Goal: Task Accomplishment & Management: Manage account settings

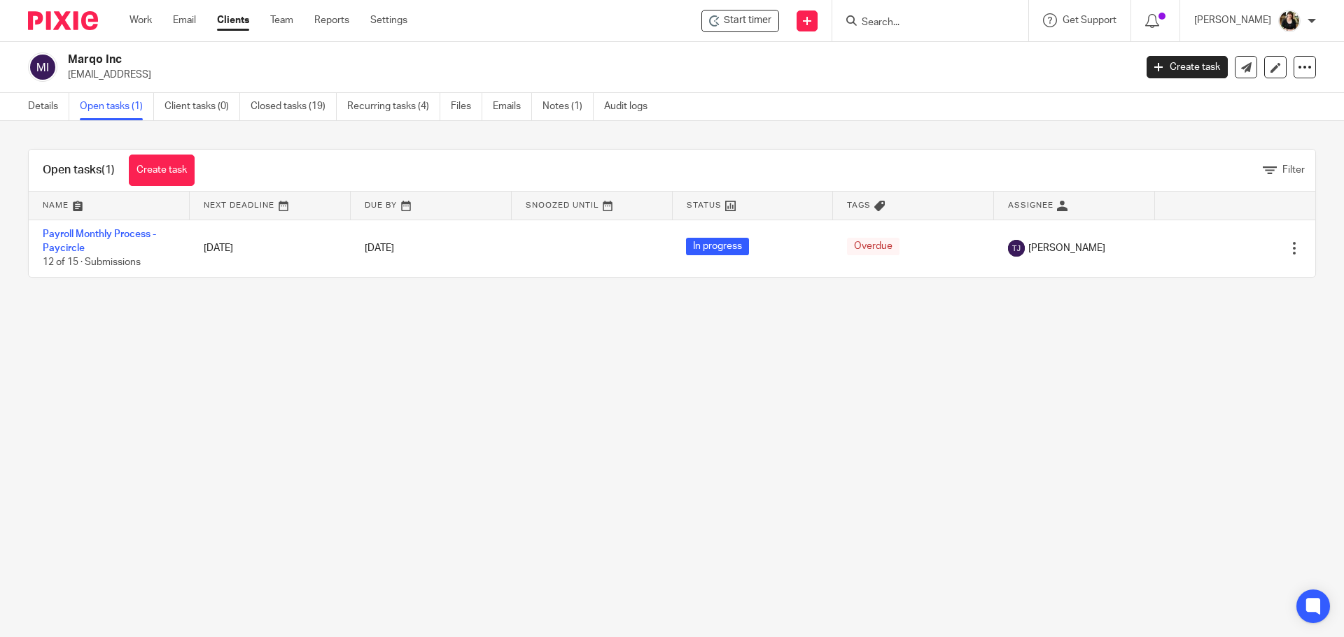
click at [905, 8] on div at bounding box center [930, 20] width 196 height 41
click at [903, 20] on input "Search" at bounding box center [923, 23] width 126 height 13
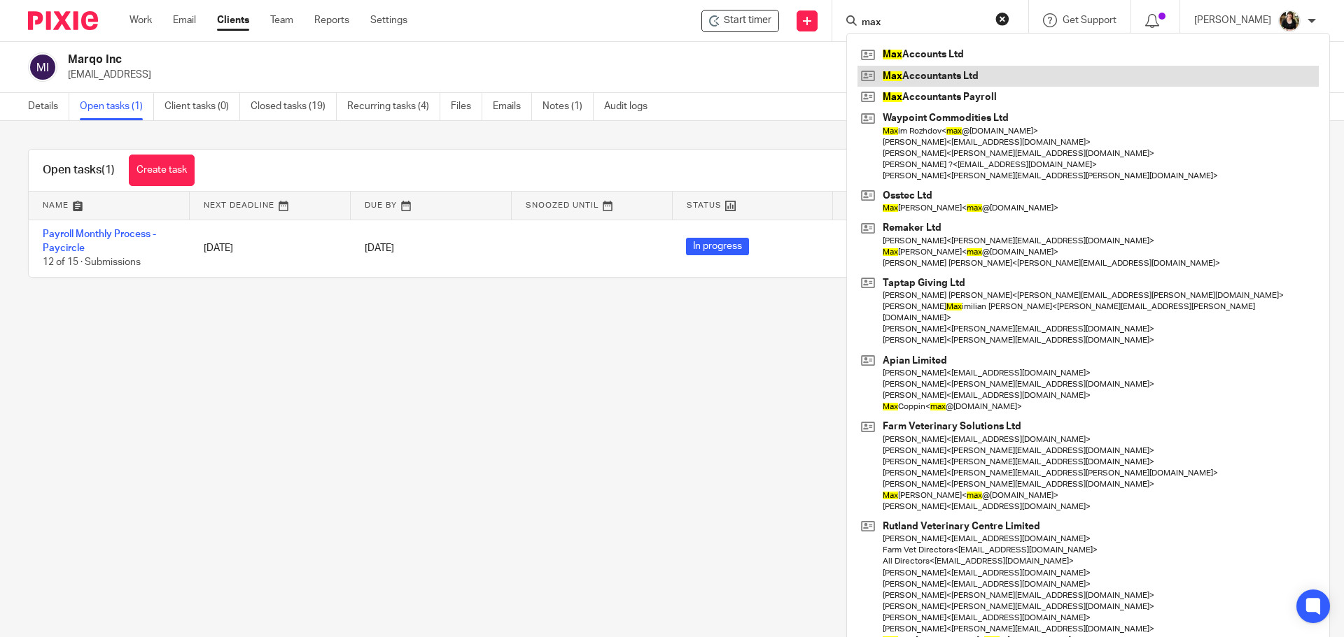
type input "max"
click at [945, 73] on link at bounding box center [1087, 76] width 461 height 21
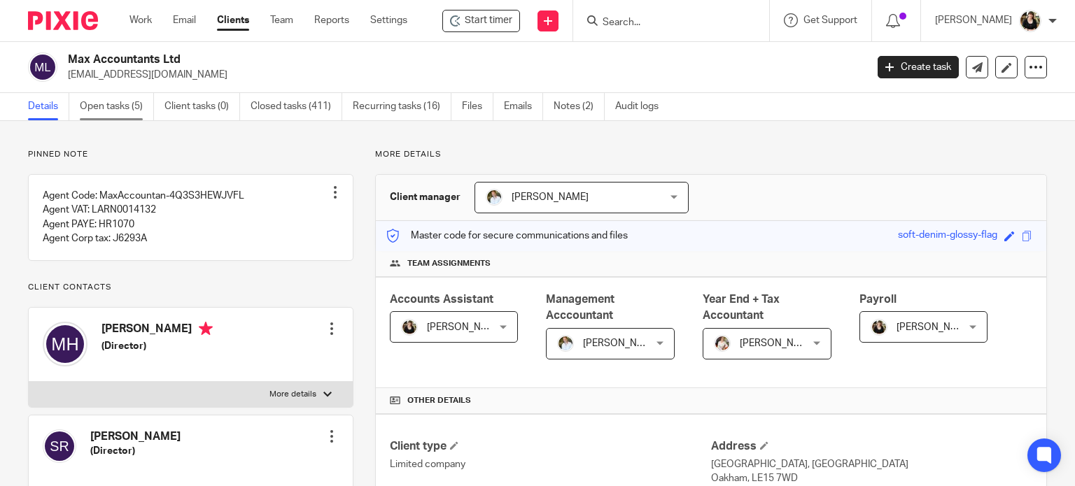
click at [101, 101] on link "Open tasks (5)" at bounding box center [117, 106] width 74 height 27
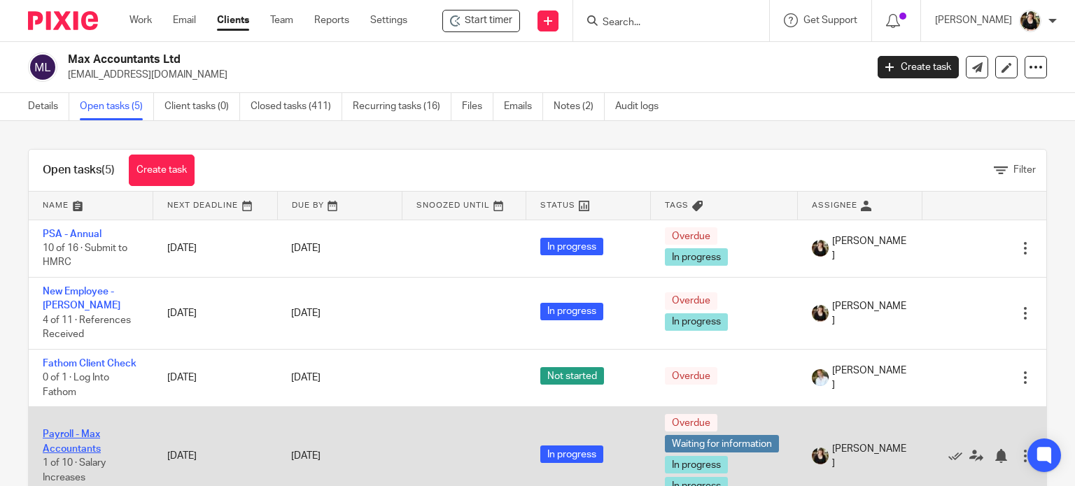
click at [59, 437] on link "Payroll - Max Accountants" at bounding box center [72, 442] width 58 height 24
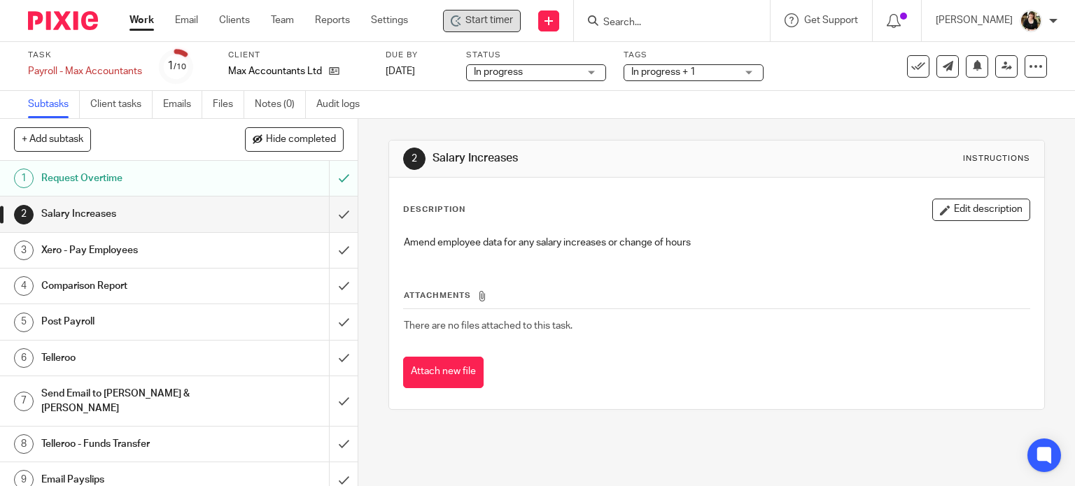
click at [480, 20] on span "Start timer" at bounding box center [489, 20] width 48 height 15
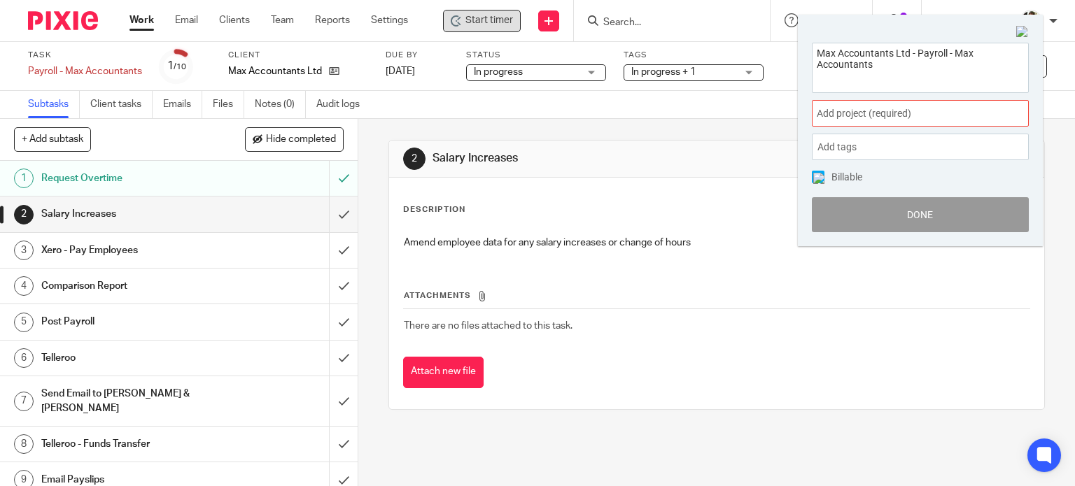
click at [961, 122] on div "Add project (required) :" at bounding box center [920, 113] width 217 height 27
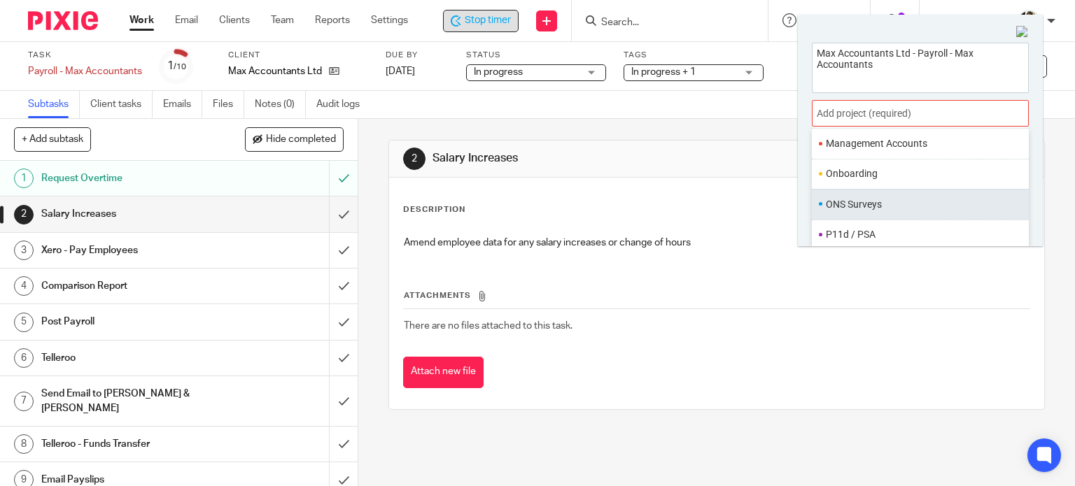
scroll to position [490, 0]
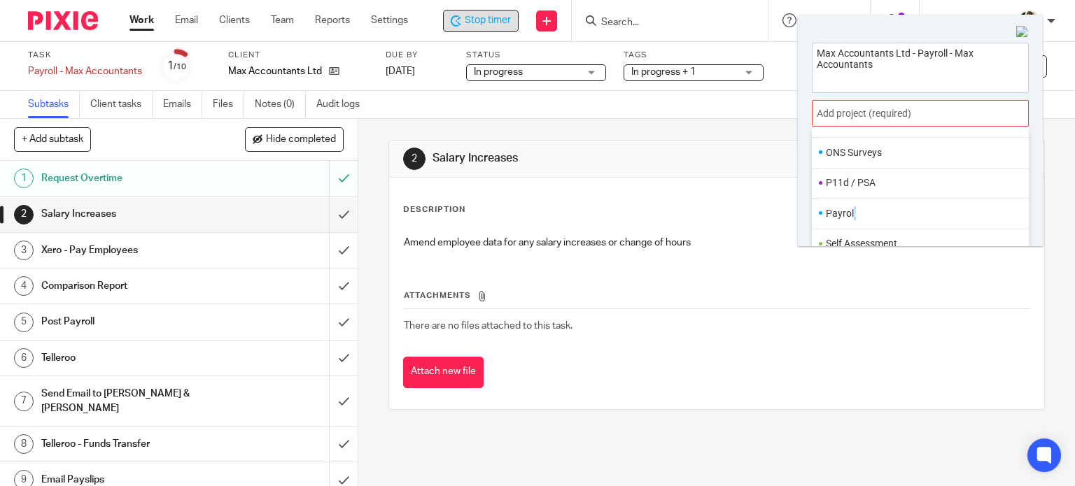
click at [853, 209] on li "Payroll" at bounding box center [917, 213] width 183 height 15
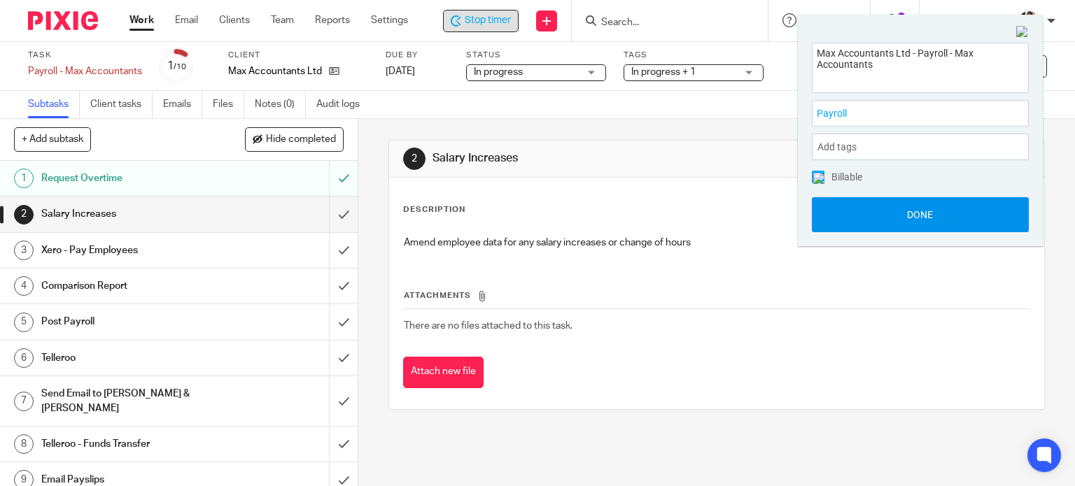
click at [921, 215] on button "Done" at bounding box center [920, 214] width 217 height 35
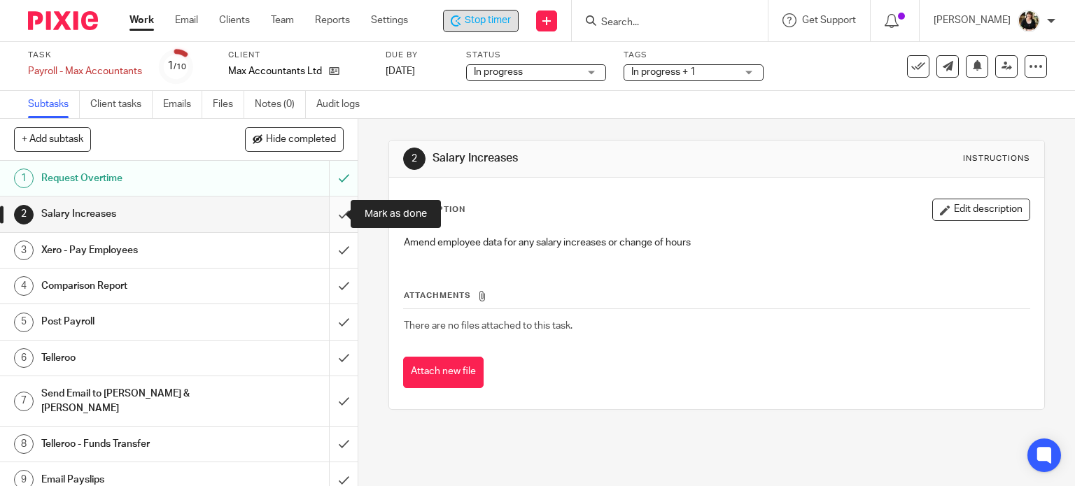
click at [326, 214] on input "submit" at bounding box center [179, 214] width 358 height 35
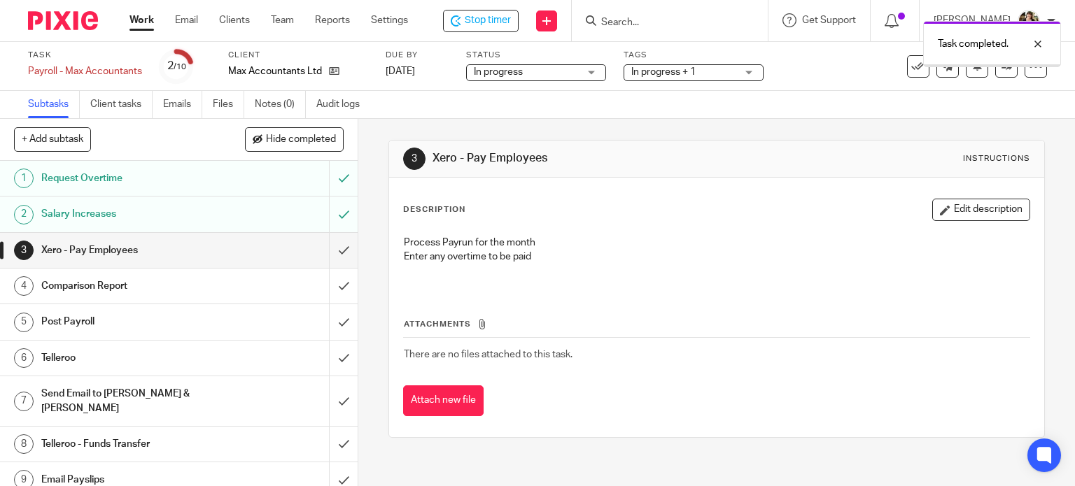
click at [330, 249] on input "submit" at bounding box center [179, 250] width 358 height 35
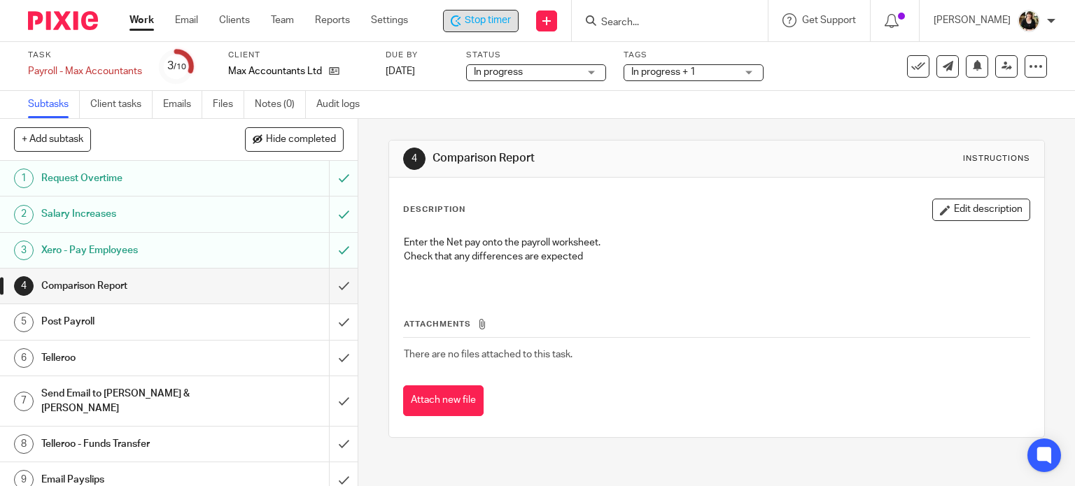
click at [496, 27] on span "Stop timer" at bounding box center [488, 20] width 46 height 15
click at [321, 291] on input "submit" at bounding box center [179, 286] width 358 height 35
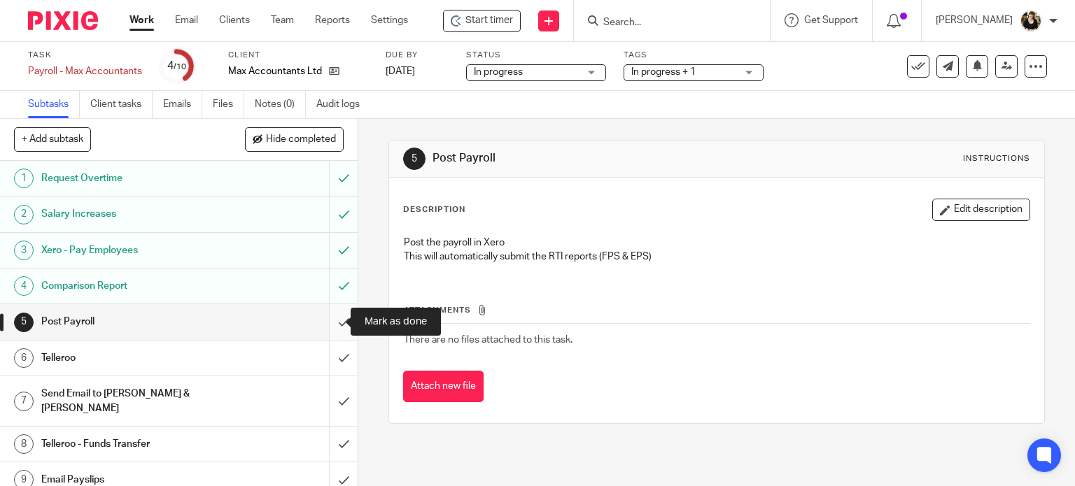
click at [327, 318] on input "submit" at bounding box center [179, 321] width 358 height 35
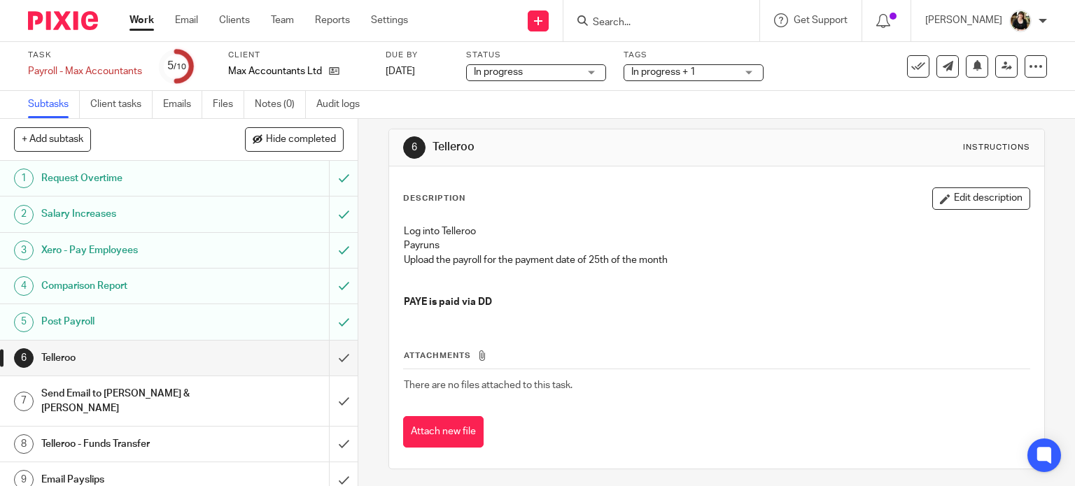
scroll to position [14, 0]
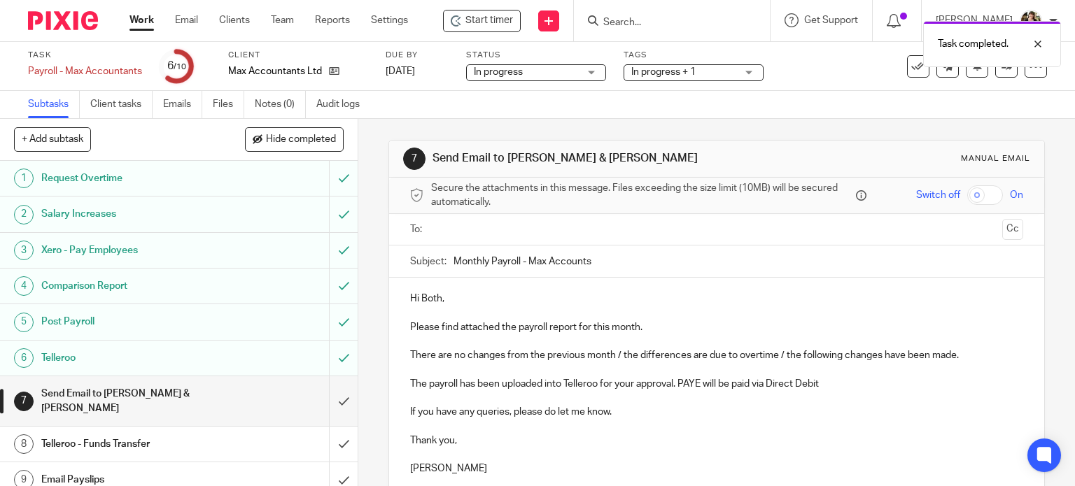
click at [467, 229] on input "text" at bounding box center [716, 230] width 561 height 16
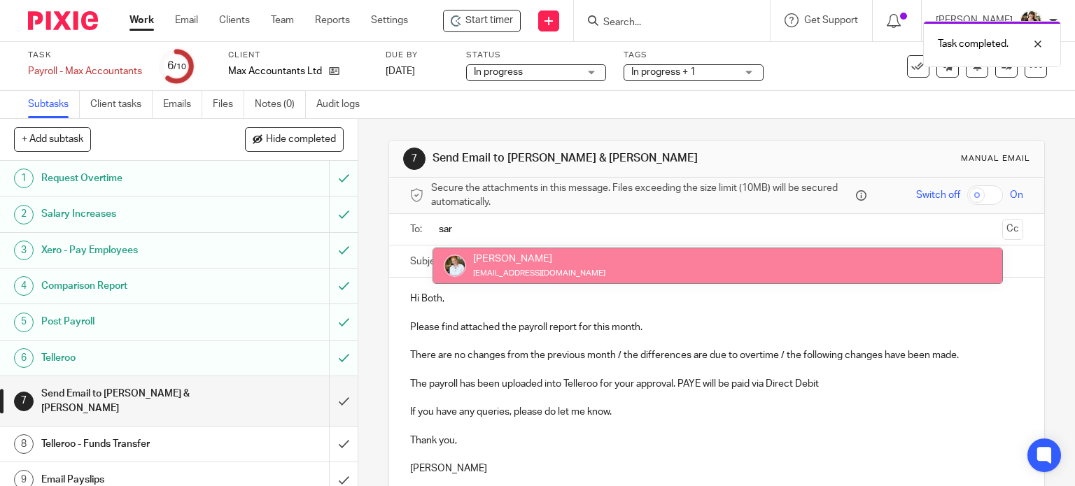
type input "sar"
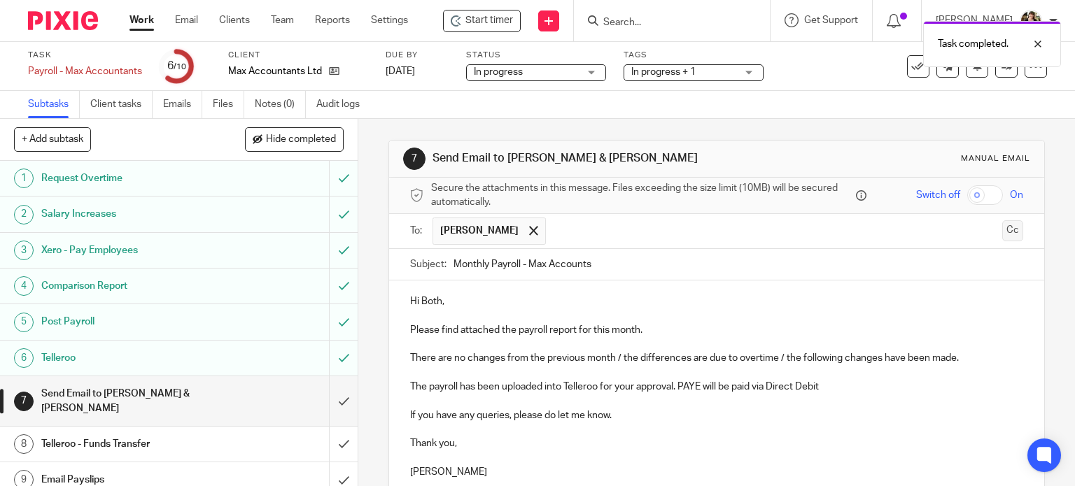
click at [1002, 232] on button "Cc" at bounding box center [1012, 230] width 21 height 21
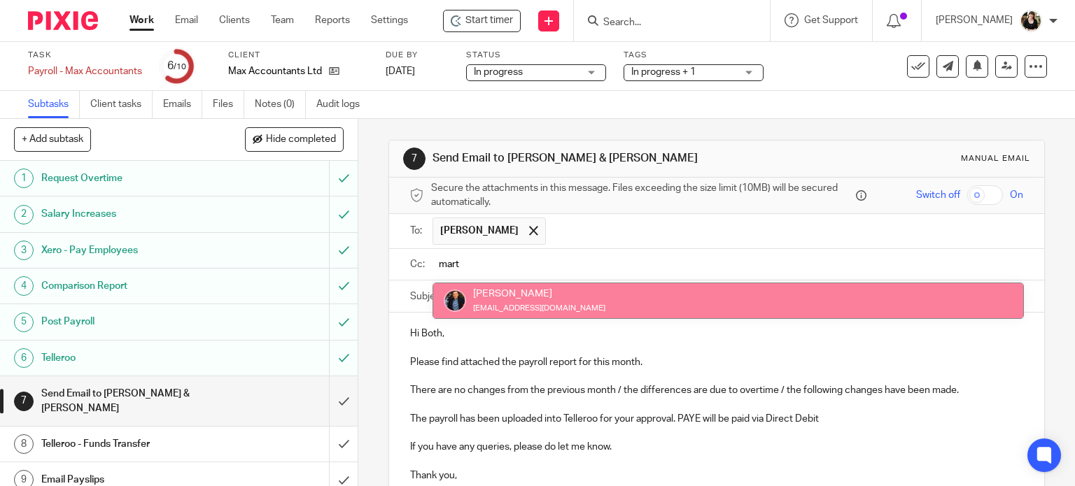
type input "mart"
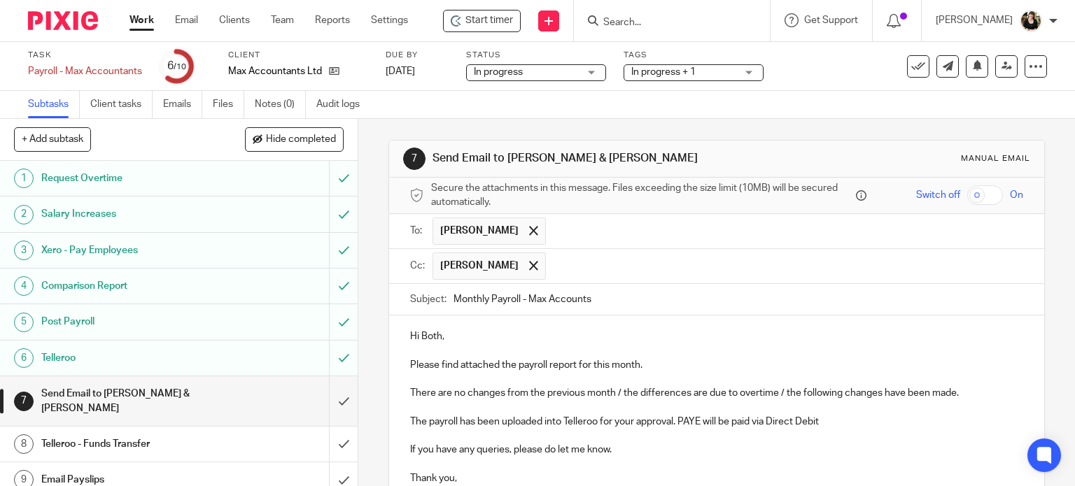
drag, startPoint x: 523, startPoint y: 299, endPoint x: 679, endPoint y: 300, distance: 156.0
click at [679, 300] on input "Monthly Payroll - Max Accounts" at bounding box center [738, 299] width 570 height 31
type input "Monthly Payroll - August"
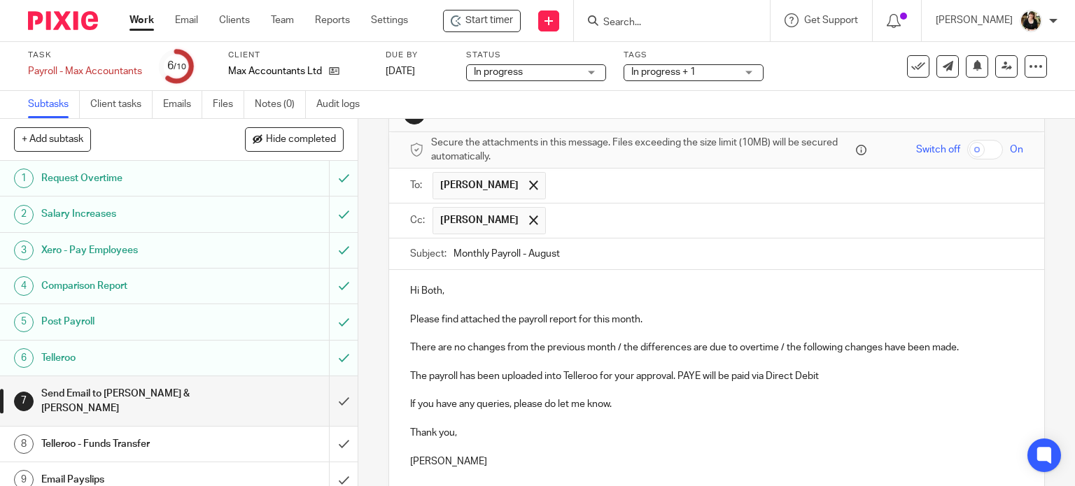
scroll to position [70, 0]
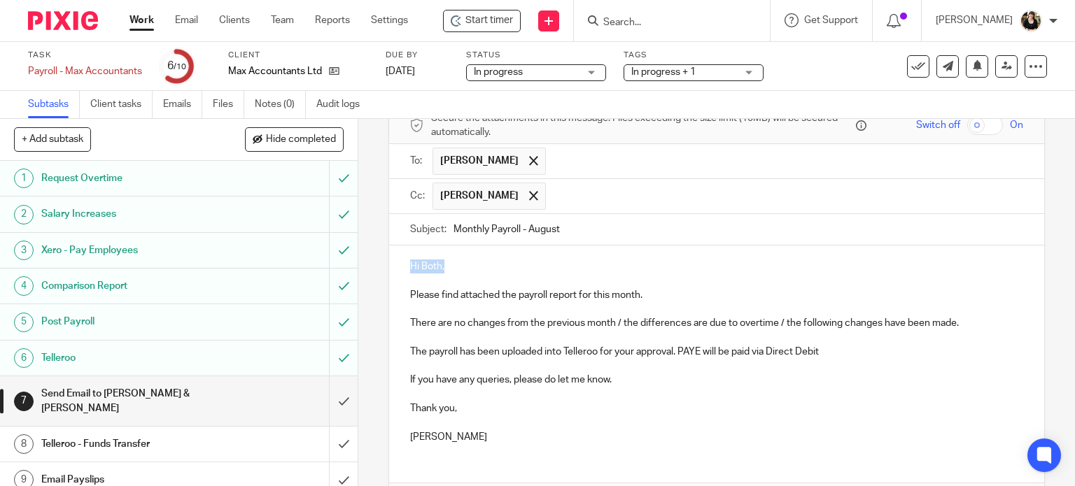
drag, startPoint x: 408, startPoint y: 261, endPoint x: 454, endPoint y: 264, distance: 46.3
click at [454, 264] on p "Hi Both," at bounding box center [717, 267] width 614 height 14
click at [637, 293] on p "Please find attached the payroll report for this month." at bounding box center [717, 295] width 614 height 14
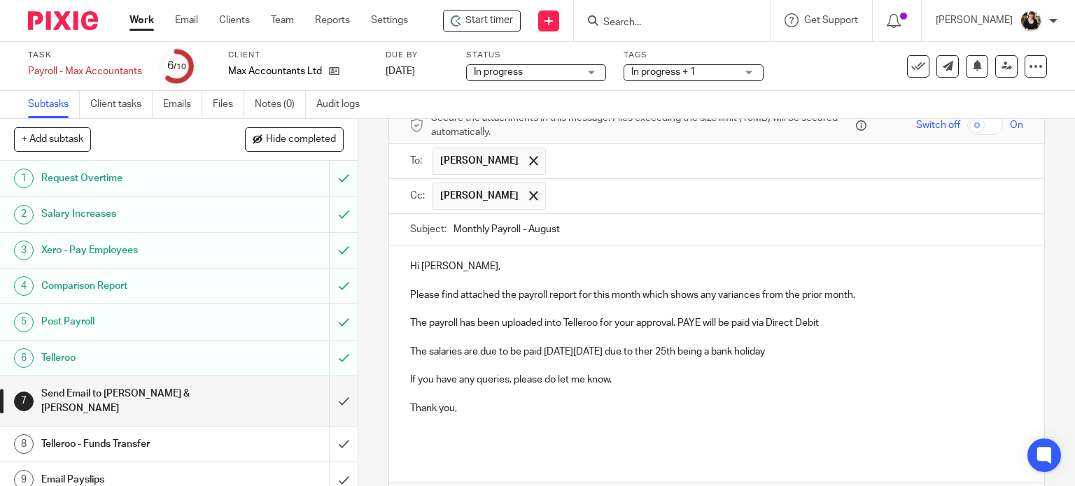
click at [630, 378] on p "If you have any queries, please do let me know." at bounding box center [717, 380] width 614 height 14
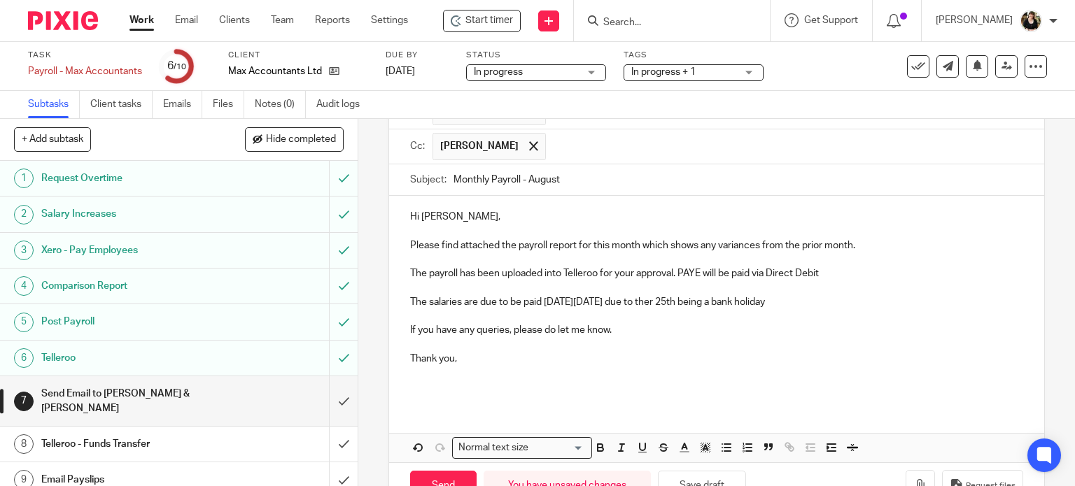
scroll to position [161, 0]
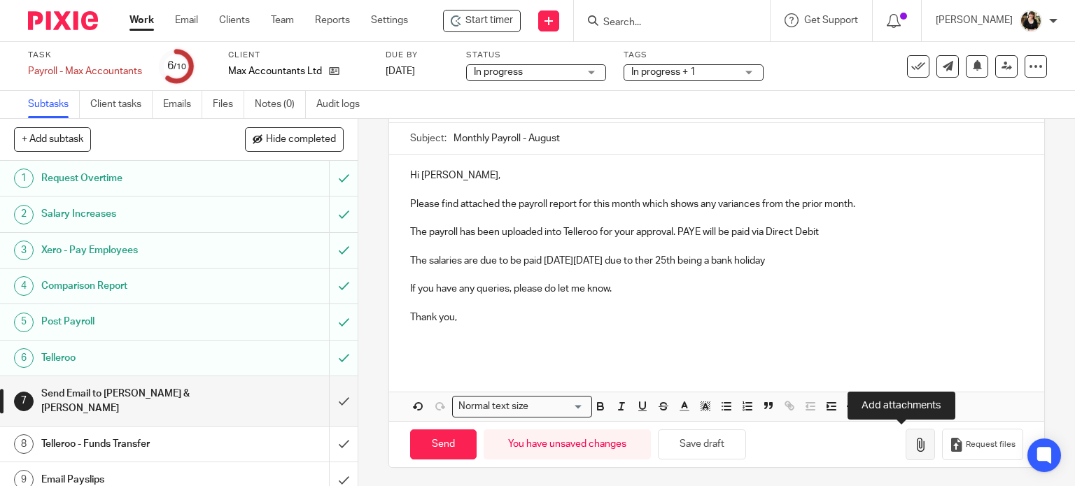
click at [913, 446] on icon "button" at bounding box center [920, 445] width 14 height 14
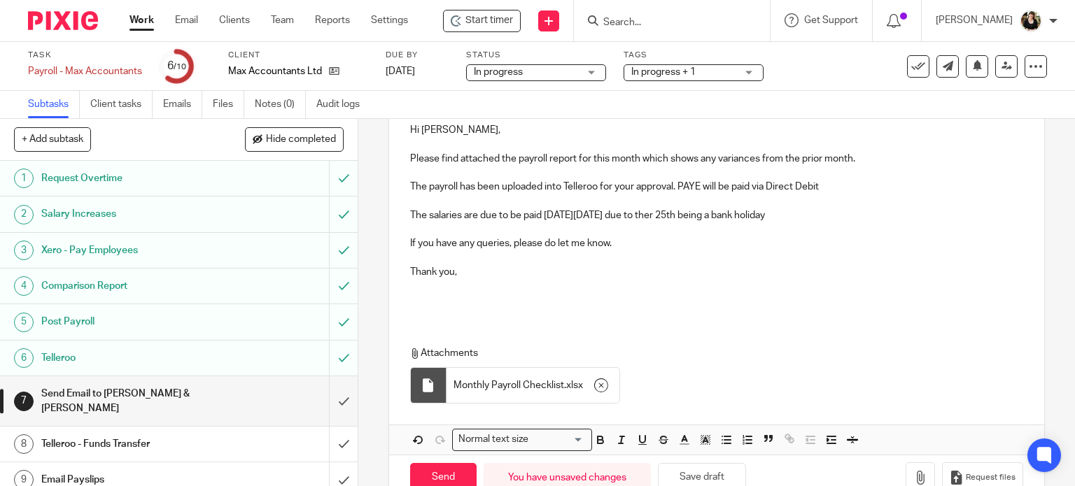
scroll to position [239, 0]
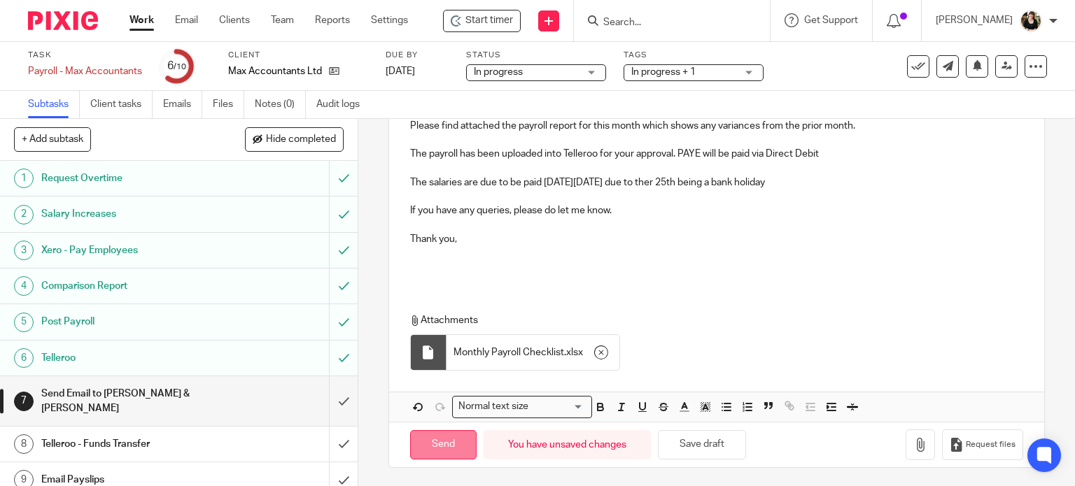
click at [446, 442] on input "Send" at bounding box center [443, 445] width 66 height 30
type input "Sent"
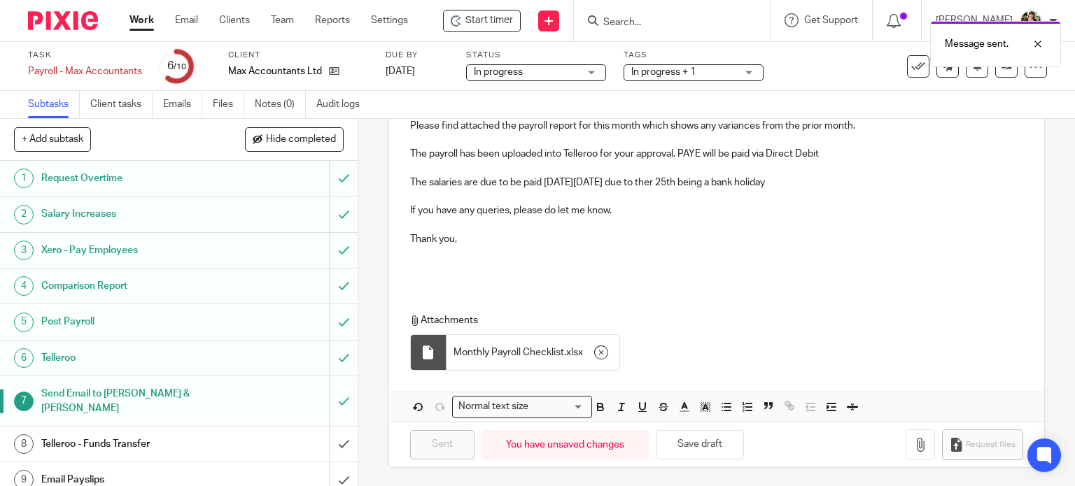
click at [696, 73] on span "In progress + 1" at bounding box center [663, 72] width 64 height 10
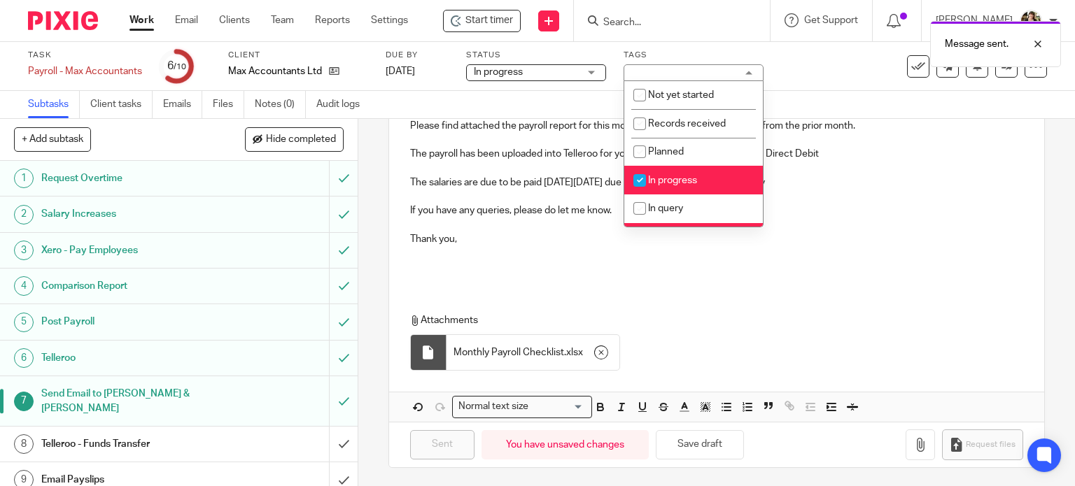
click at [686, 172] on li "In progress" at bounding box center [693, 180] width 139 height 29
checkbox input "false"
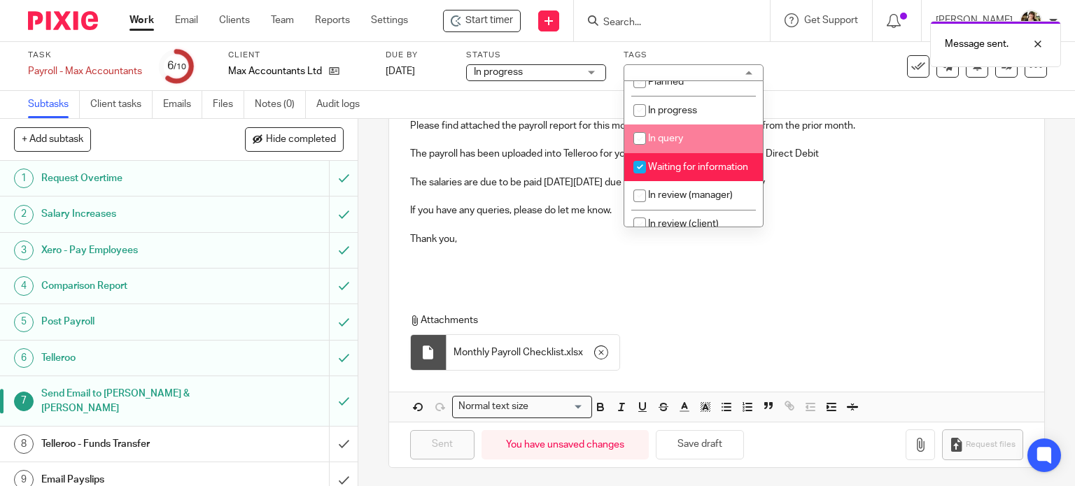
click at [692, 182] on li "Waiting for information" at bounding box center [693, 167] width 139 height 29
checkbox input "false"
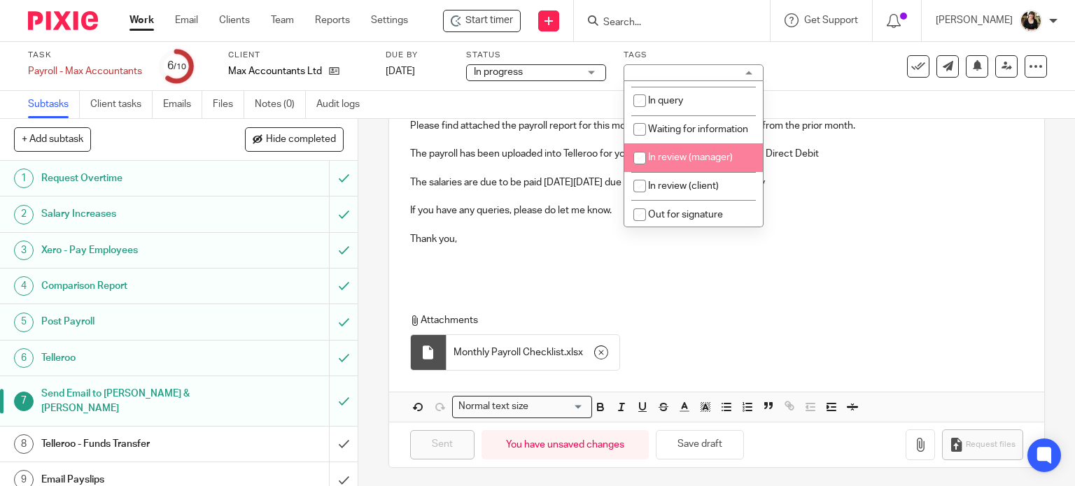
scroll to position [140, 0]
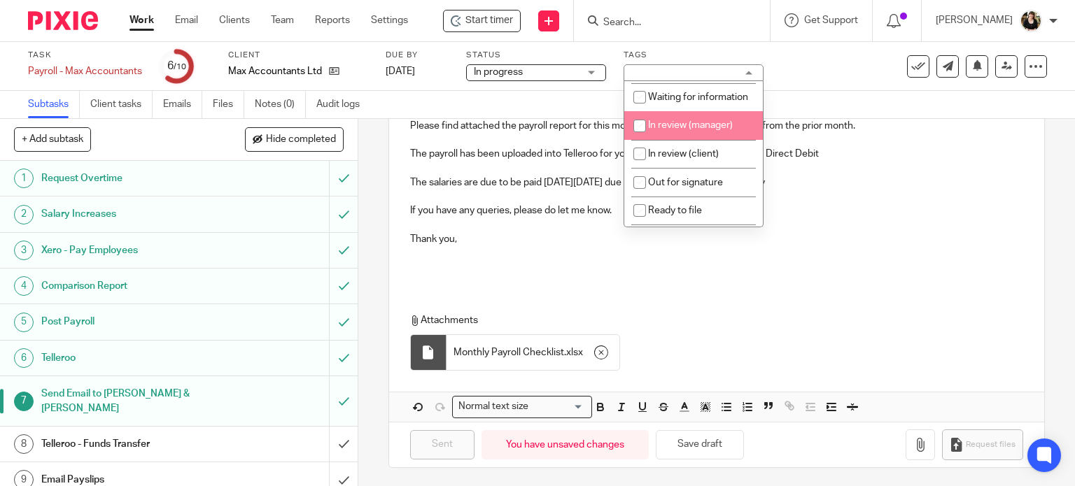
click at [687, 140] on li "In review (manager)" at bounding box center [693, 125] width 139 height 29
checkbox input "true"
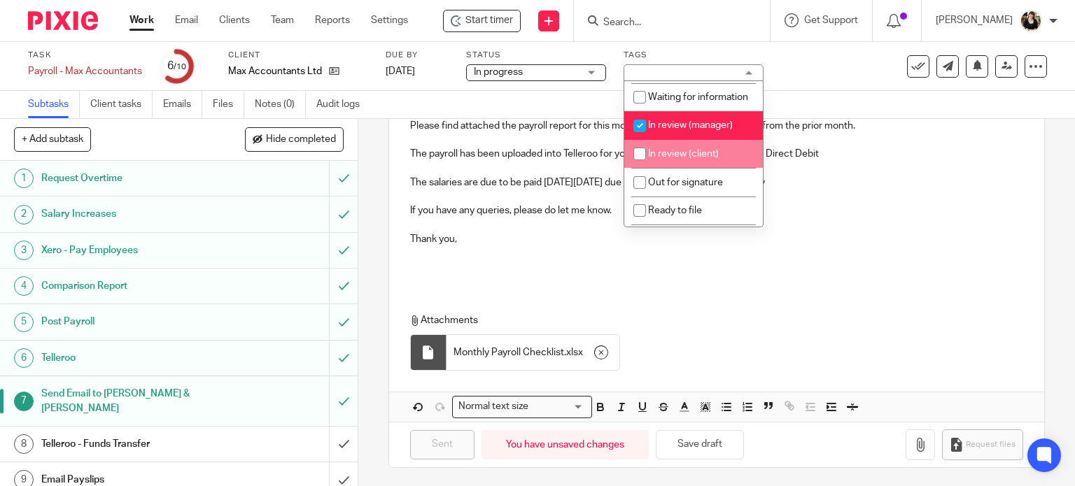
click at [698, 159] on li "In review (client)" at bounding box center [693, 154] width 139 height 29
checkbox input "true"
click at [695, 130] on span "In review (manager)" at bounding box center [690, 125] width 85 height 10
checkbox input "false"
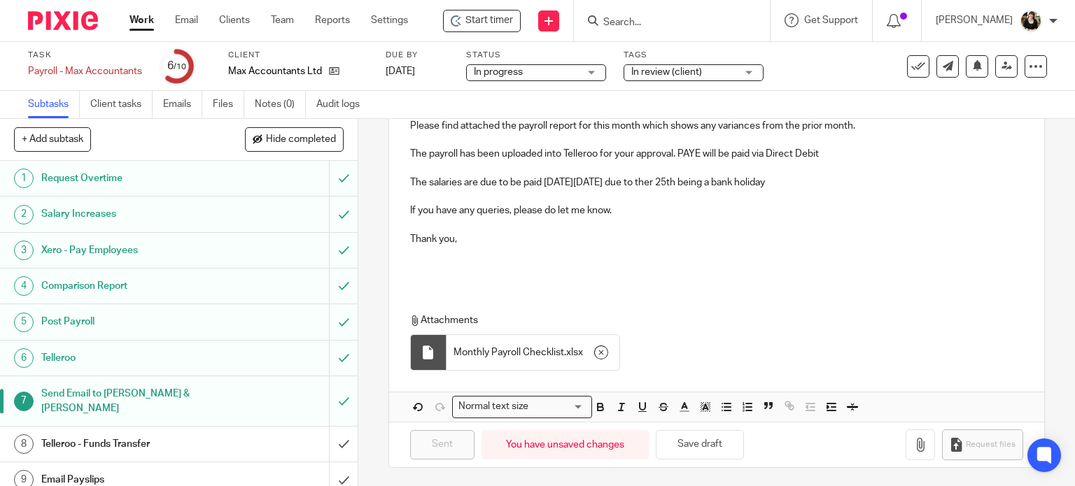
click at [796, 69] on div "Task Payroll - Max Accountants Save Payroll - Max Accountants 6 /10 Client Max …" at bounding box center [452, 67] width 849 height 34
click at [144, 21] on link "Work" at bounding box center [141, 20] width 24 height 14
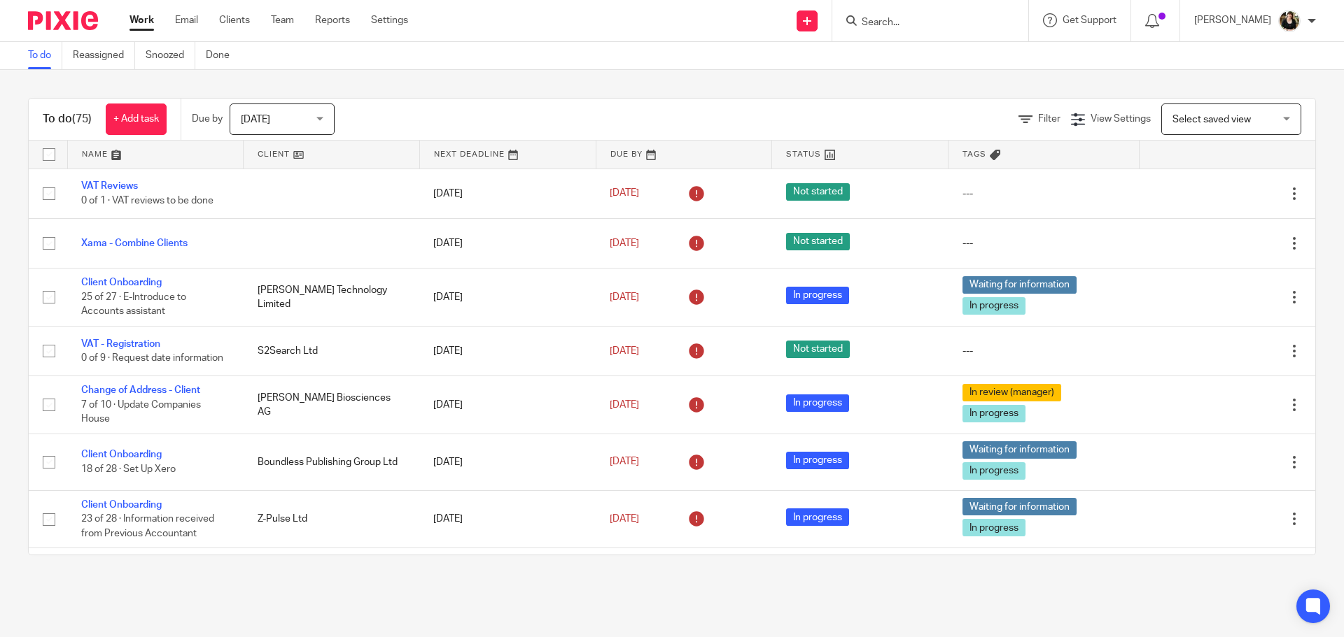
click at [908, 28] on input "Search" at bounding box center [923, 23] width 126 height 13
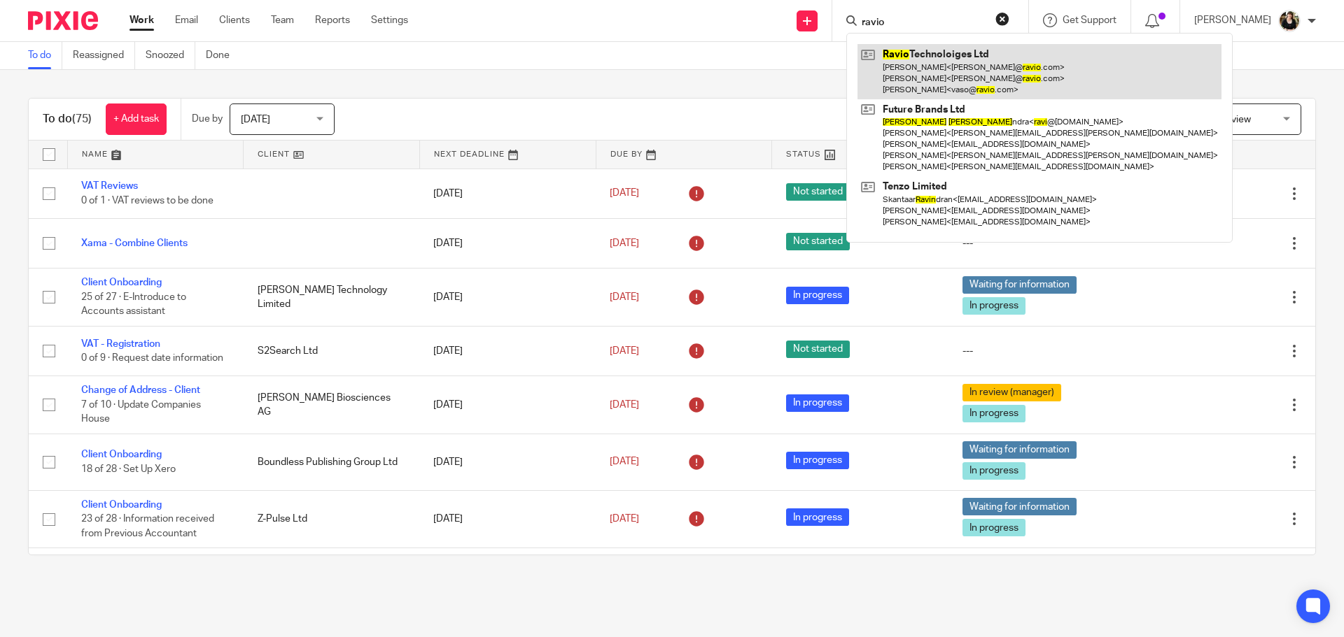
type input "ravio"
click at [930, 68] on link at bounding box center [1039, 71] width 364 height 55
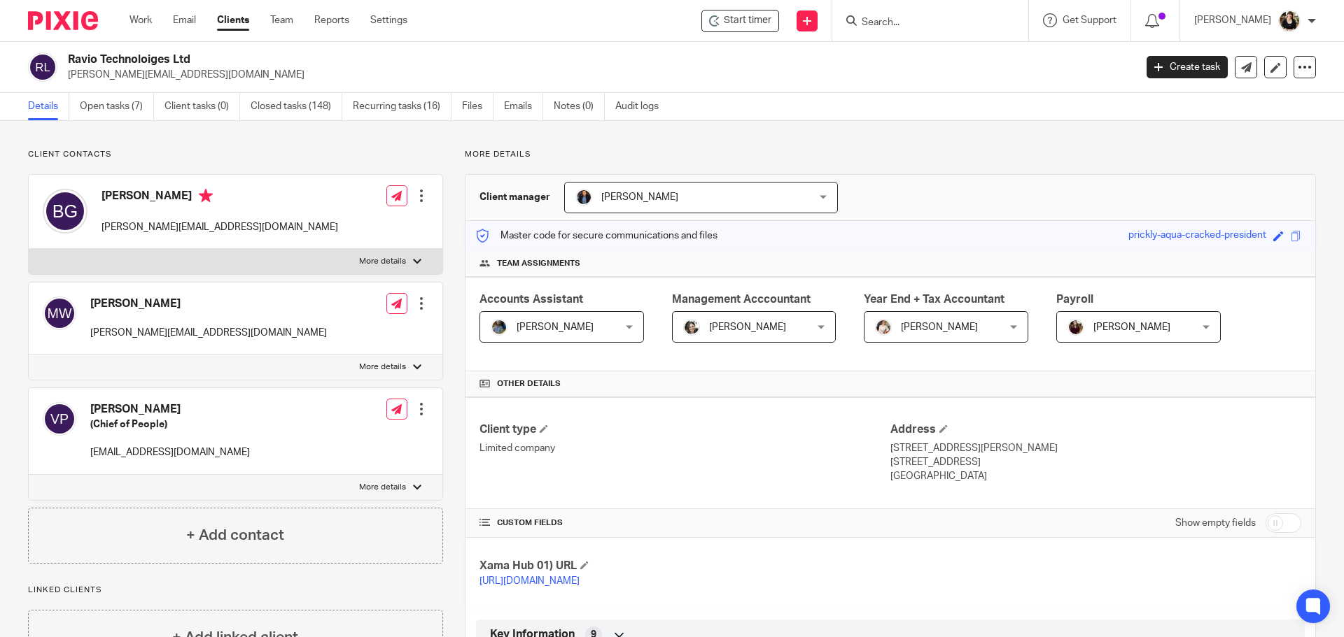
click at [903, 21] on input "Search" at bounding box center [923, 23] width 126 height 13
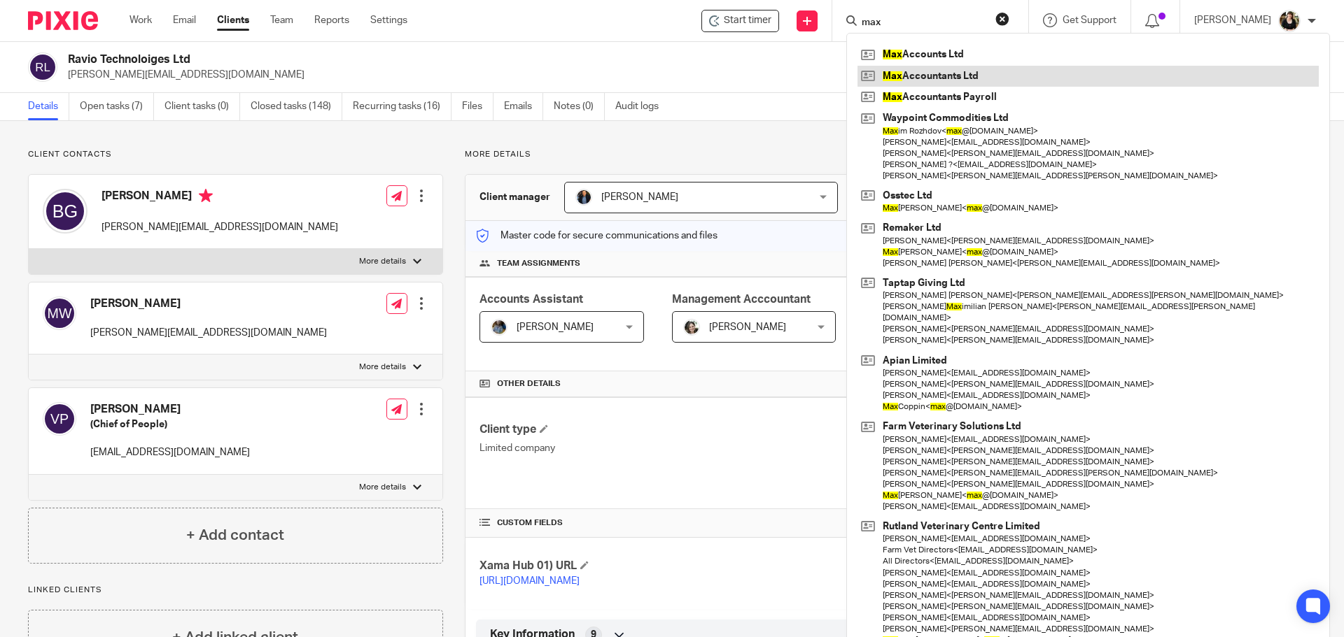
type input "max"
click at [918, 71] on link at bounding box center [1087, 76] width 461 height 21
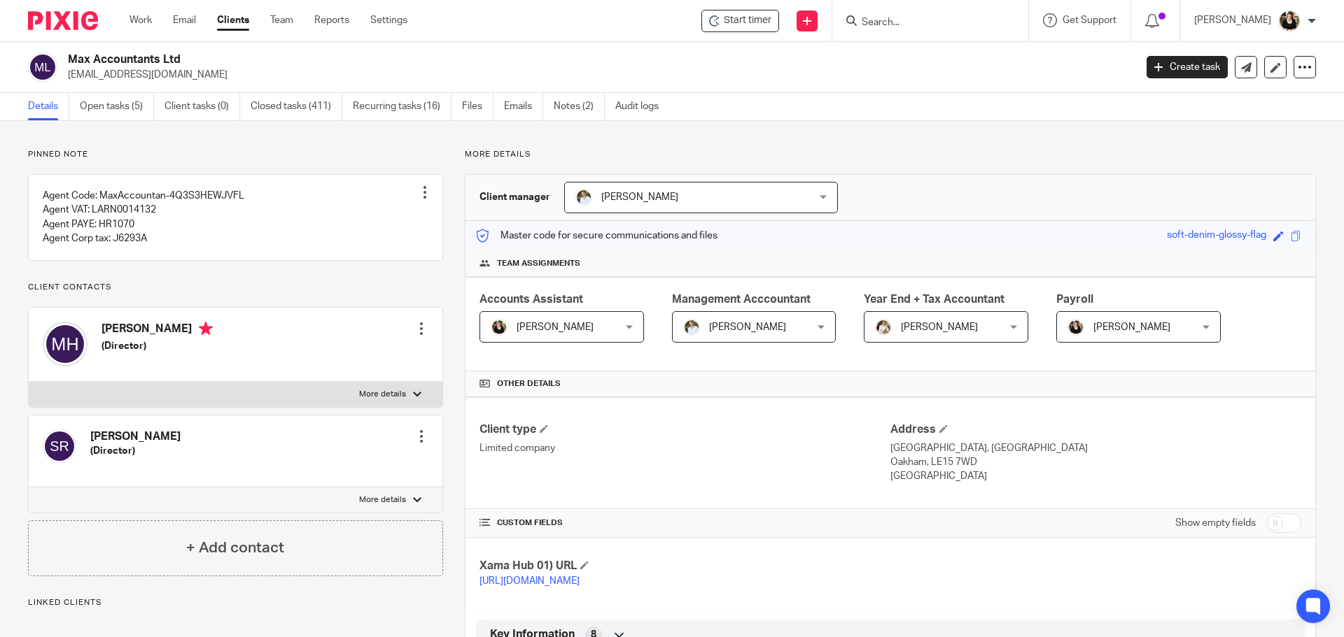
scroll to position [728, 0]
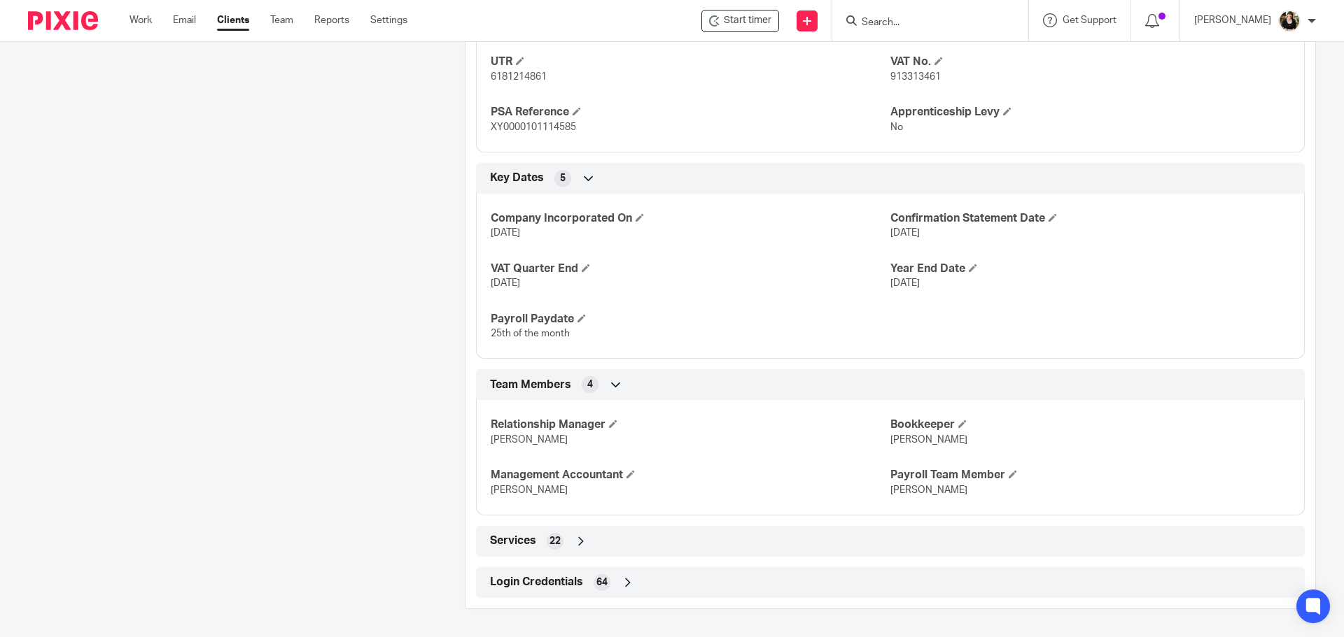
click at [571, 577] on span "Login Credentials" at bounding box center [536, 582] width 93 height 15
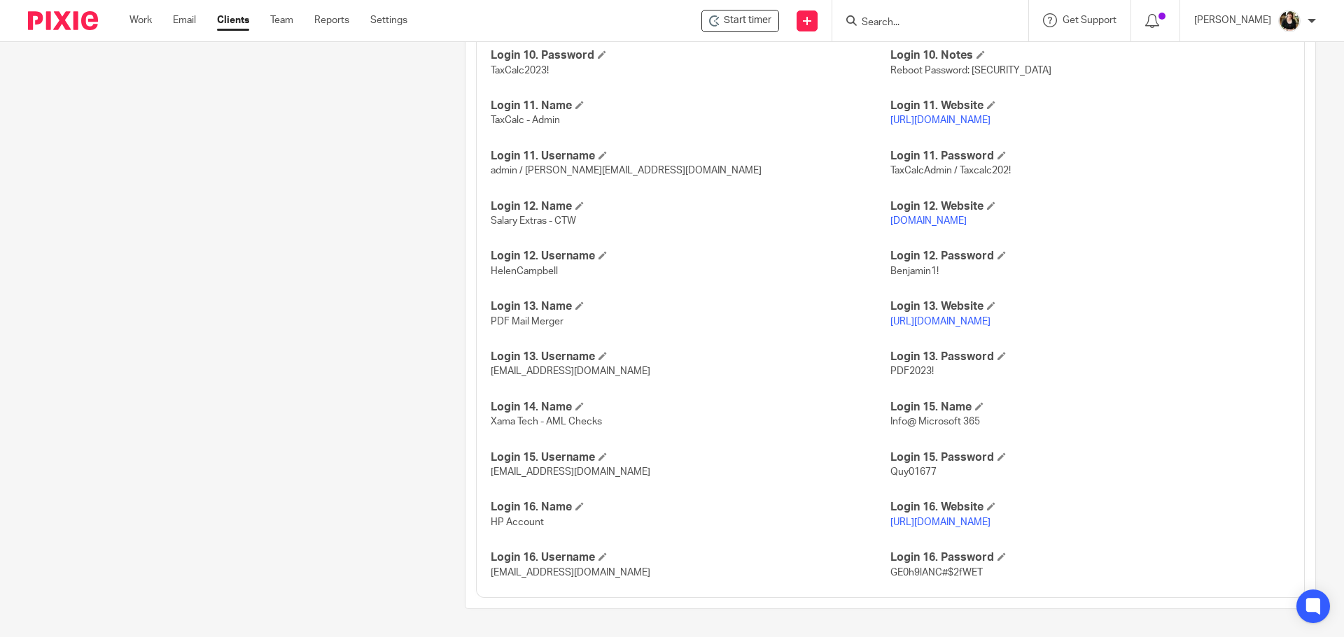
scroll to position [2364, 0]
click at [791, 352] on h4 "Login 13. Username" at bounding box center [691, 357] width 400 height 15
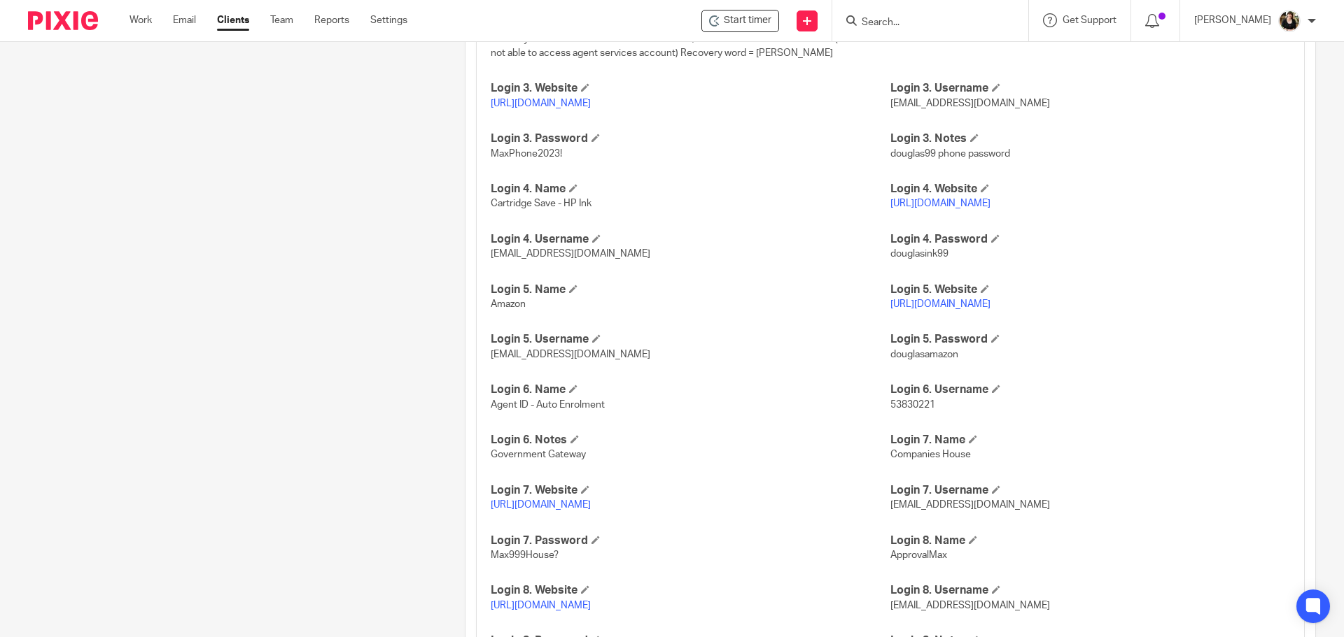
click at [1194, 311] on p "[URL][DOMAIN_NAME]" at bounding box center [1090, 304] width 400 height 14
click at [991, 343] on span at bounding box center [995, 338] width 8 height 8
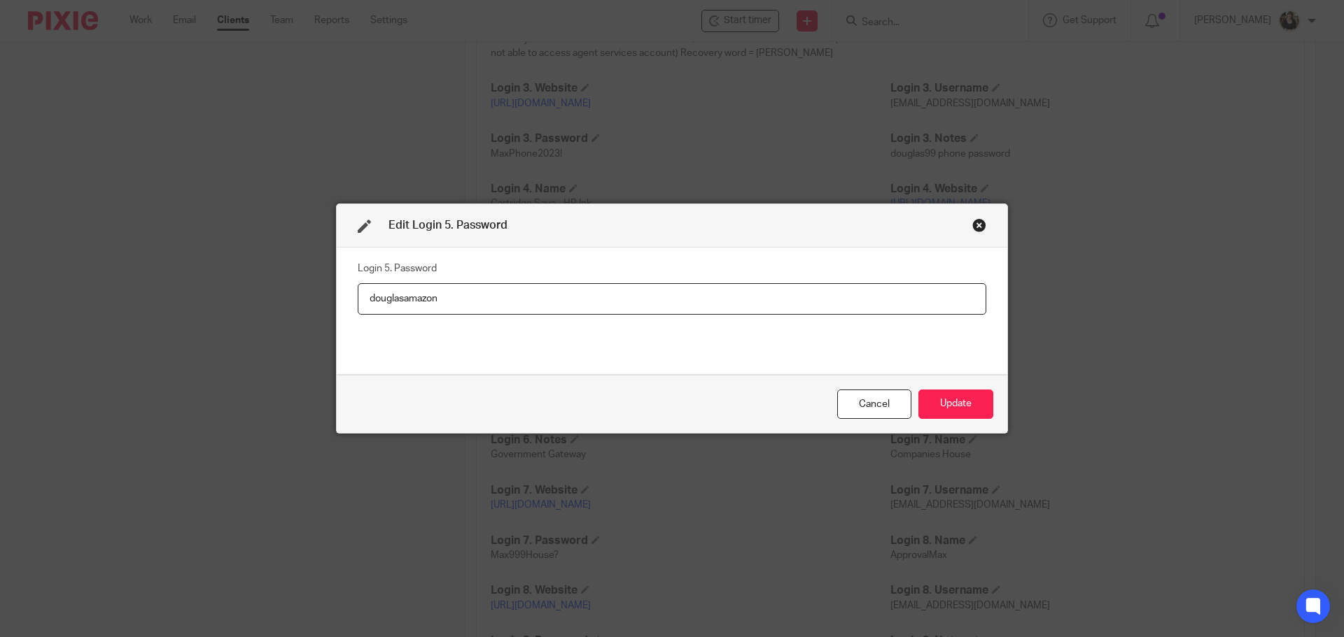
drag, startPoint x: 558, startPoint y: 298, endPoint x: 262, endPoint y: 290, distance: 296.1
click at [265, 290] on div "Edit Login 5. Password Login 5. Password douglasamazon Cancel Update" at bounding box center [672, 318] width 1344 height 637
type input "Blades310549!"
click at [945, 395] on button "Update" at bounding box center [955, 405] width 75 height 30
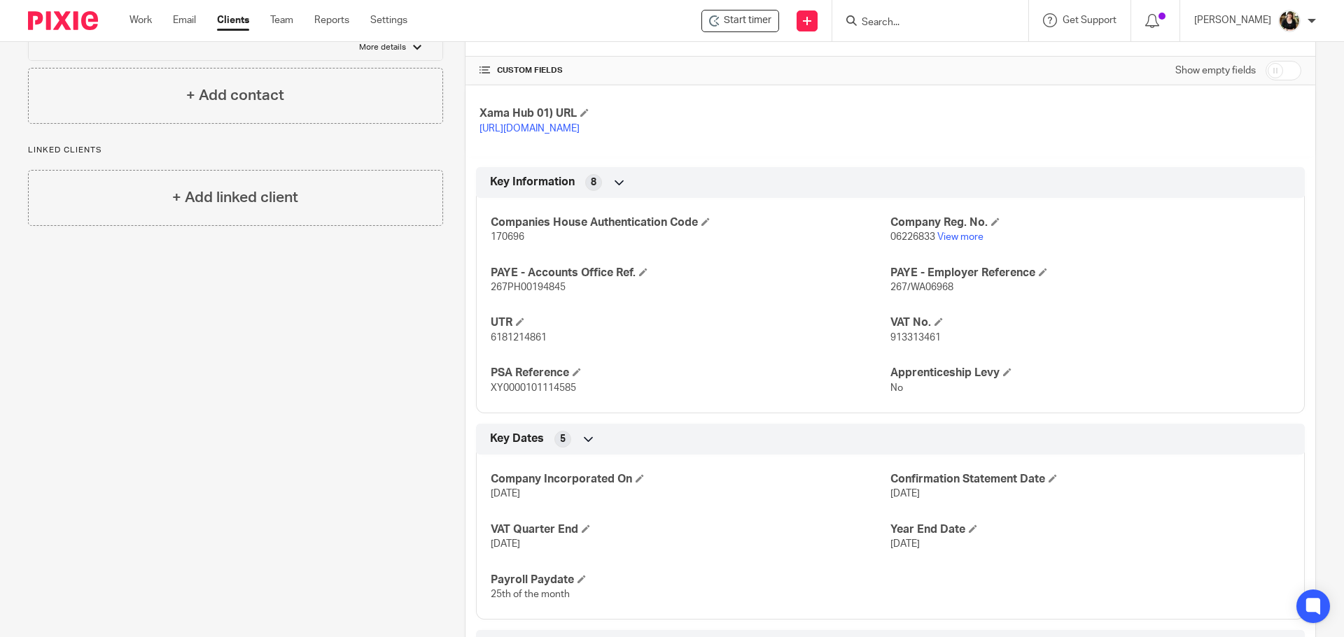
scroll to position [184, 0]
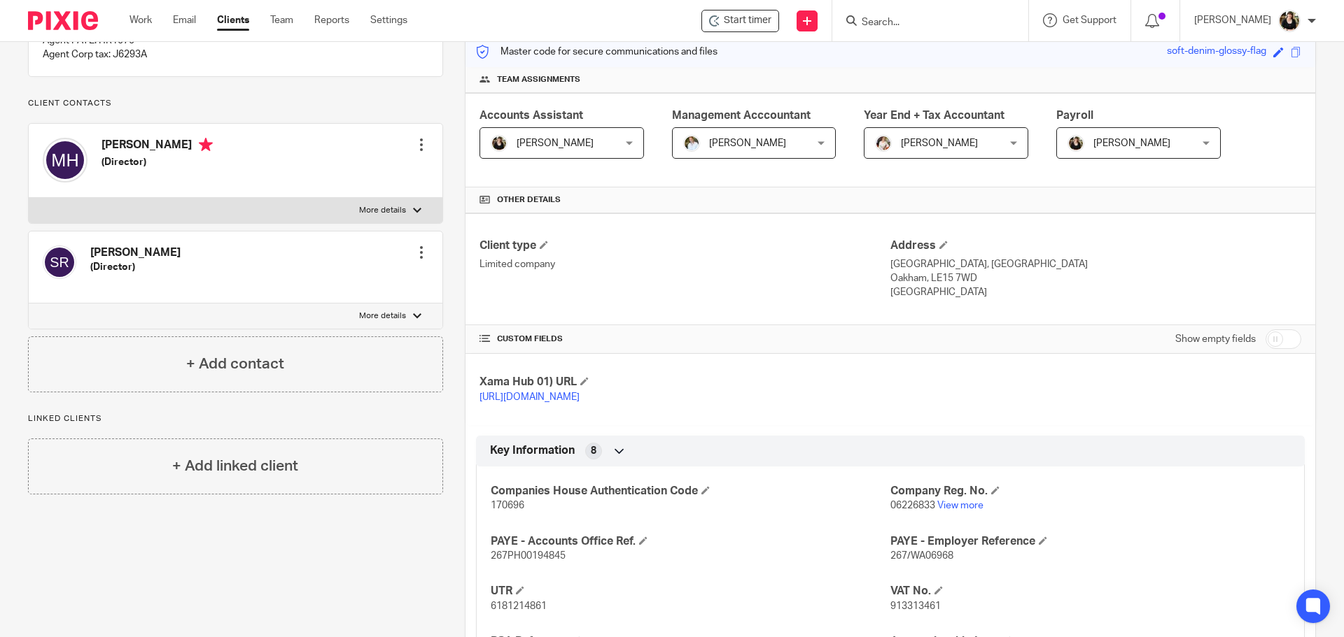
click at [1281, 332] on input "checkbox" at bounding box center [1283, 340] width 36 height 20
checkbox input "true"
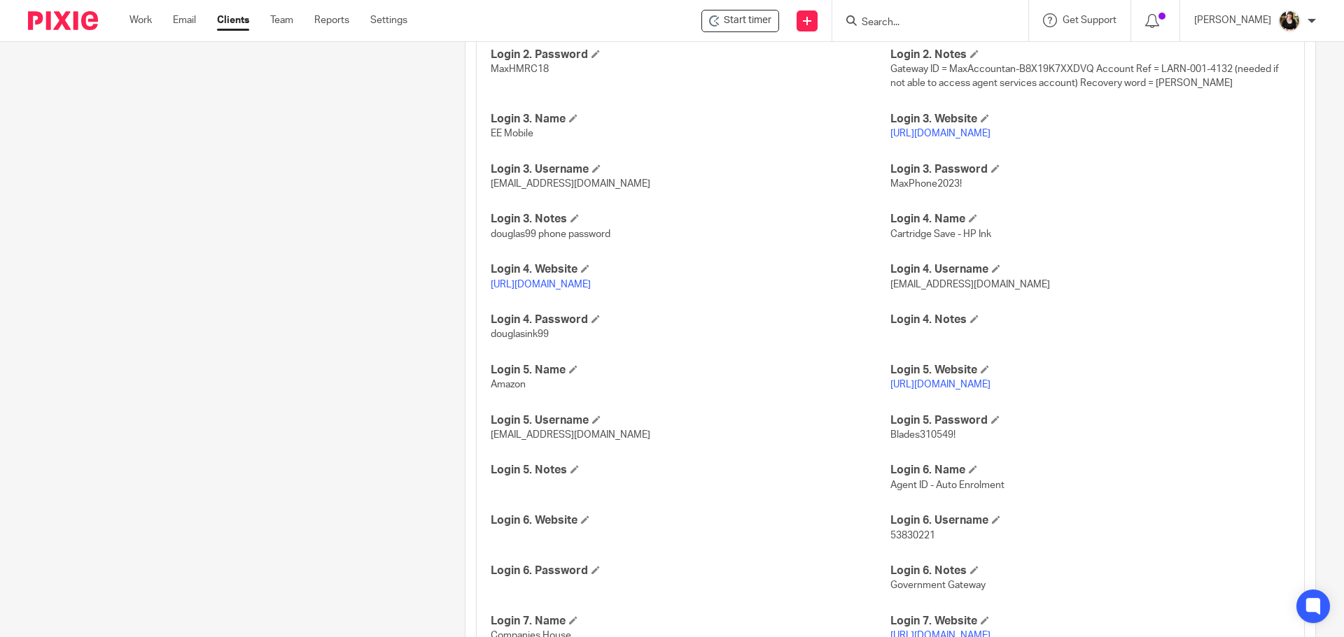
scroll to position [1793, 0]
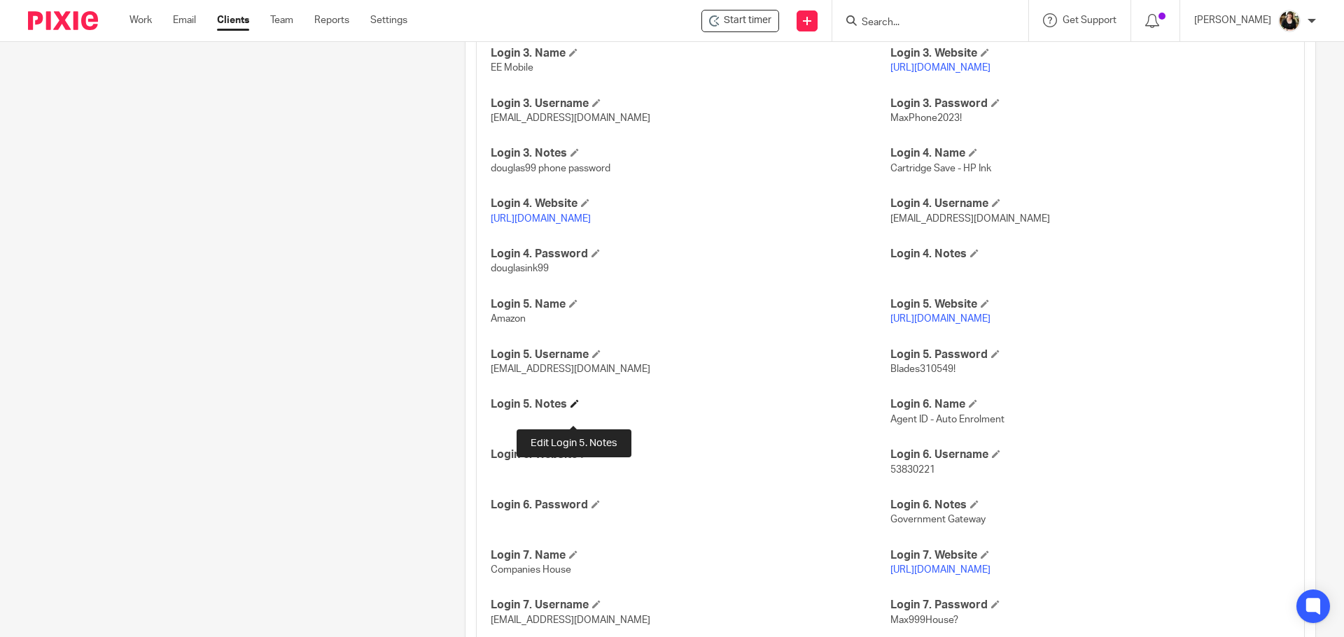
click at [572, 408] on span at bounding box center [574, 404] width 8 height 8
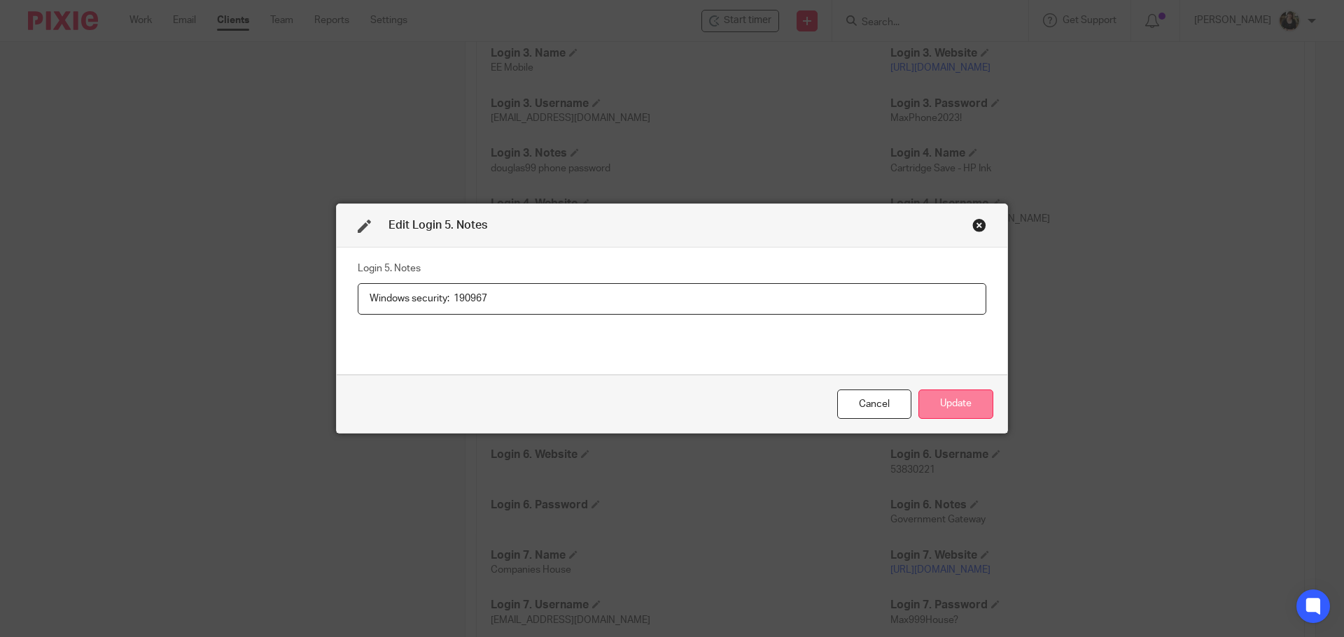
type input "Windows security: 190967"
click at [942, 405] on button "Update" at bounding box center [955, 405] width 75 height 30
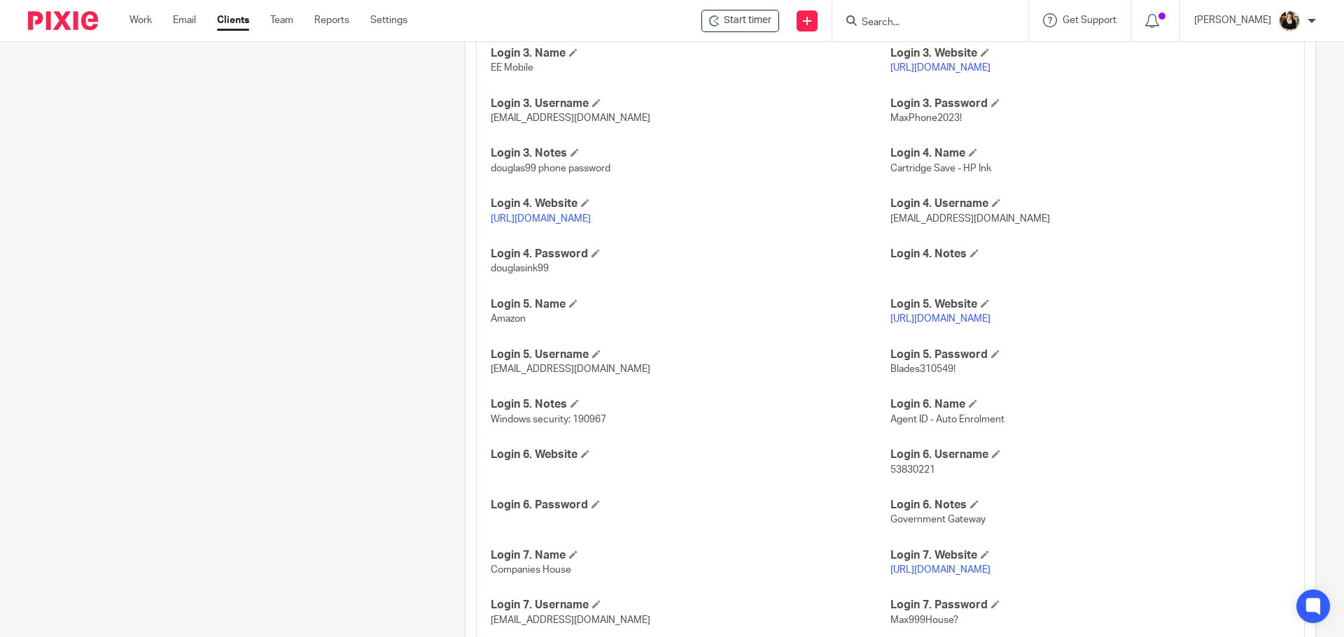
click at [314, 153] on div "Pinned note Agent Code: MaxAccountan-4Q3S3HEWJVFL Agent VAT: LARN0014132 Agent …" at bounding box center [224, 188] width 437 height 3665
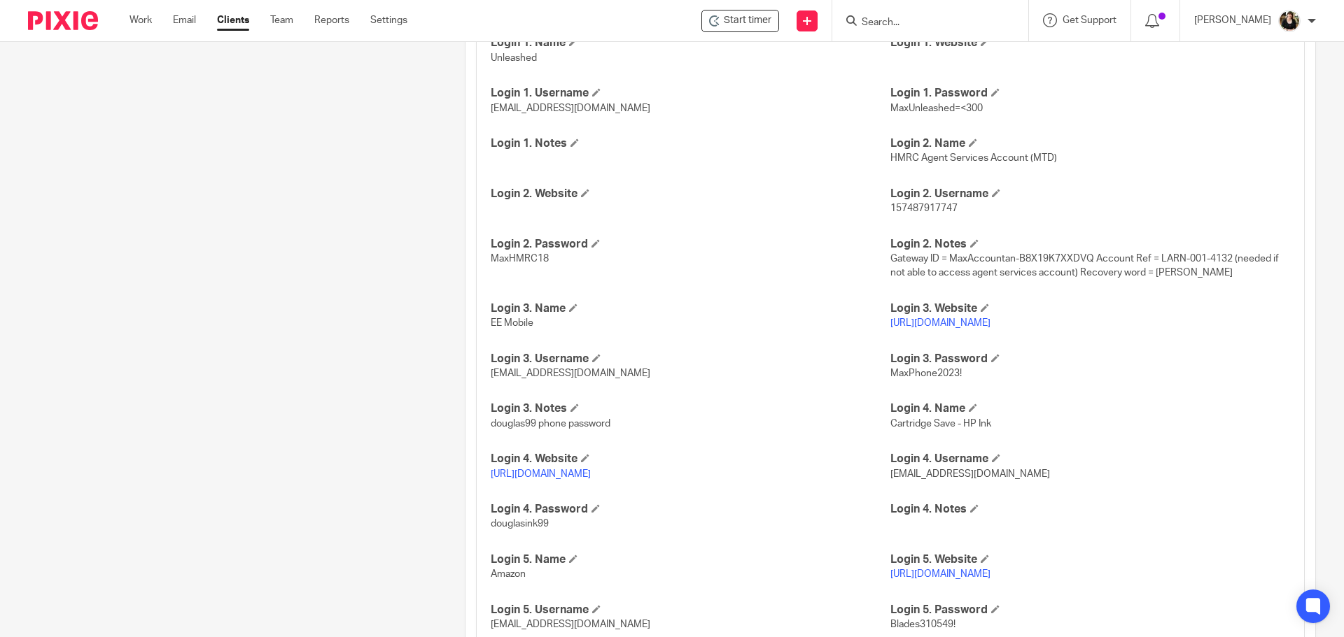
scroll to position [1444, 0]
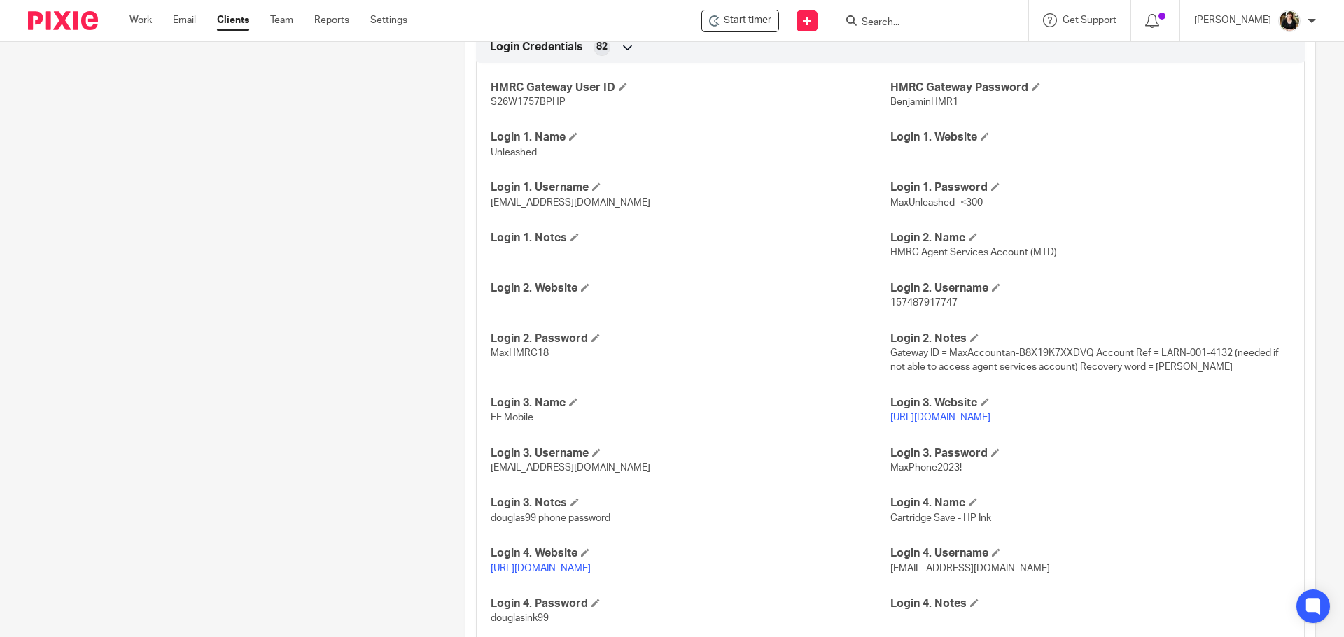
drag, startPoint x: 125, startPoint y: 17, endPoint x: 160, endPoint y: 77, distance: 69.6
click at [160, 76] on body "Work Email Clients Team Reports Settings Work Email Clients Team Reports Settin…" at bounding box center [672, 318] width 1344 height 637
click at [143, 18] on link "Work" at bounding box center [140, 20] width 22 height 14
click at [162, 111] on div "Pinned note Agent Code: MaxAccountan-4Q3S3HEWJVFL Agent VAT: LARN0014132 Agent …" at bounding box center [224, 537] width 437 height 3665
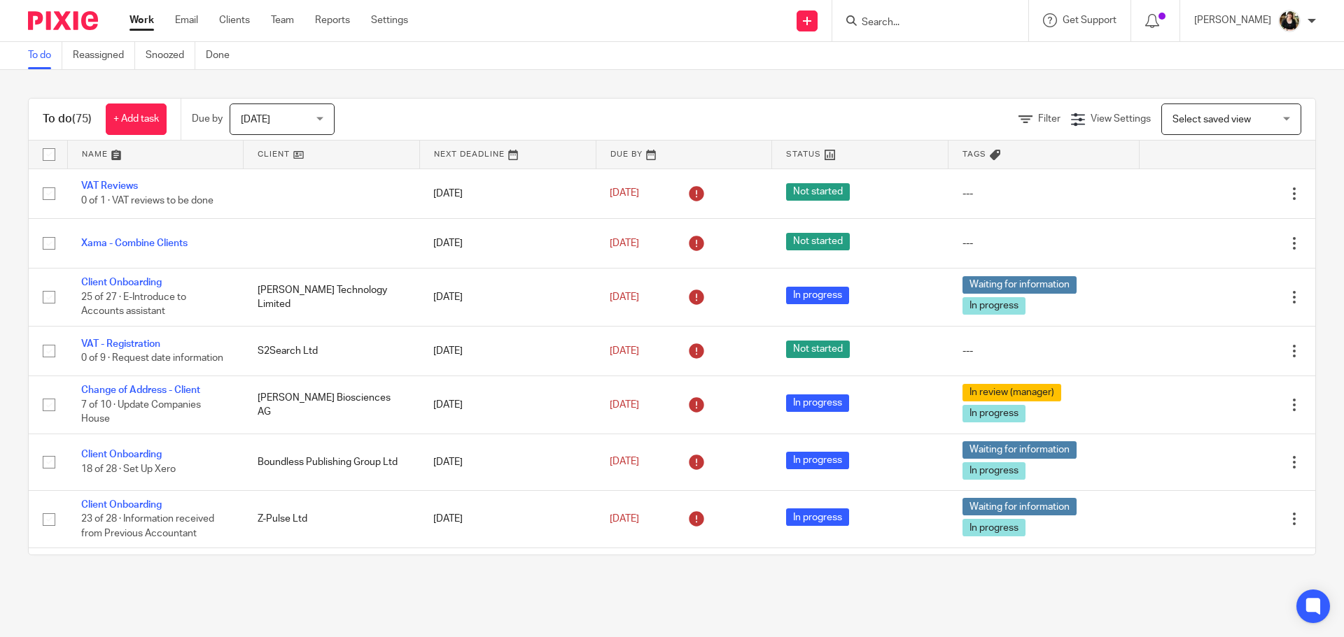
click at [907, 21] on input "Search" at bounding box center [923, 23] width 126 height 13
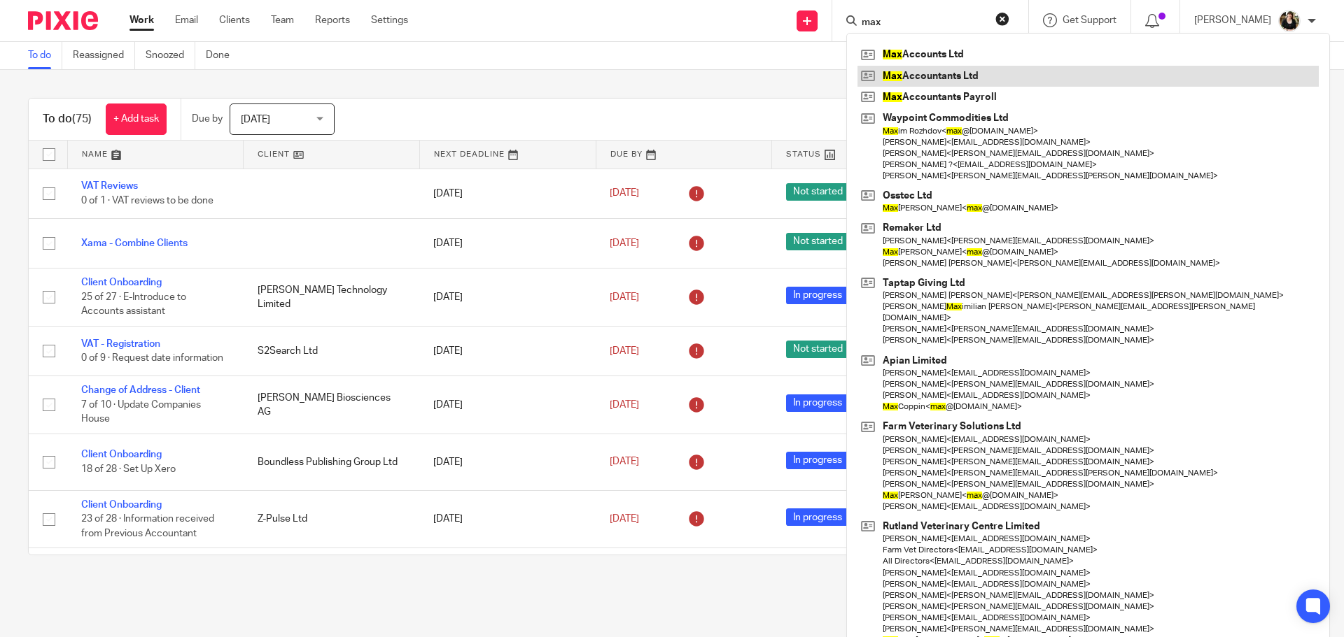
type input "max"
click at [940, 69] on link at bounding box center [1087, 76] width 461 height 21
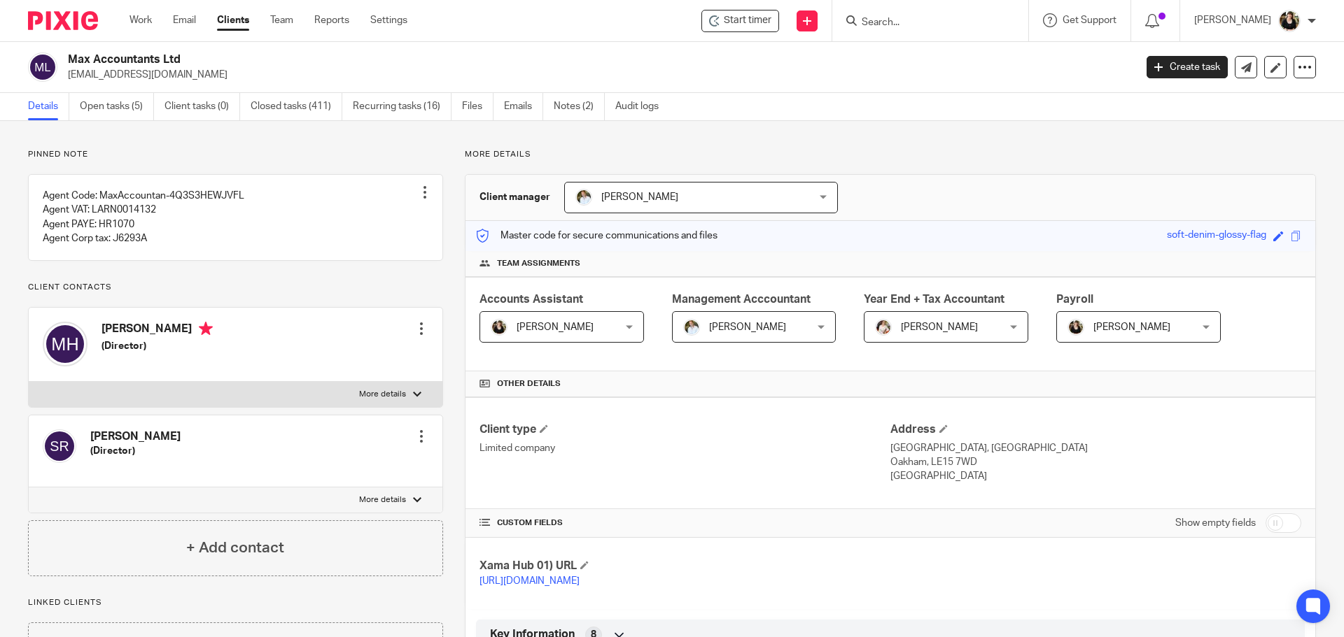
click at [1277, 522] on input "checkbox" at bounding box center [1283, 524] width 36 height 20
checkbox input "true"
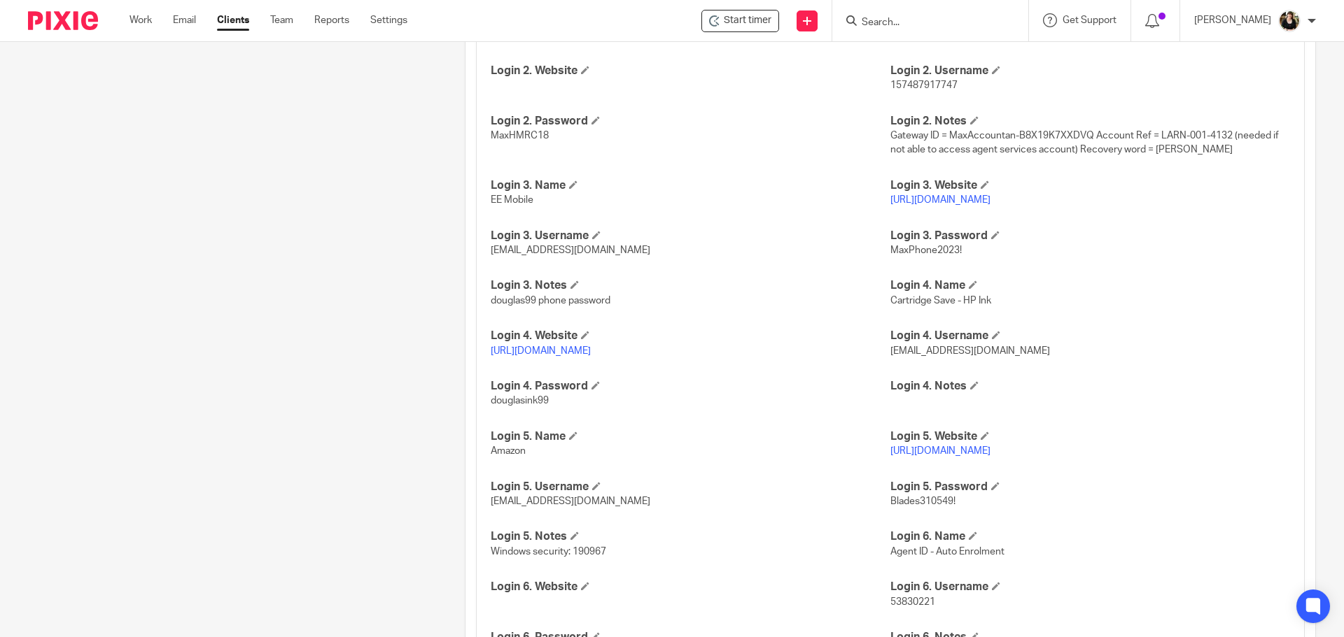
scroll to position [1819, 0]
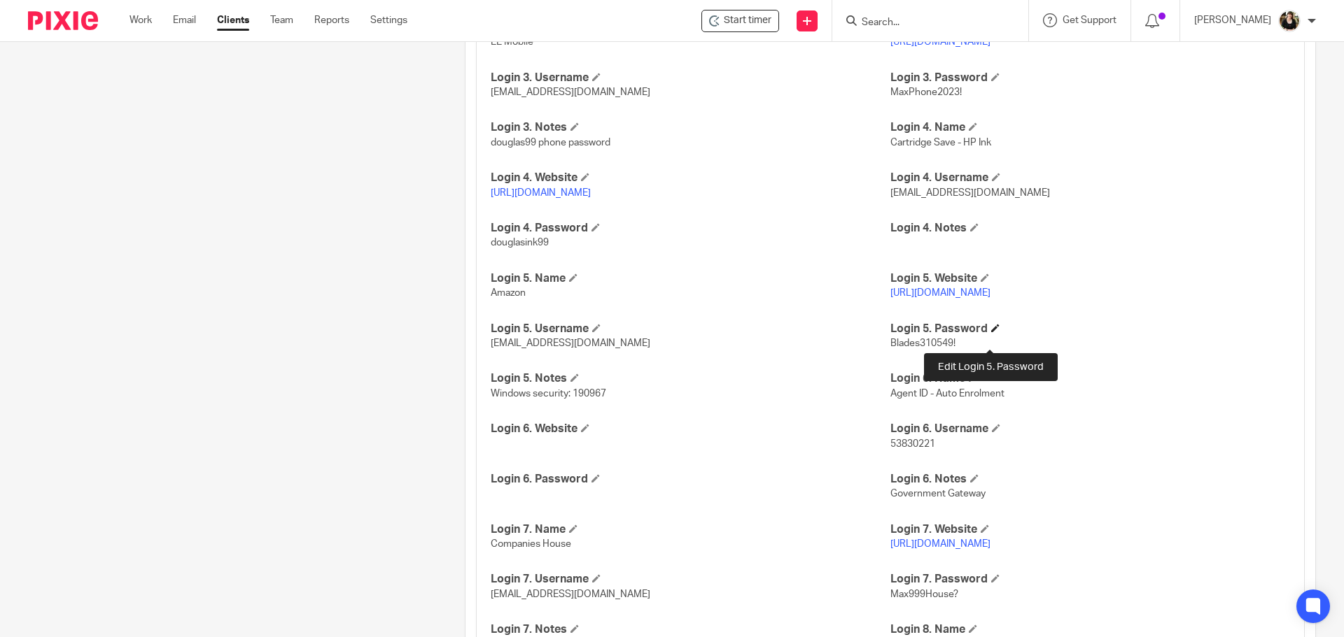
click at [991, 332] on span at bounding box center [995, 328] width 8 height 8
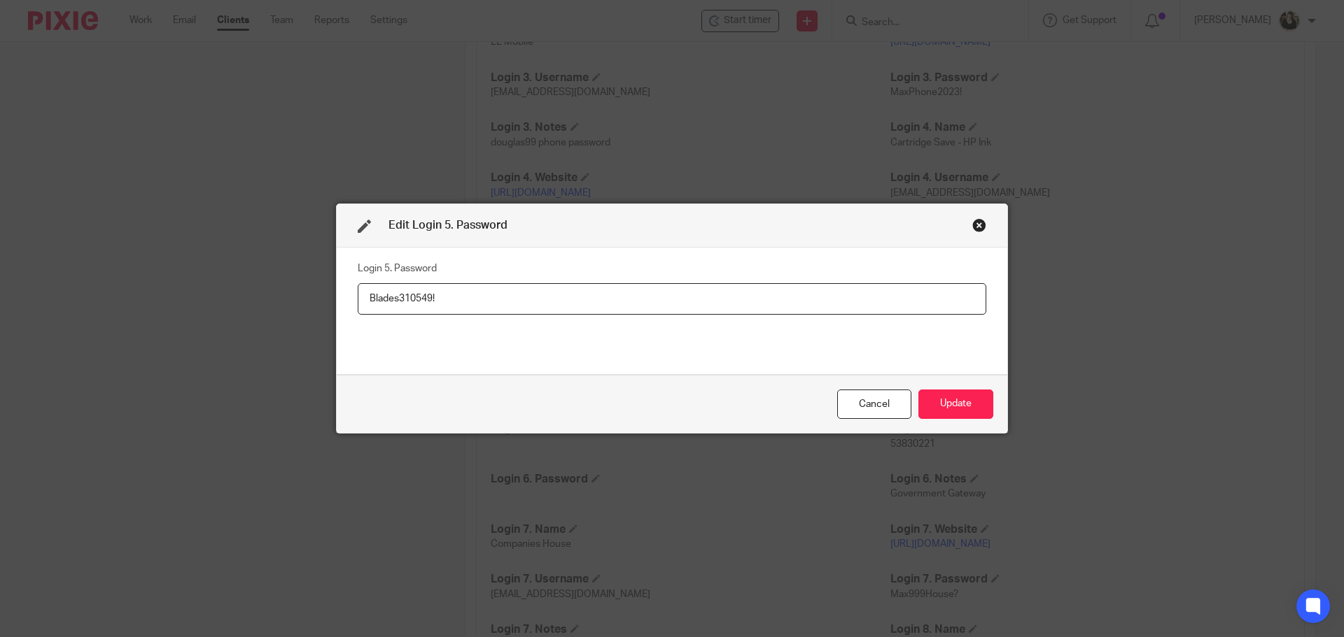
drag, startPoint x: 631, startPoint y: 295, endPoint x: 283, endPoint y: 296, distance: 347.8
click at [283, 296] on div "Edit Login 5. Password Login 5. Password [SECURITY_DATA] Cancel Update" at bounding box center [672, 318] width 1344 height 637
drag, startPoint x: 414, startPoint y: 295, endPoint x: 292, endPoint y: 292, distance: 122.5
click at [292, 292] on div "Edit Login 5. Password Login 5. Password [SECURITY_DATA] Cancel Update" at bounding box center [672, 318] width 1344 height 637
type input "M4xOffice2025!"
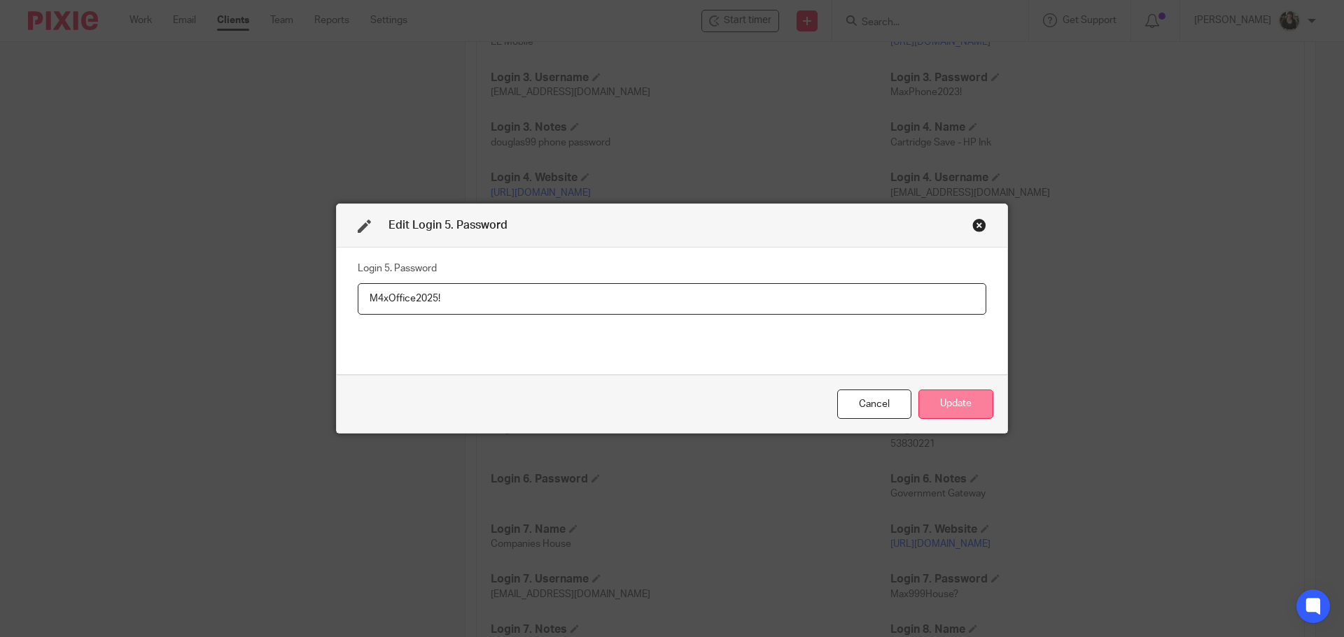
click at [945, 401] on button "Update" at bounding box center [955, 405] width 75 height 30
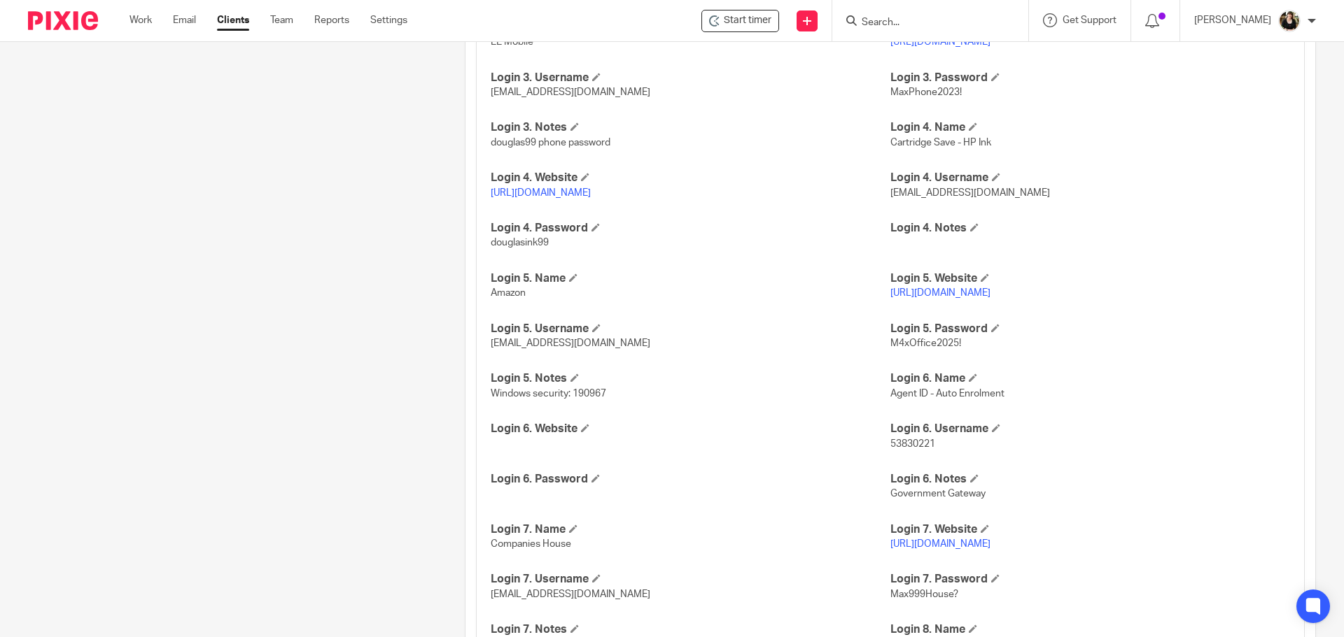
click at [930, 17] on input "Search" at bounding box center [923, 23] width 126 height 13
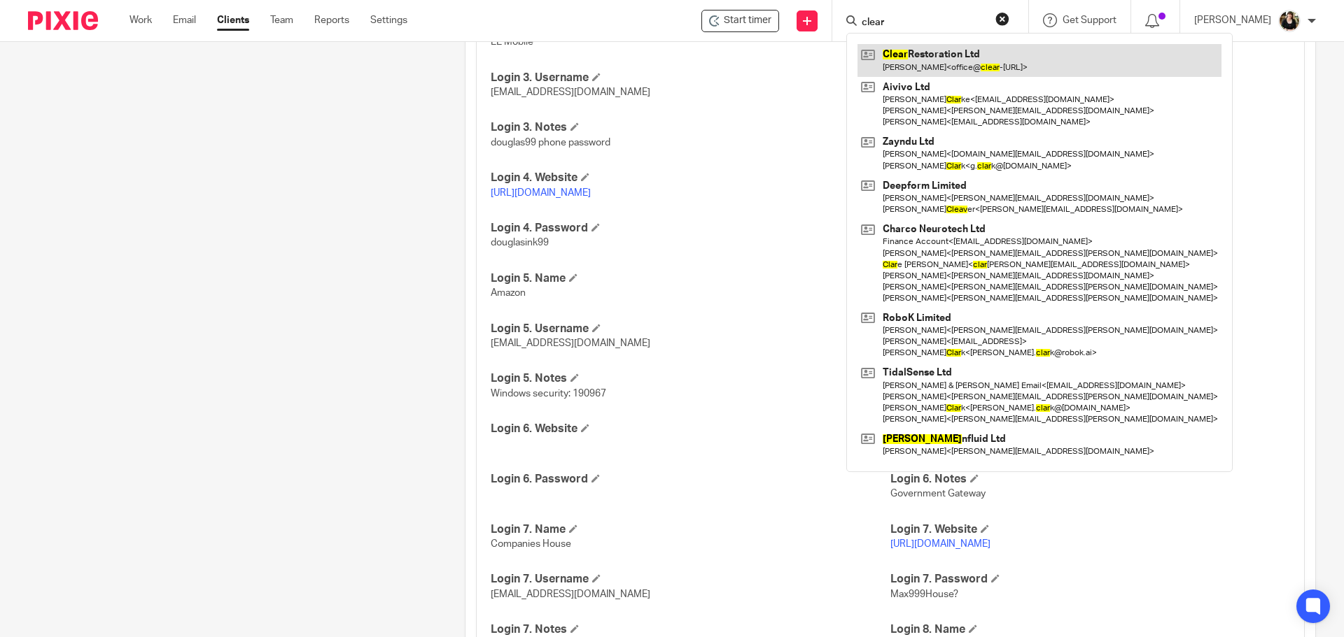
type input "clear"
click at [939, 45] on link at bounding box center [1039, 60] width 364 height 32
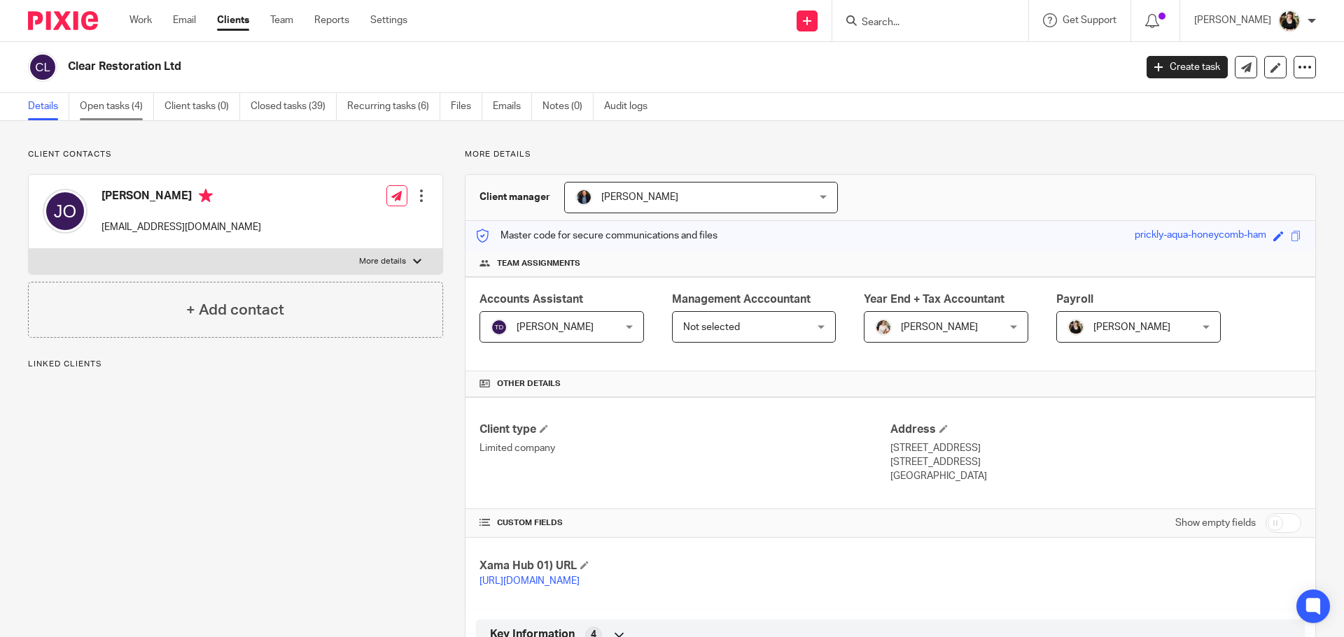
click at [118, 112] on link "Open tasks (4)" at bounding box center [117, 106] width 74 height 27
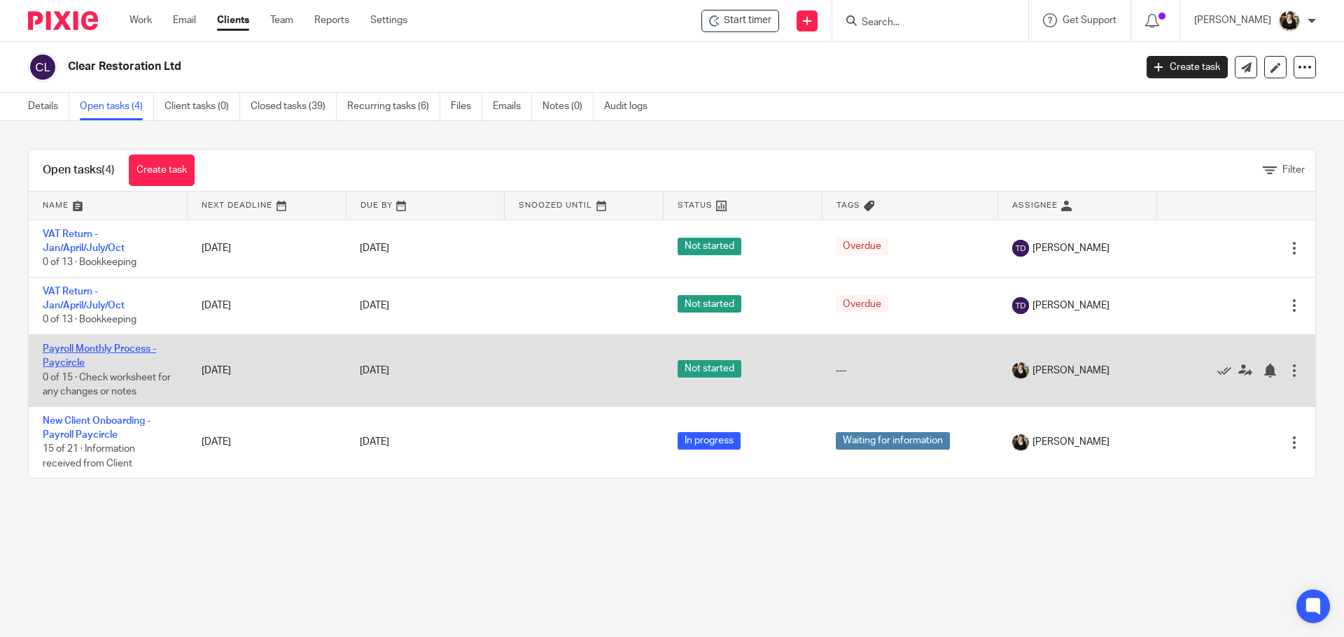
click at [85, 348] on link "Payroll Monthly Process - Paycircle" at bounding box center [99, 356] width 113 height 24
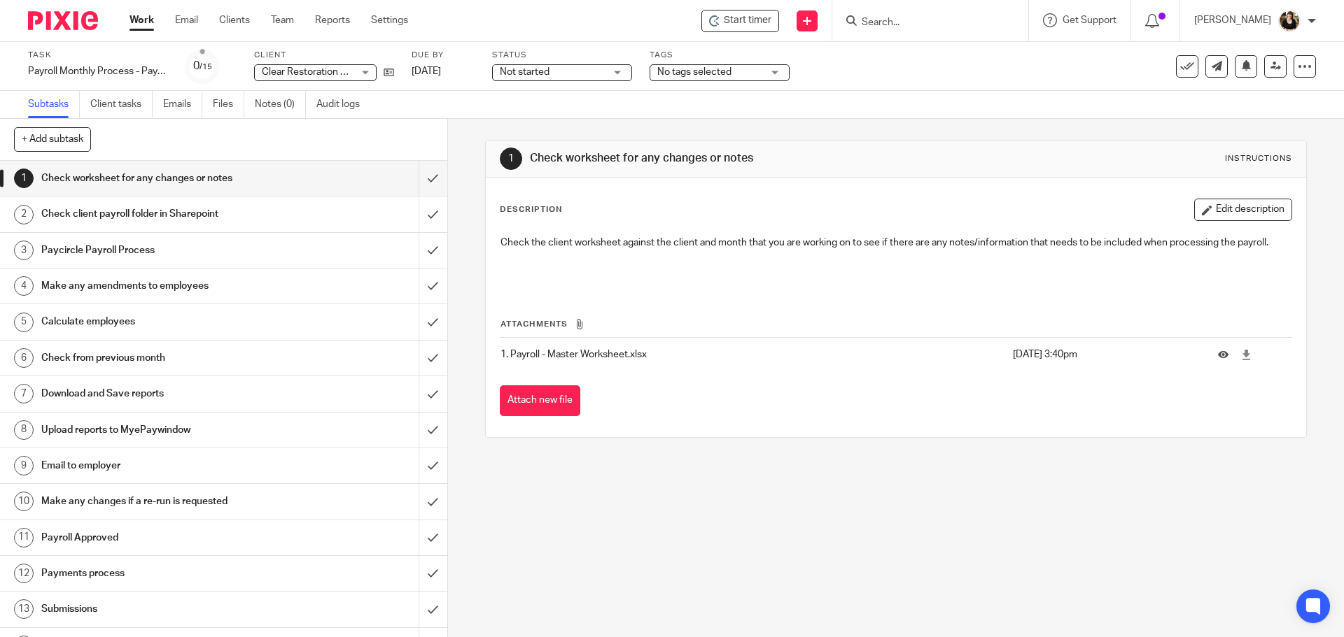
click at [740, 27] on span "Start timer" at bounding box center [748, 20] width 48 height 15
click at [743, 23] on span "Start timer" at bounding box center [748, 20] width 48 height 15
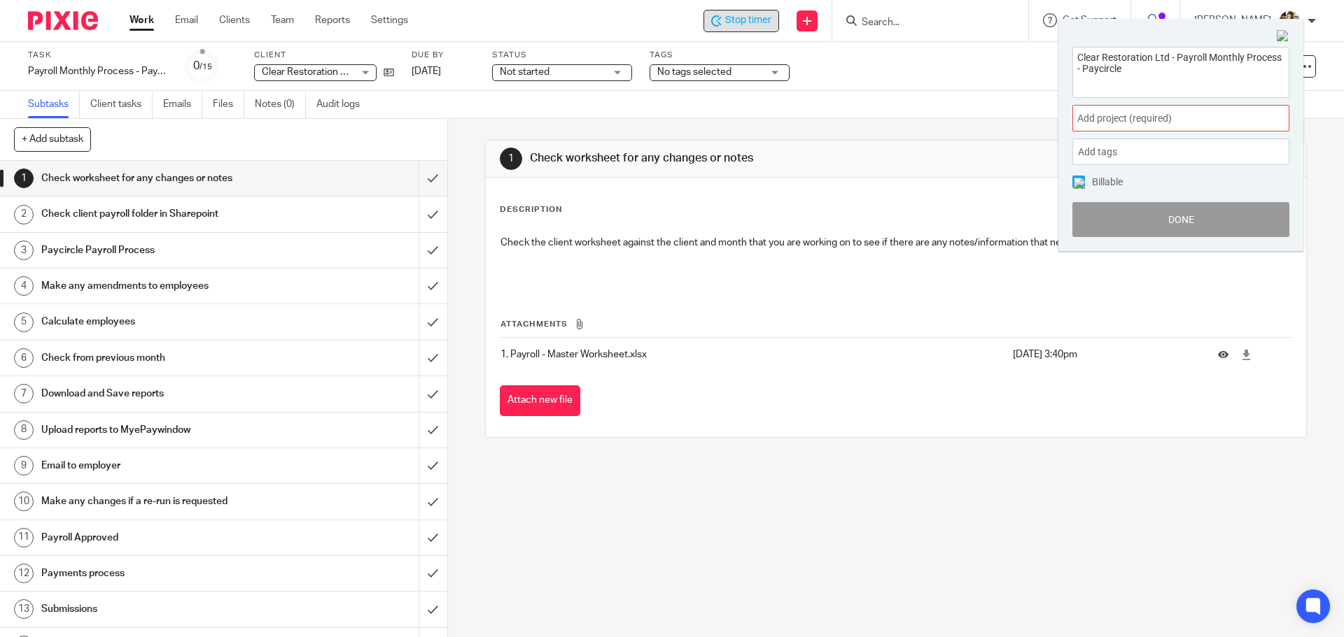
click at [1186, 127] on div "Add project (required) :" at bounding box center [1180, 118] width 217 height 27
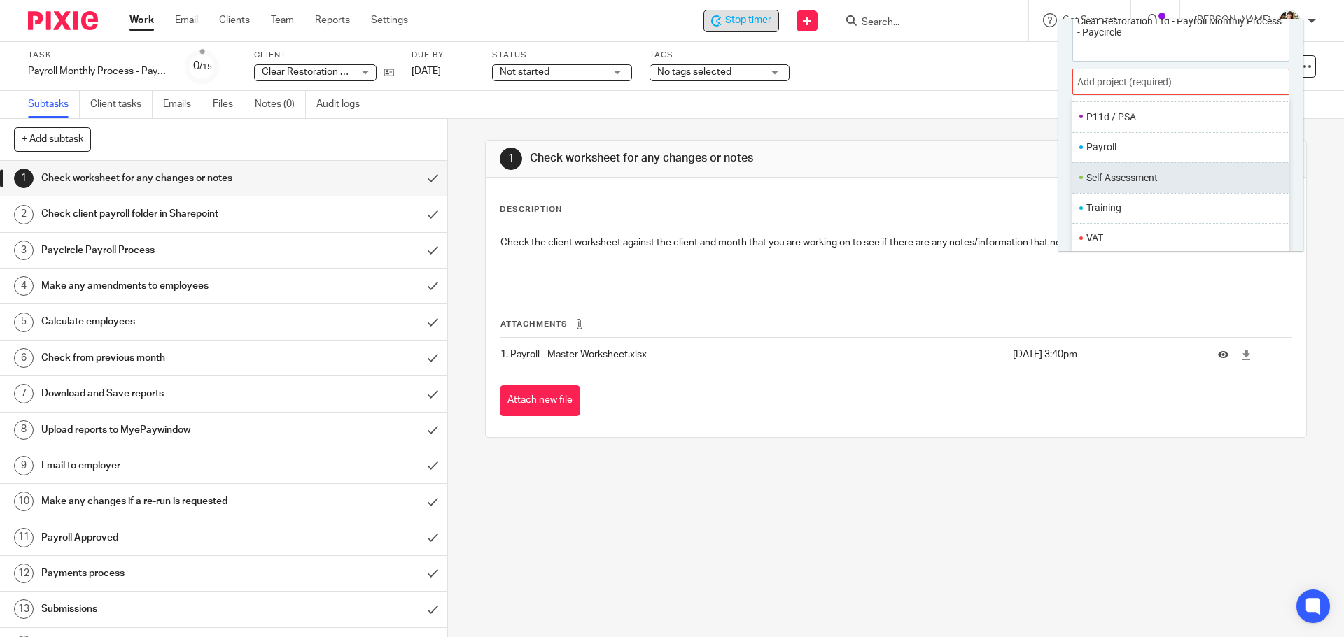
scroll to position [69, 0]
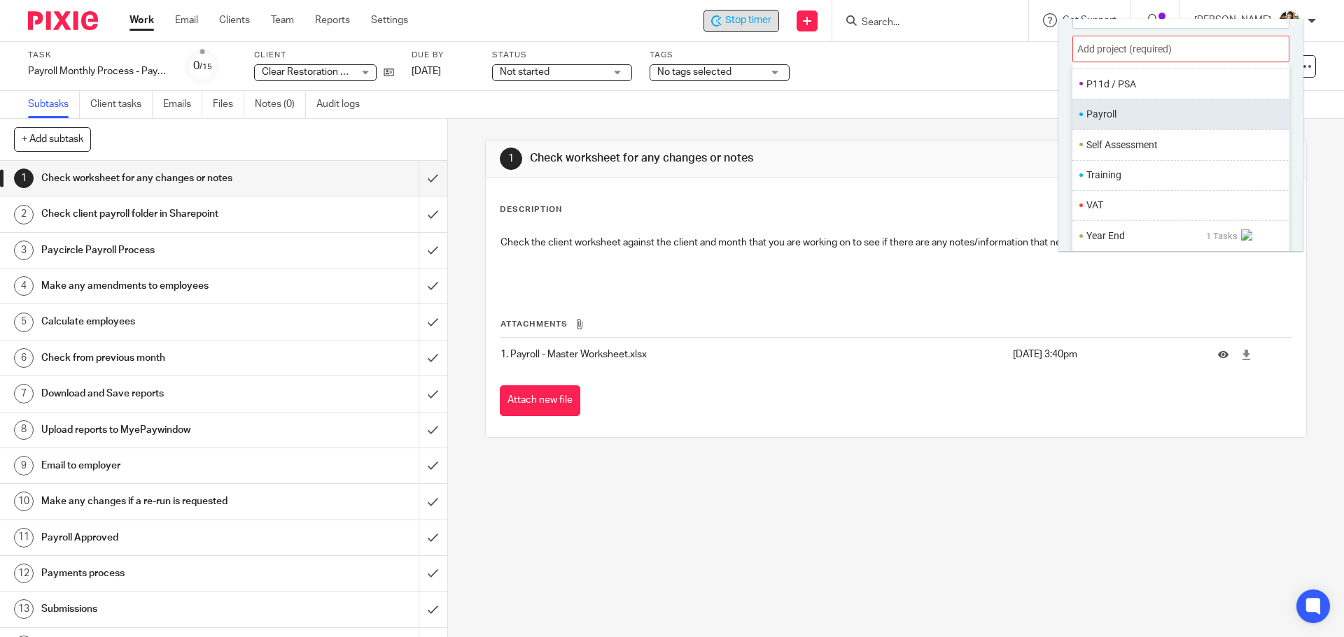
click at [1106, 111] on li "Payroll" at bounding box center [1177, 114] width 183 height 15
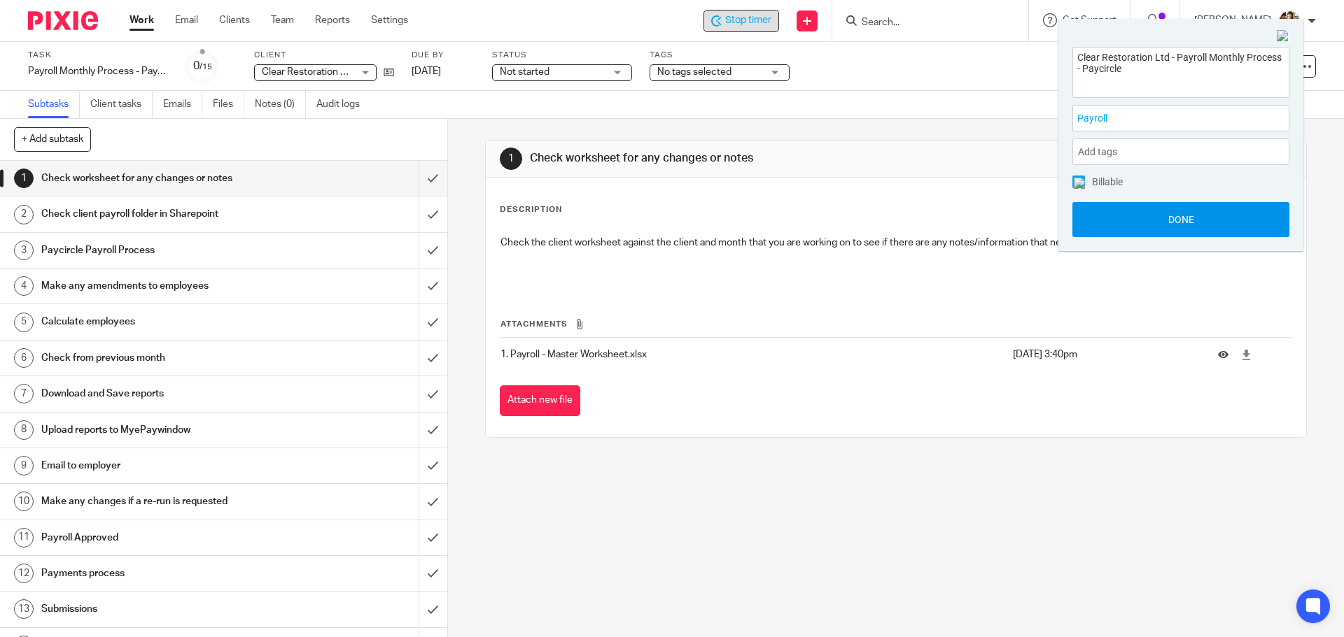
click at [1176, 223] on button "Done" at bounding box center [1180, 219] width 217 height 35
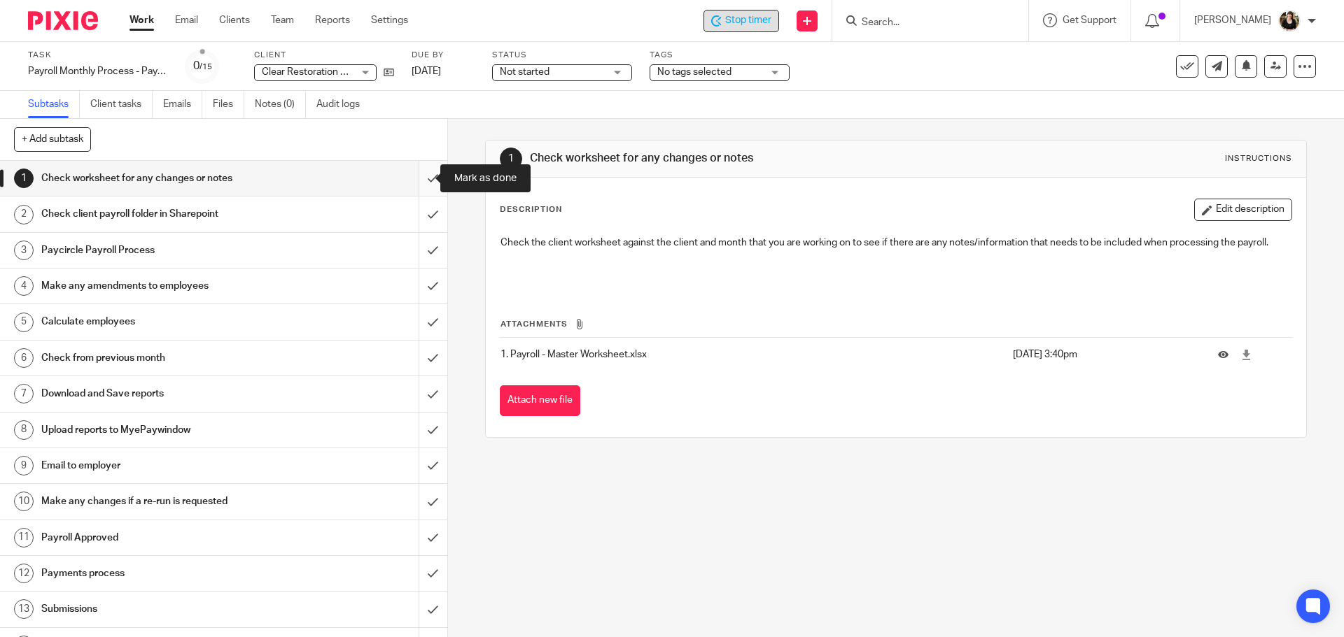
click at [416, 179] on input "submit" at bounding box center [223, 178] width 447 height 35
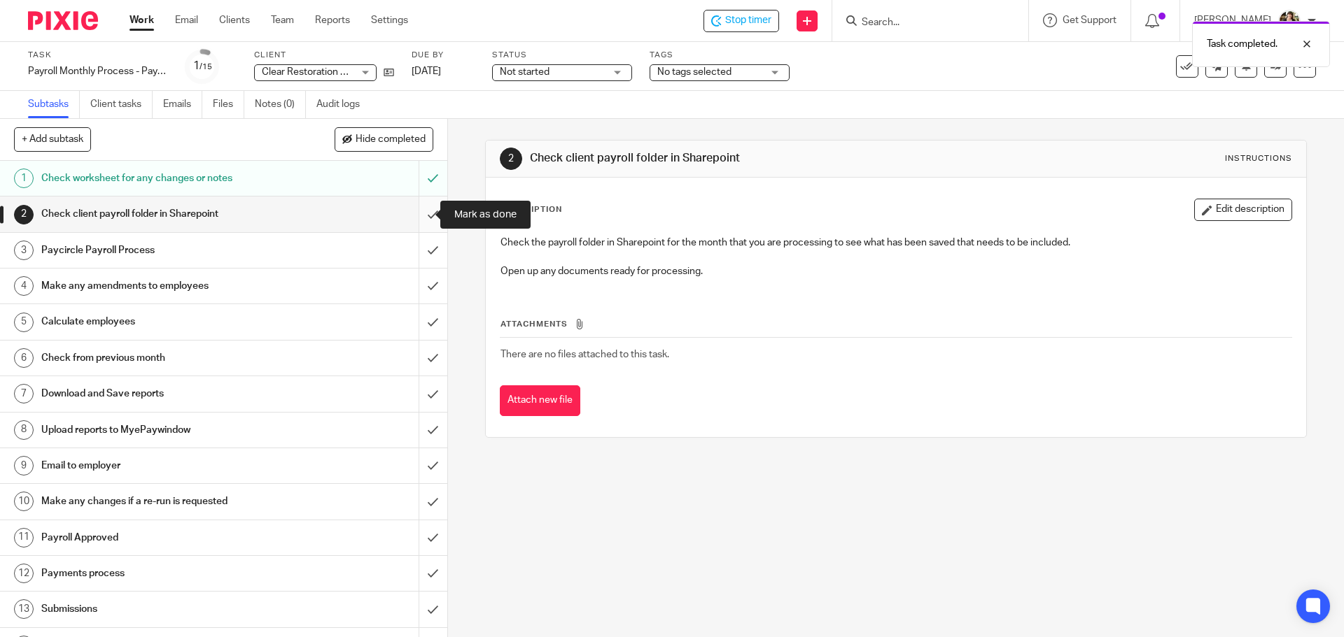
click at [419, 211] on input "submit" at bounding box center [223, 214] width 447 height 35
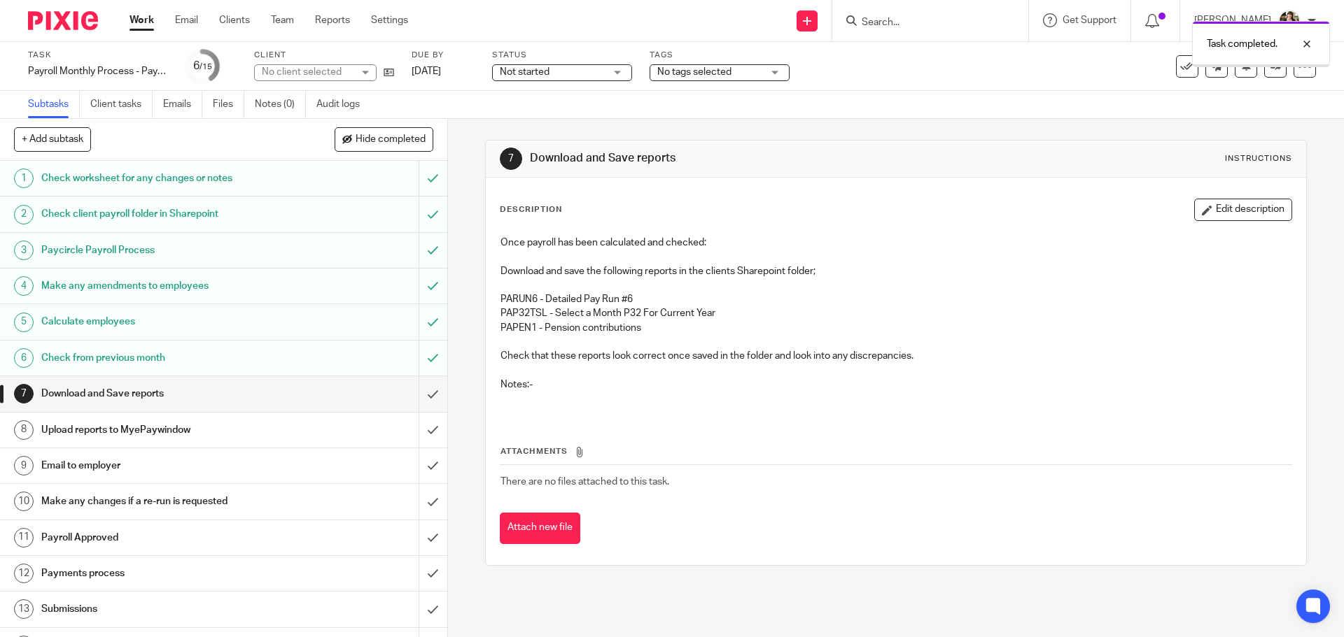
click at [422, 394] on input "submit" at bounding box center [223, 393] width 447 height 35
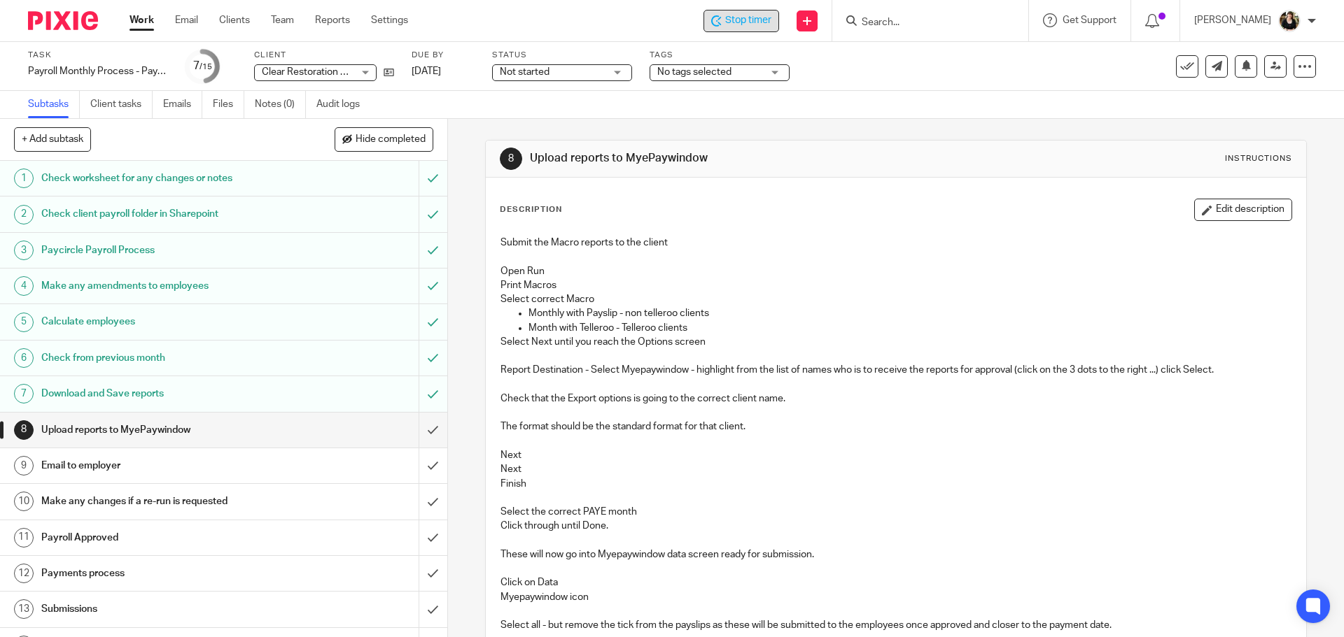
click at [749, 13] on div "Stop timer" at bounding box center [741, 21] width 76 height 22
click at [416, 432] on input "submit" at bounding box center [223, 430] width 447 height 35
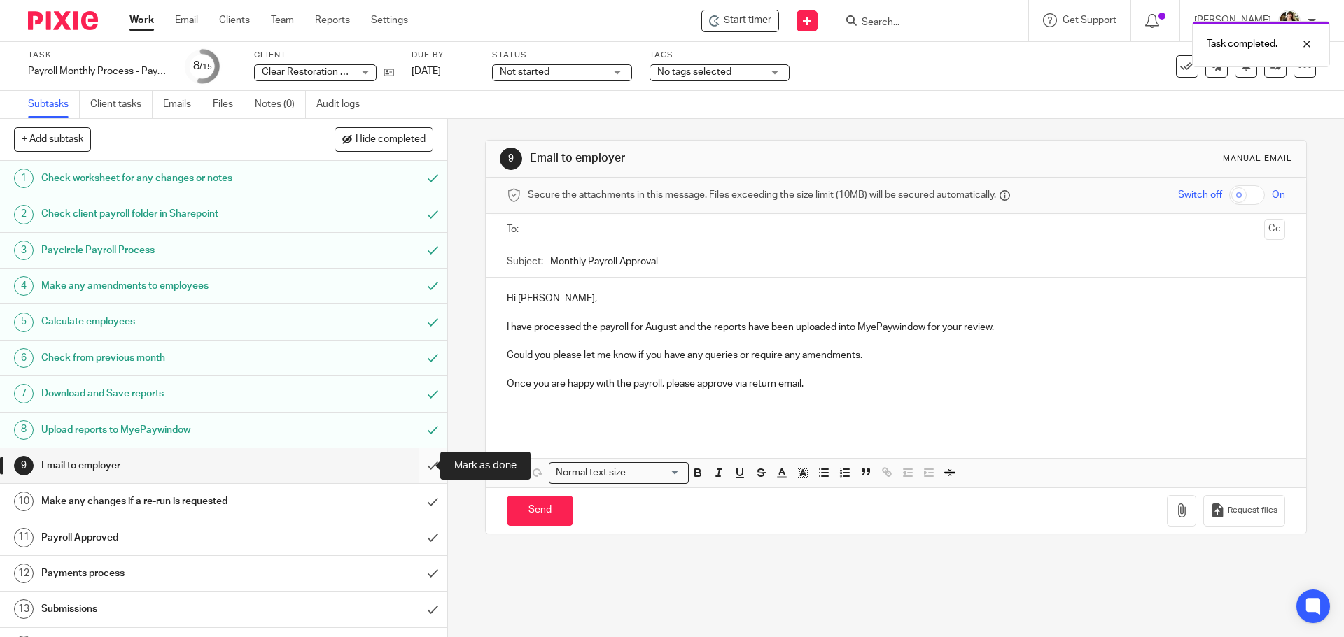
click at [421, 467] on input "submit" at bounding box center [223, 466] width 447 height 35
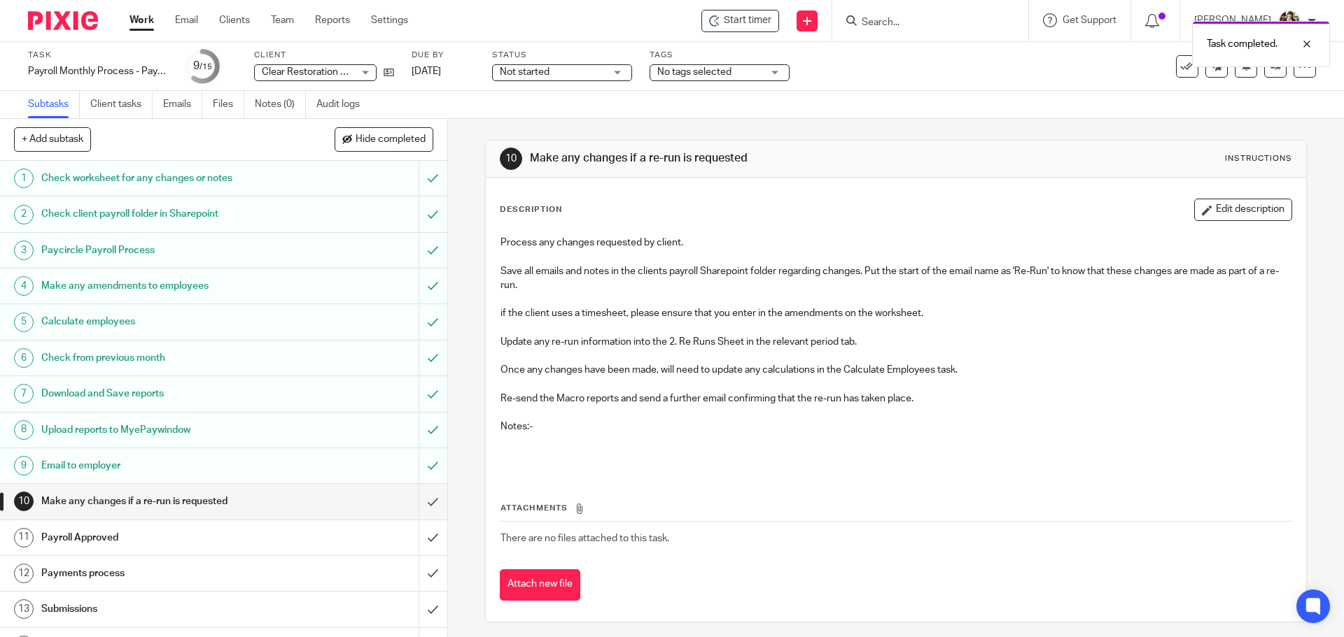
click at [608, 72] on div "Not started Not started" at bounding box center [562, 72] width 140 height 17
click at [588, 109] on li "In progress" at bounding box center [562, 123] width 139 height 29
click at [666, 79] on span "No tags selected" at bounding box center [709, 72] width 105 height 15
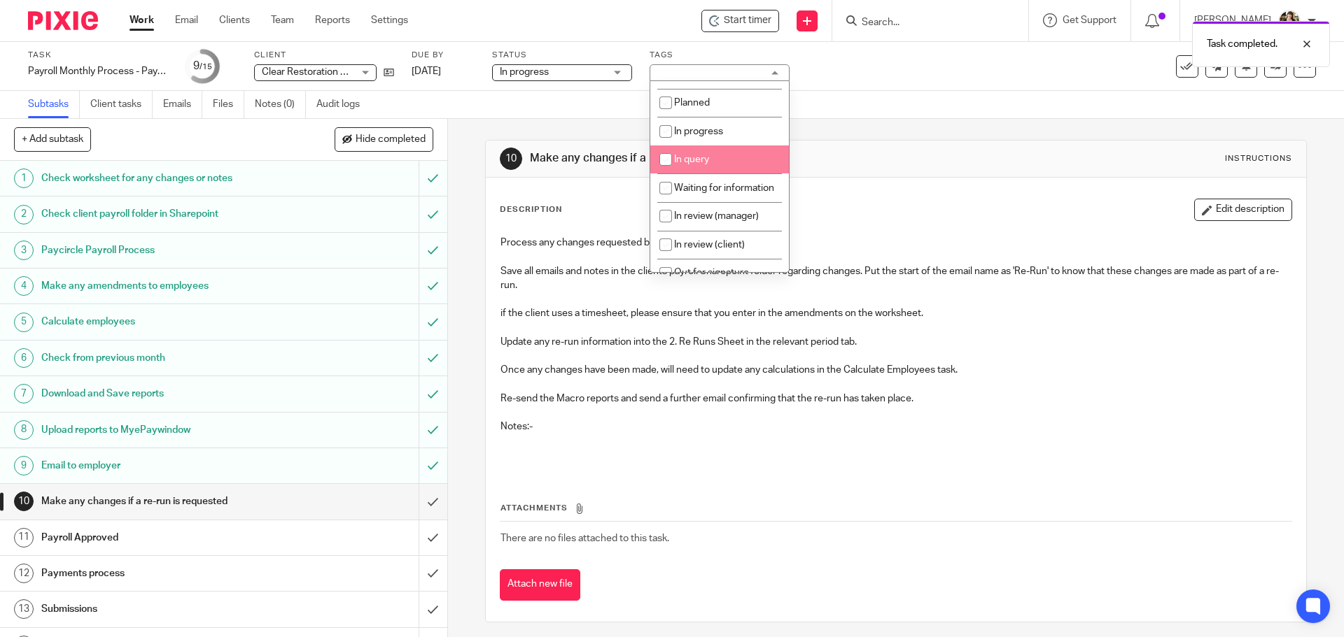
scroll to position [70, 0]
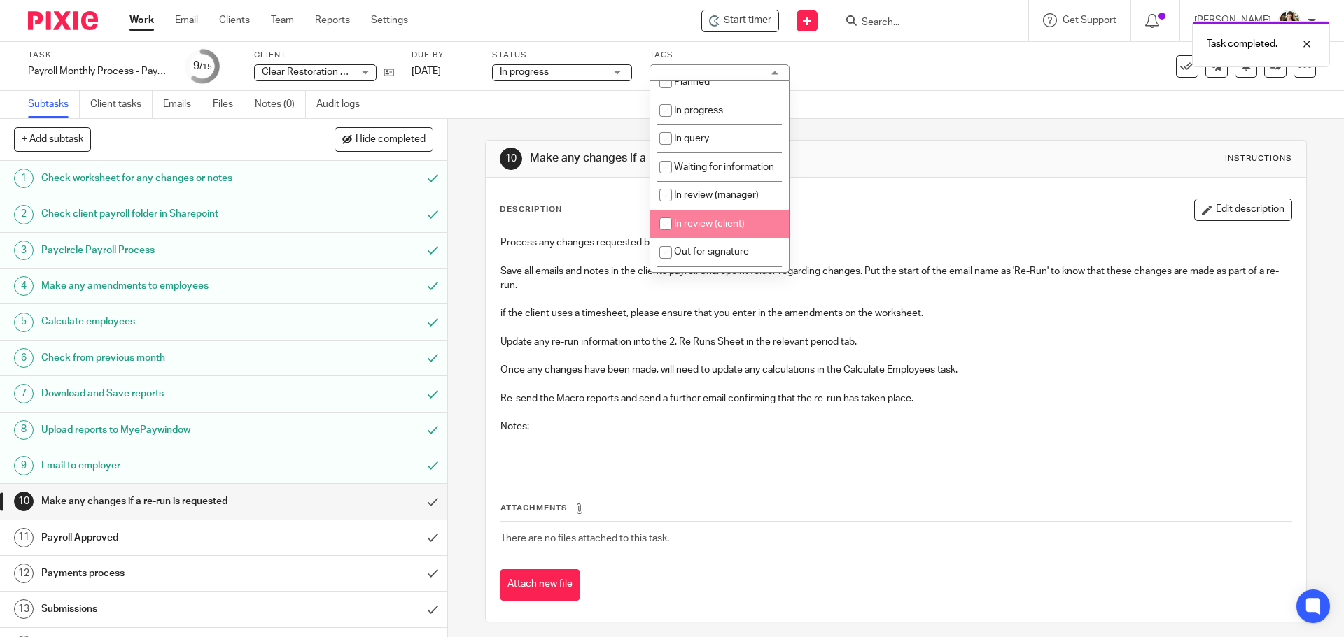
click at [711, 230] on li "In review (client)" at bounding box center [719, 224] width 139 height 29
checkbox input "true"
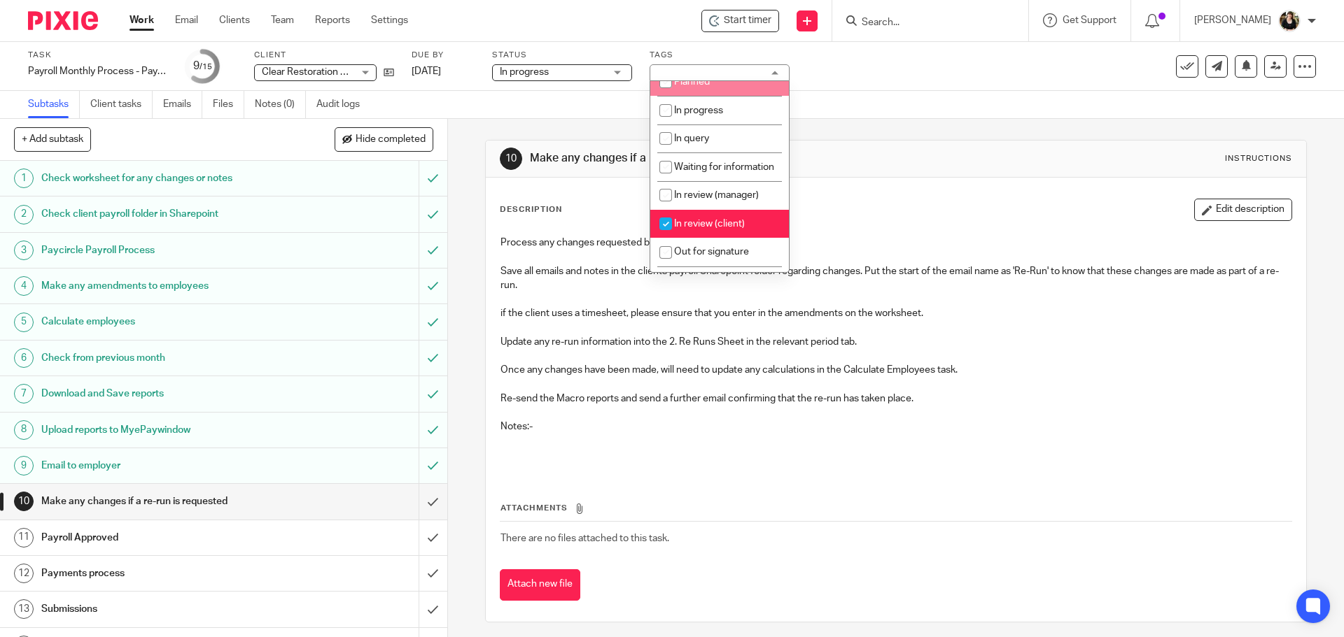
click div "Subtasks Client tasks Emails Files Notes (0) Audit logs"
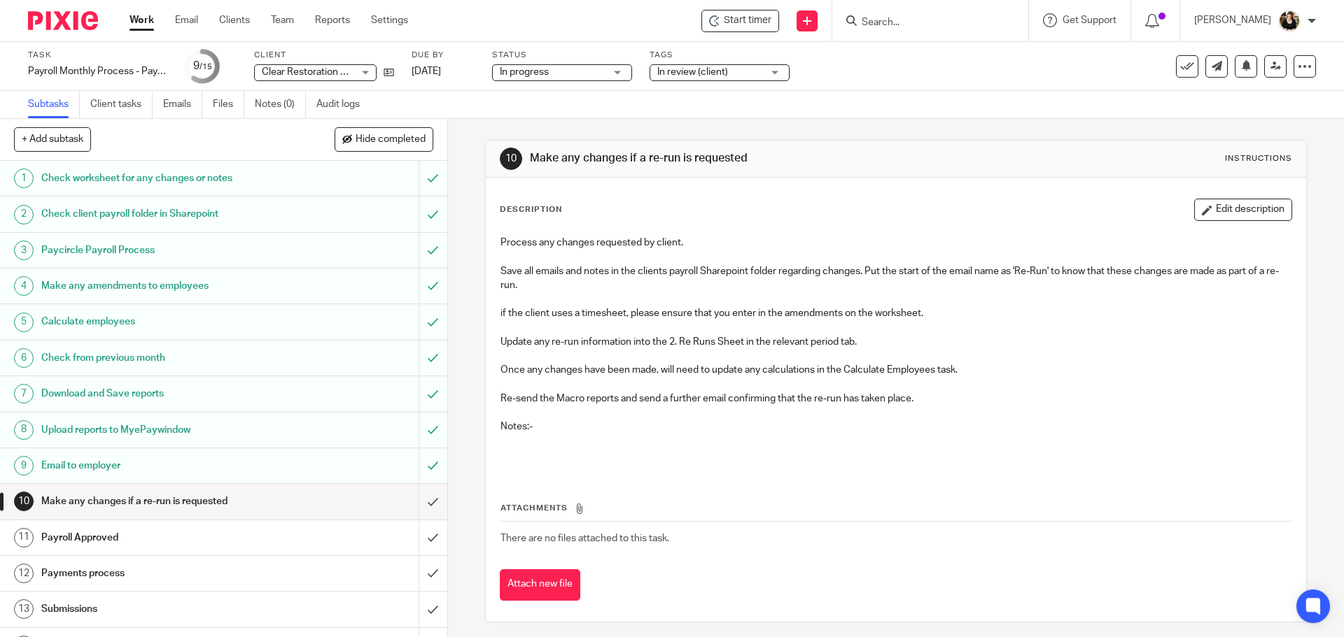
click link "Work"
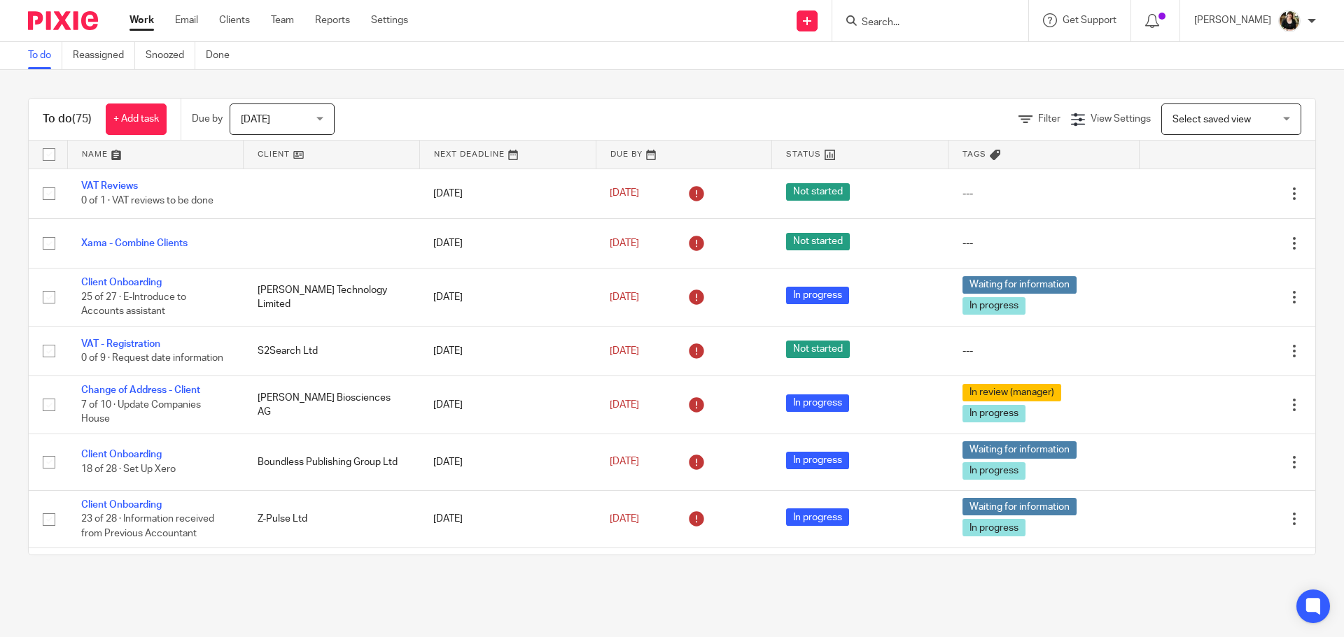
click at [887, 20] on input "Search" at bounding box center [923, 23] width 126 height 13
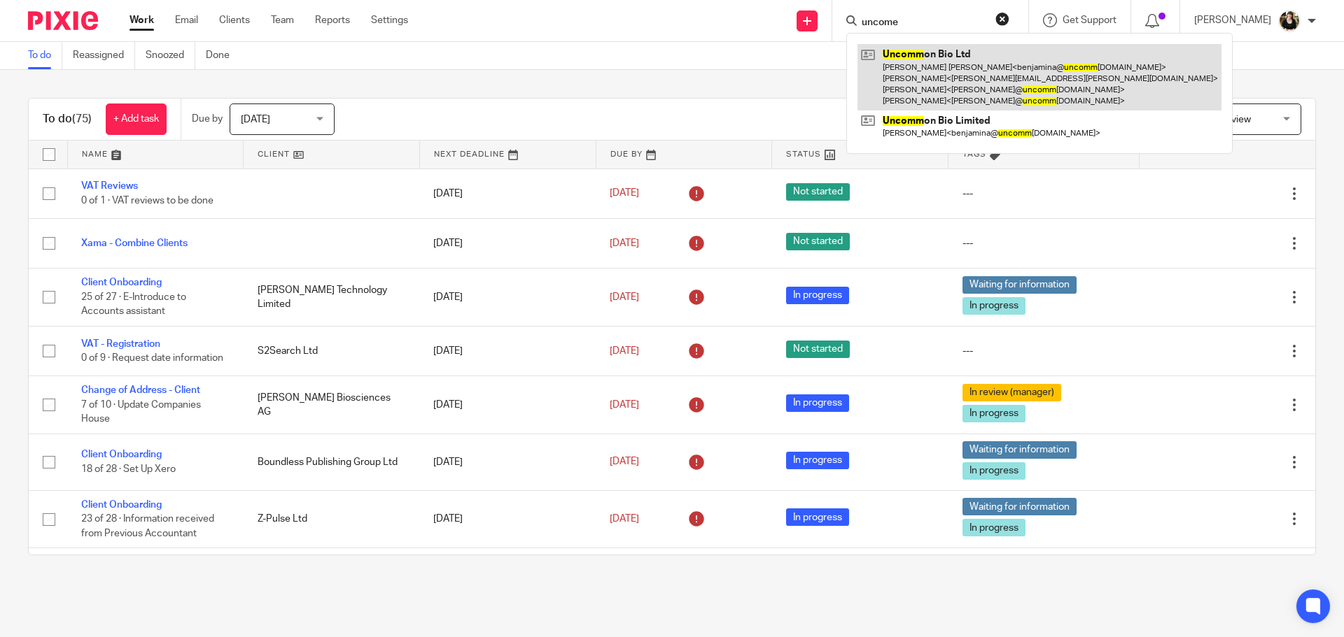
type input "uncome"
click at [907, 60] on link at bounding box center [1039, 77] width 364 height 66
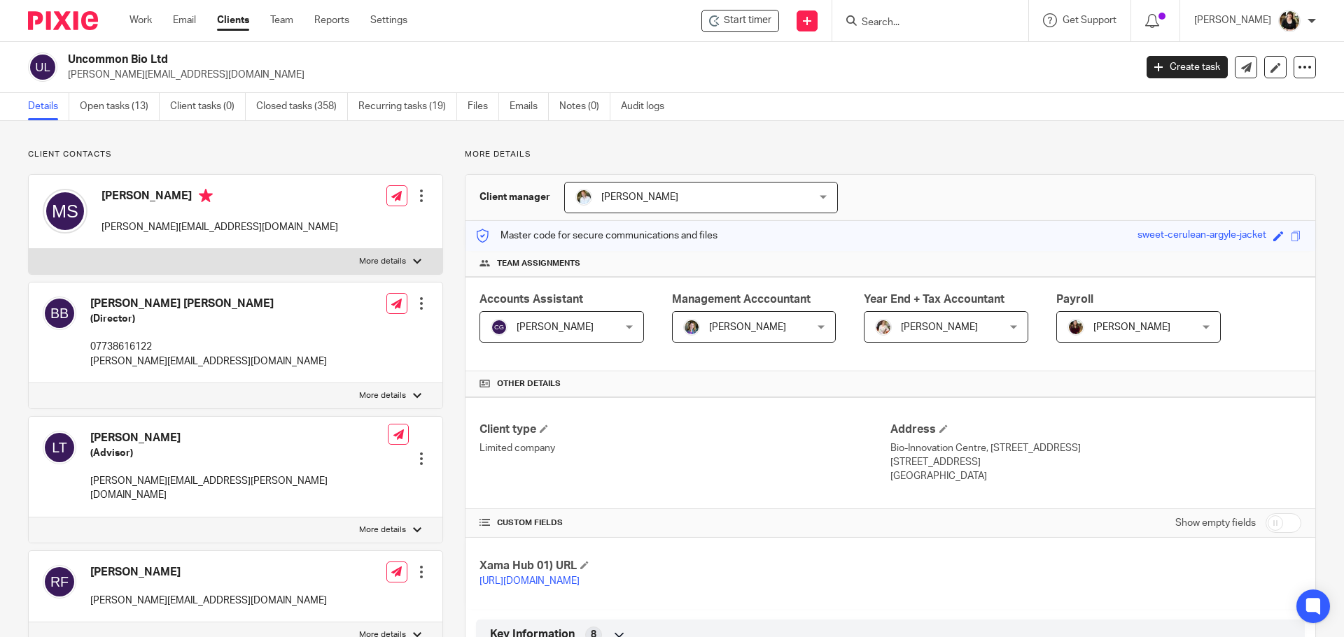
click at [1285, 520] on input "checkbox" at bounding box center [1283, 524] width 36 height 20
checkbox input "true"
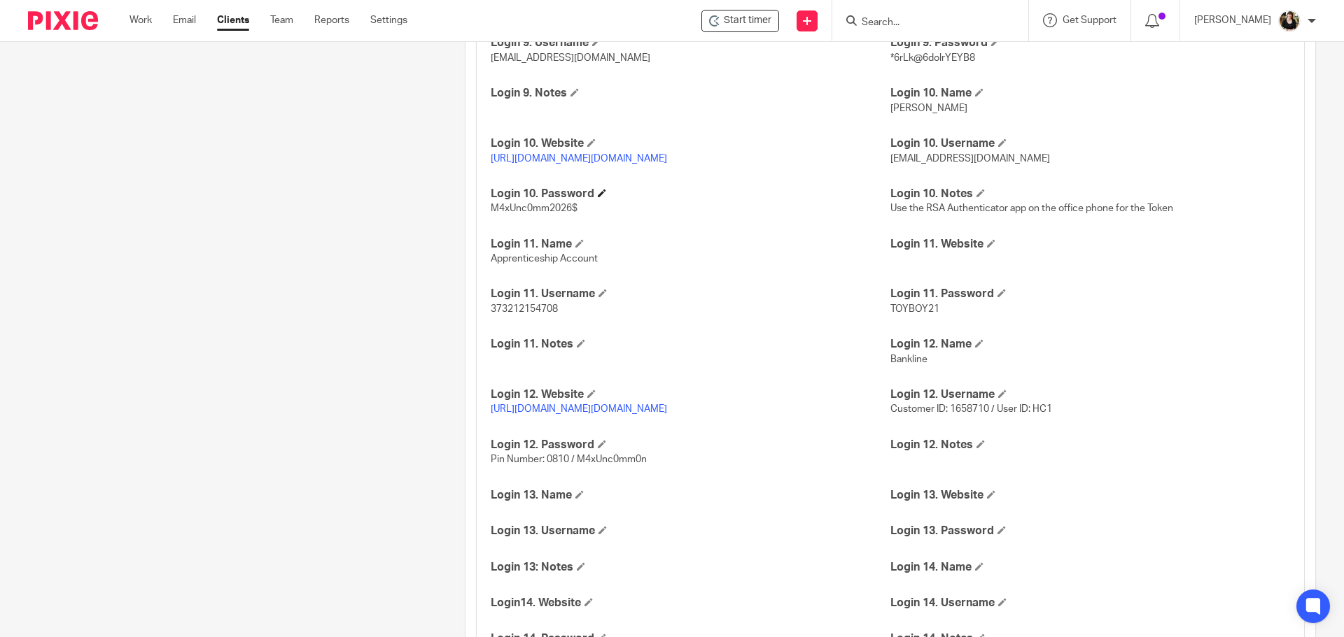
scroll to position [2659, 0]
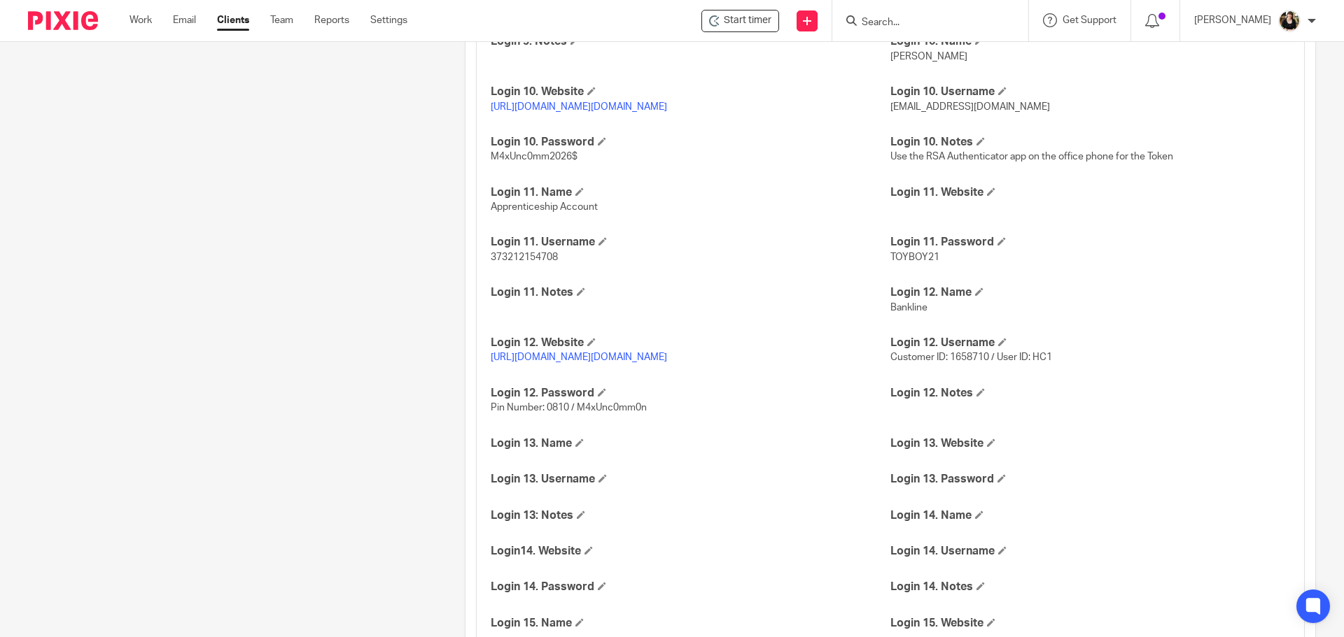
click at [667, 362] on link "[URL][DOMAIN_NAME][DOMAIN_NAME]" at bounding box center [579, 358] width 176 height 10
drag, startPoint x: 945, startPoint y: 519, endPoint x: 981, endPoint y: 517, distance: 35.7
click at [981, 362] on span "Customer ID: 1658710 / User ID: HC1" at bounding box center [971, 358] width 162 height 10
copy span "1658710"
drag, startPoint x: 1033, startPoint y: 515, endPoint x: 1043, endPoint y: 515, distance: 9.8
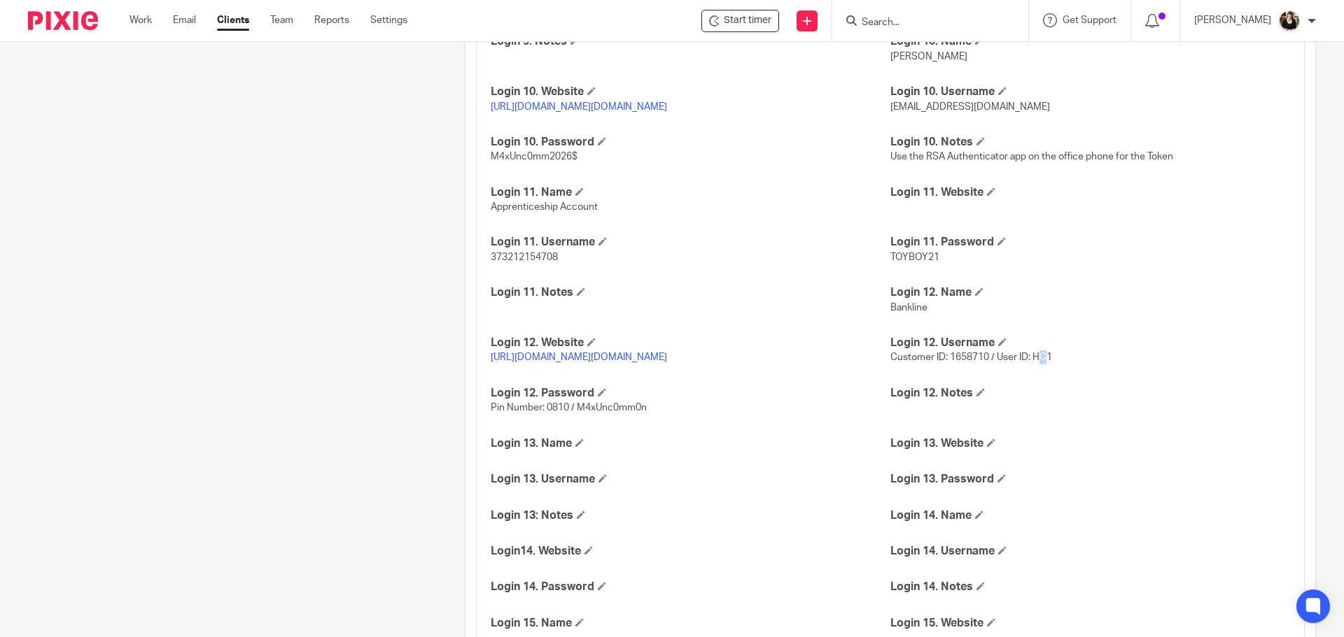
click at [1043, 362] on span "Customer ID: 1658710 / User ID: HC1" at bounding box center [971, 358] width 162 height 10
drag, startPoint x: 1025, startPoint y: 515, endPoint x: 1050, endPoint y: 515, distance: 25.2
click at [1050, 365] on p "Customer ID: 1658710 / User ID: HC1" at bounding box center [1090, 358] width 400 height 14
drag, startPoint x: 1047, startPoint y: 515, endPoint x: 1029, endPoint y: 517, distance: 17.6
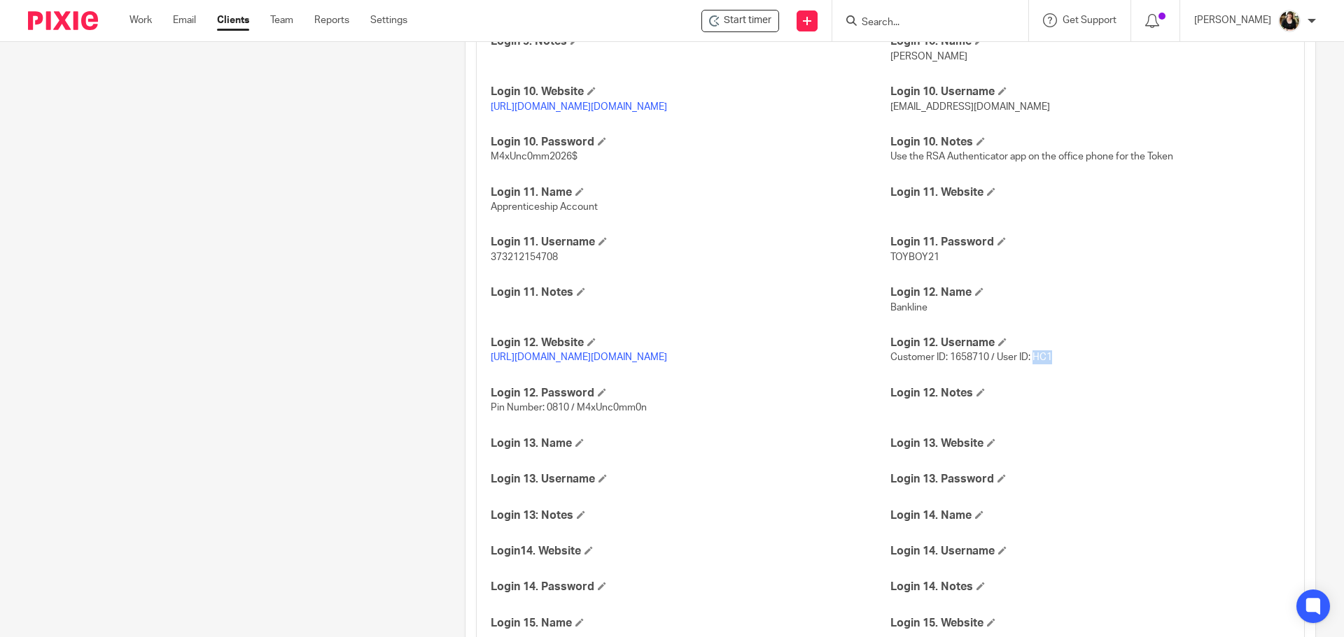
click at [1029, 365] on p "Customer ID: 1658710 / User ID: HC1" at bounding box center [1090, 358] width 400 height 14
copy span "HC1"
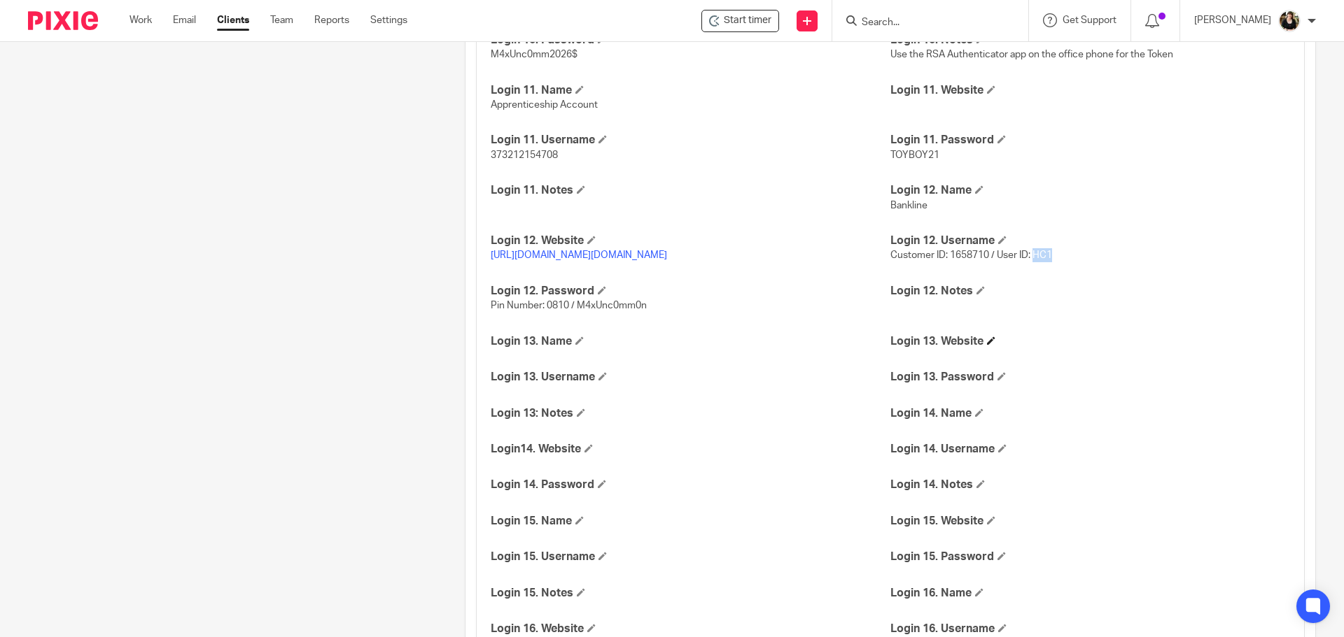
scroll to position [2799, 0]
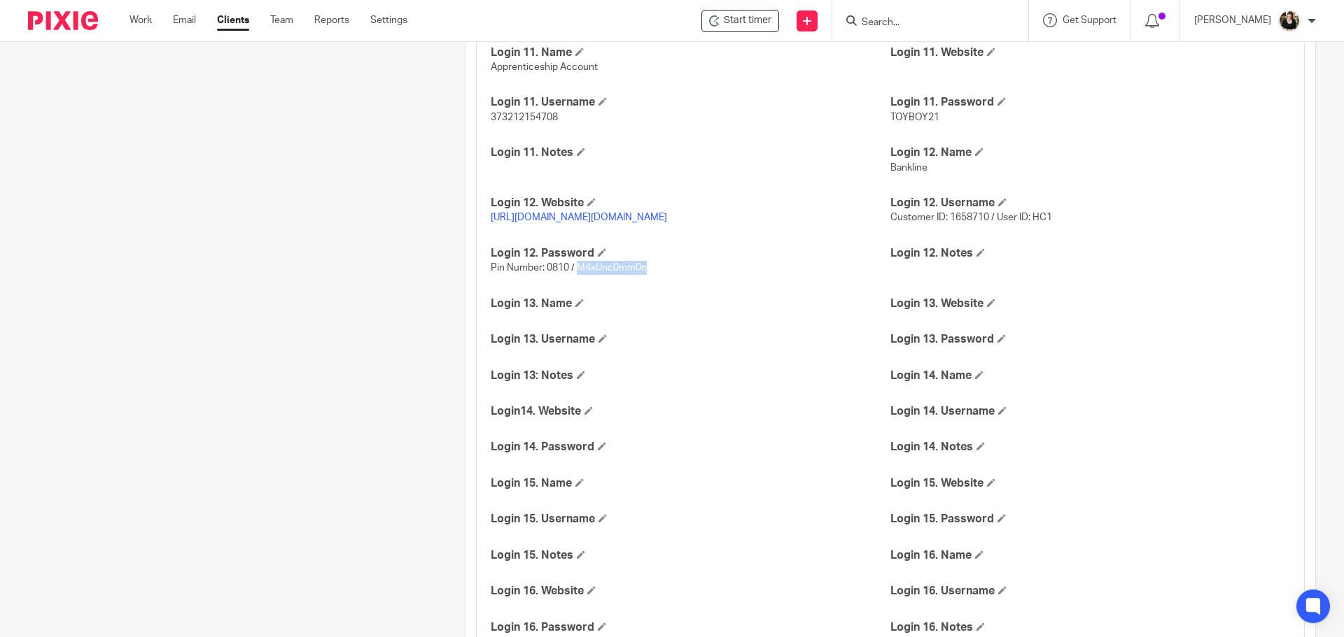
drag, startPoint x: 574, startPoint y: 425, endPoint x: 642, endPoint y: 427, distance: 67.2
click at [642, 273] on span "Pin Number: 0810 / M4xUnc0mm0n" at bounding box center [569, 268] width 156 height 10
copy span "M4xUnc0mm0n"
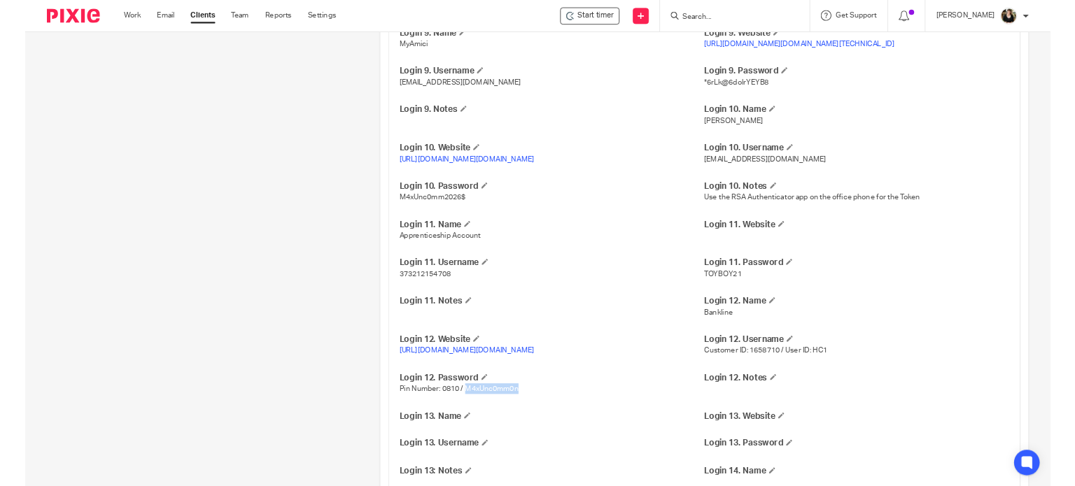
scroll to position [2449, 0]
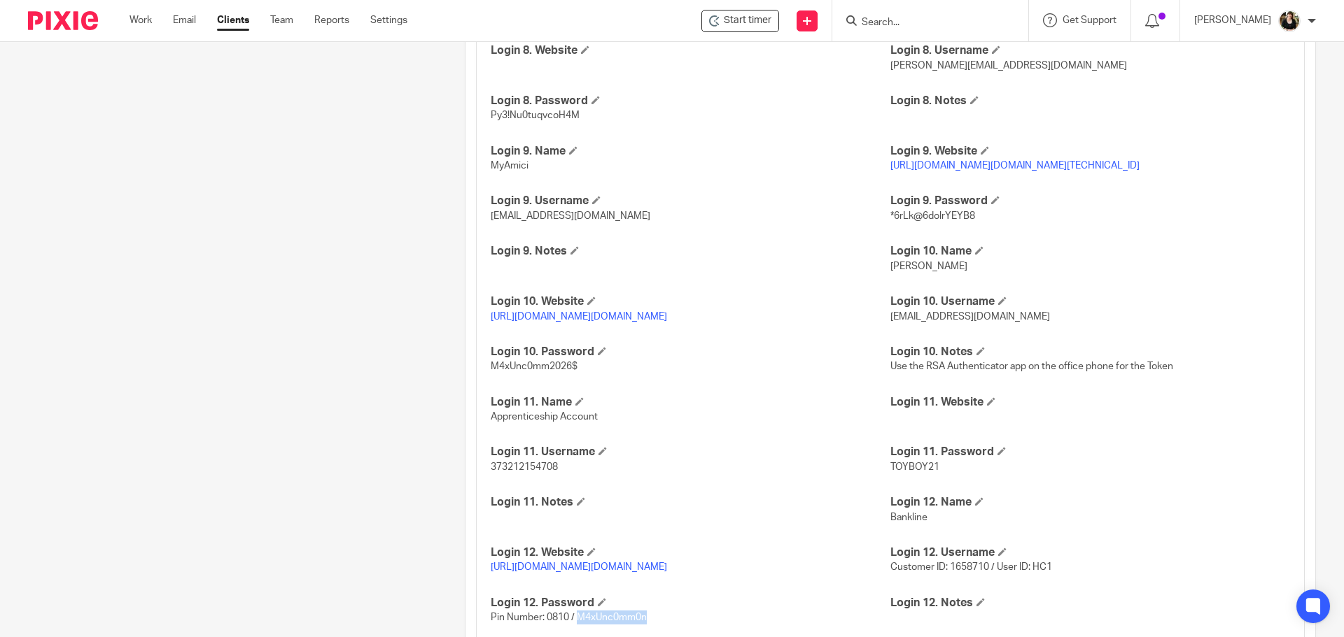
click at [636, 322] on link "[URL][DOMAIN_NAME][DOMAIN_NAME]" at bounding box center [579, 317] width 176 height 10
drag, startPoint x: 490, startPoint y: 526, endPoint x: 579, endPoint y: 527, distance: 89.6
click at [579, 374] on p "M4xUnc0mm2026$" at bounding box center [691, 367] width 400 height 14
copy span "M4xUnc0mm2026$"
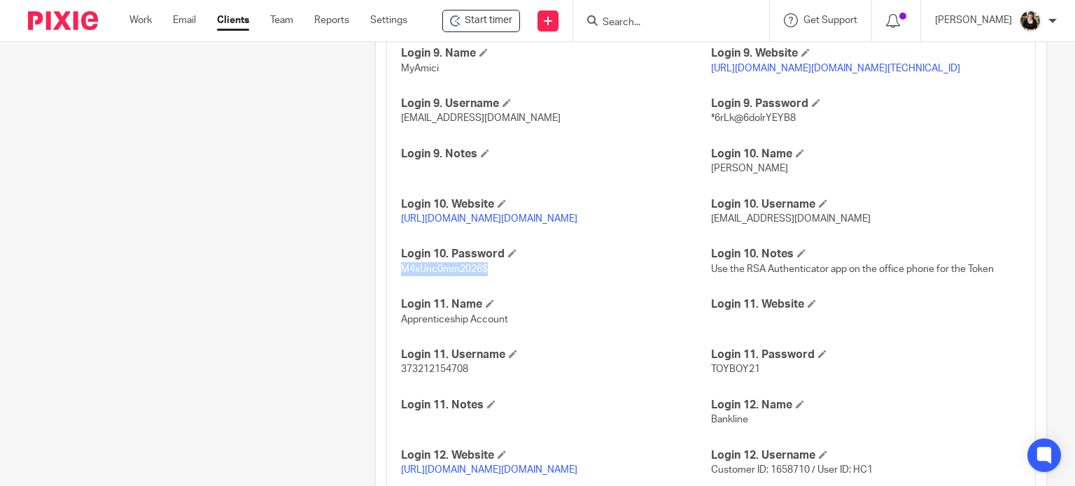
scroll to position [2799, 0]
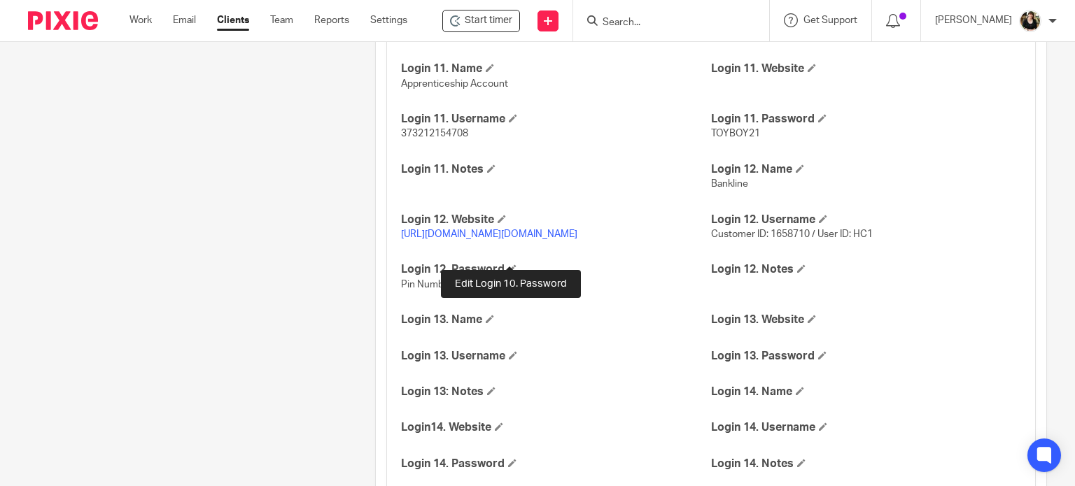
click at [508, 22] on span at bounding box center [512, 17] width 8 height 8
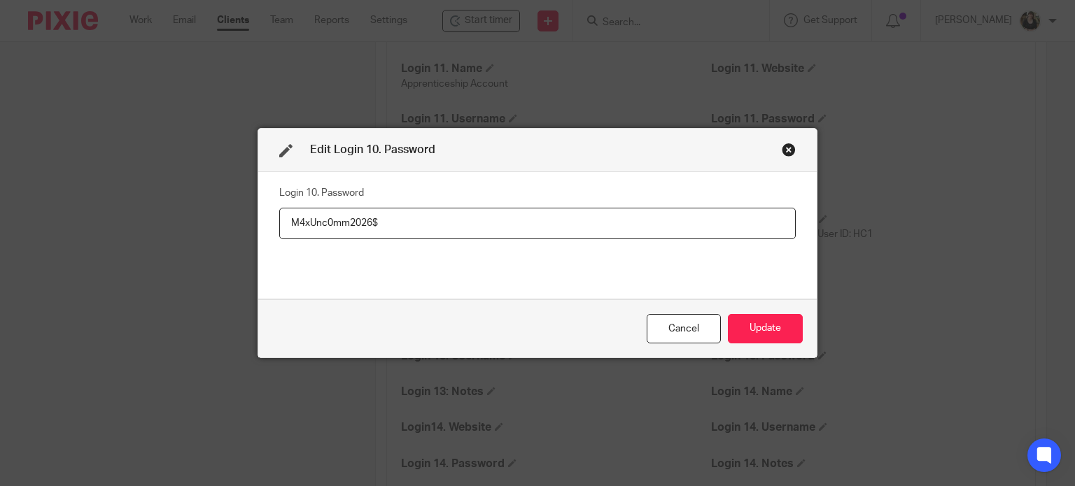
click at [293, 228] on input "M4xUnc0mm2026$" at bounding box center [537, 223] width 516 height 31
drag, startPoint x: 407, startPoint y: 227, endPoint x: 276, endPoint y: 225, distance: 130.2
click at [279, 225] on input "M4xHigher2026$" at bounding box center [537, 223] width 516 height 31
click at [454, 218] on input "M4xHigher2026$" at bounding box center [537, 223] width 516 height 31
type input "M4xHigher2026#"
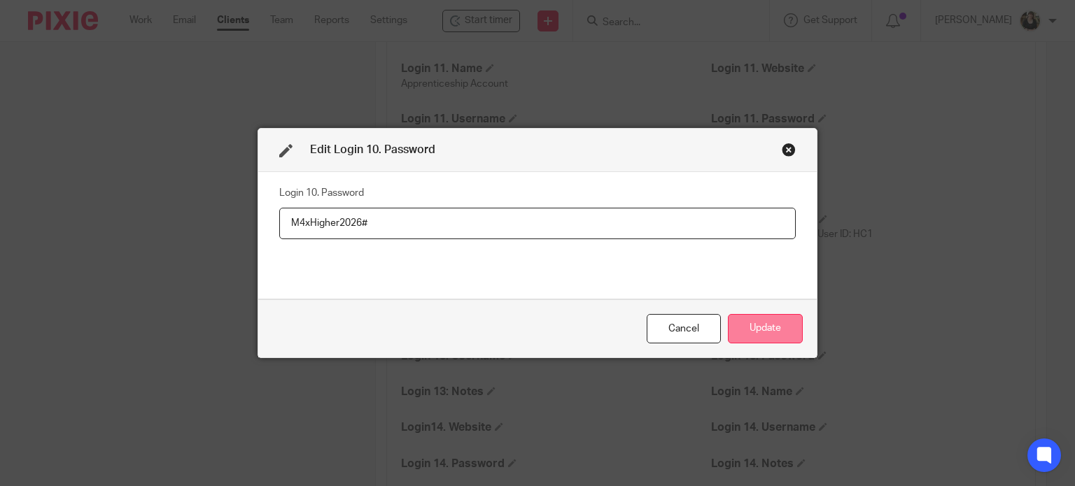
click at [734, 327] on button "Update" at bounding box center [765, 329] width 75 height 30
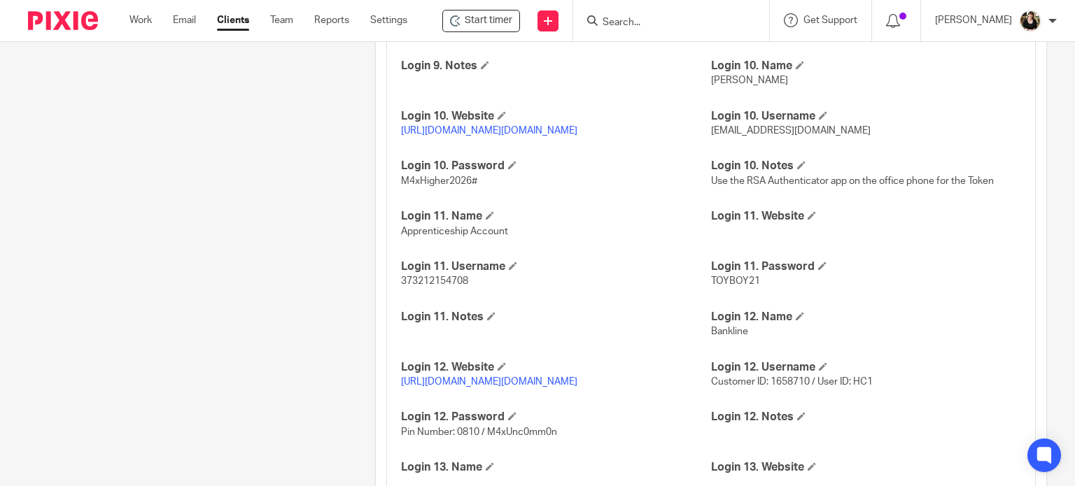
scroll to position [2729, 0]
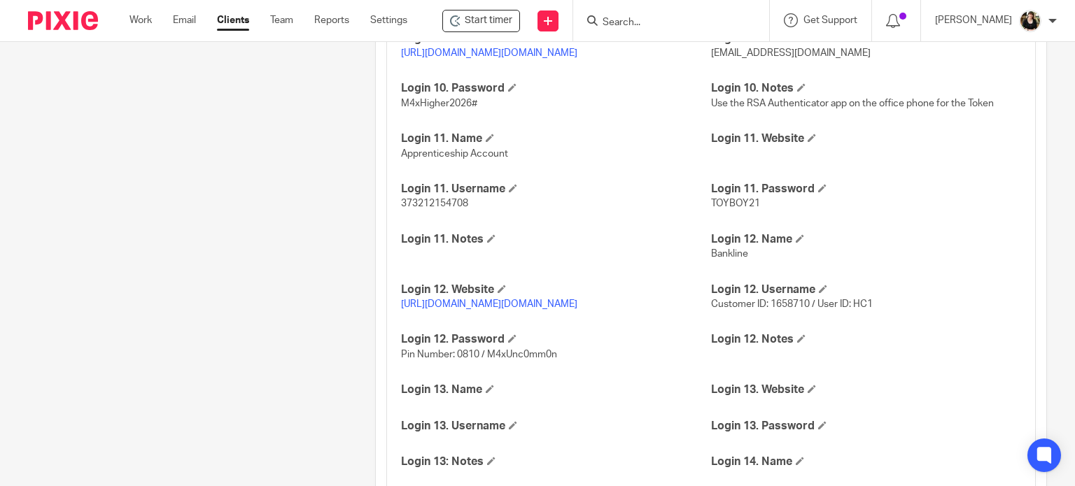
click at [572, 58] on link "[URL][DOMAIN_NAME][DOMAIN_NAME]" at bounding box center [489, 53] width 176 height 10
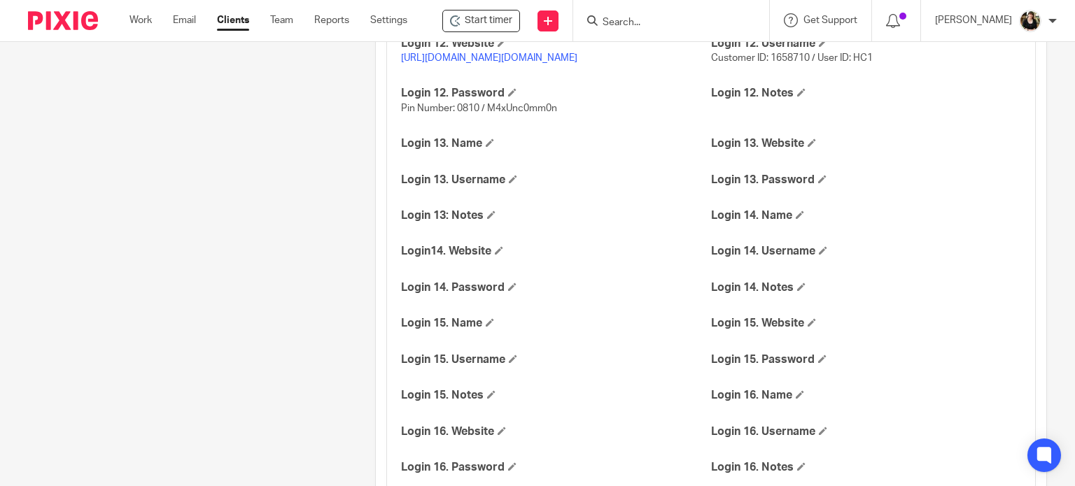
scroll to position [2869, 0]
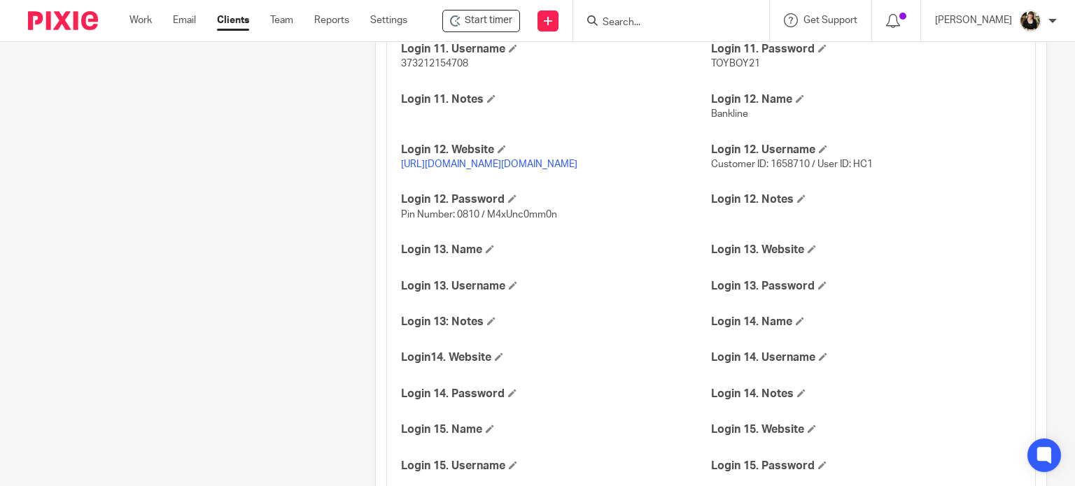
drag, startPoint x: 400, startPoint y: 206, endPoint x: 473, endPoint y: 210, distance: 73.6
